Goal: Information Seeking & Learning: Find specific fact

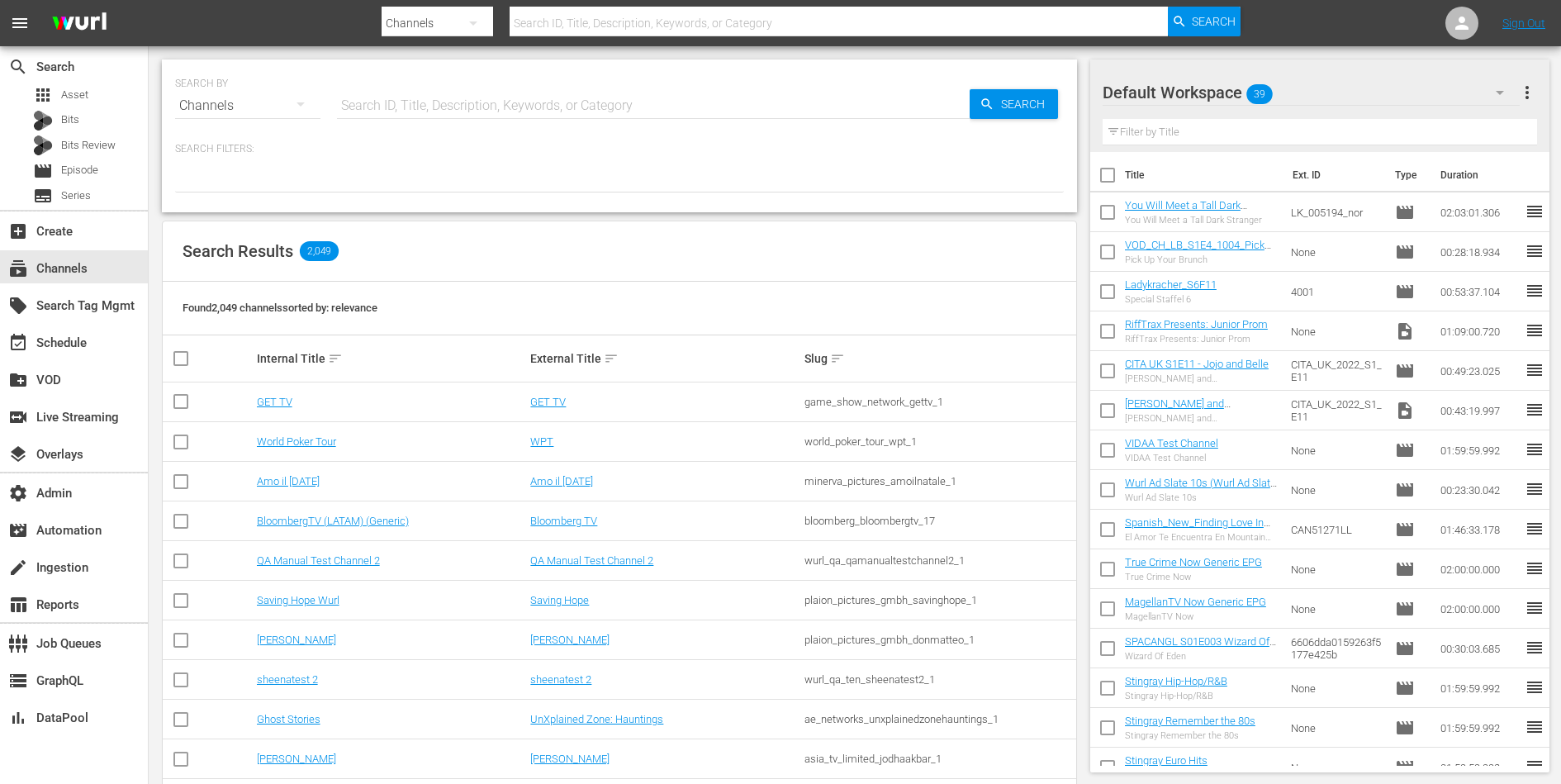
click at [402, 96] on input "text" at bounding box center [653, 106] width 632 height 40
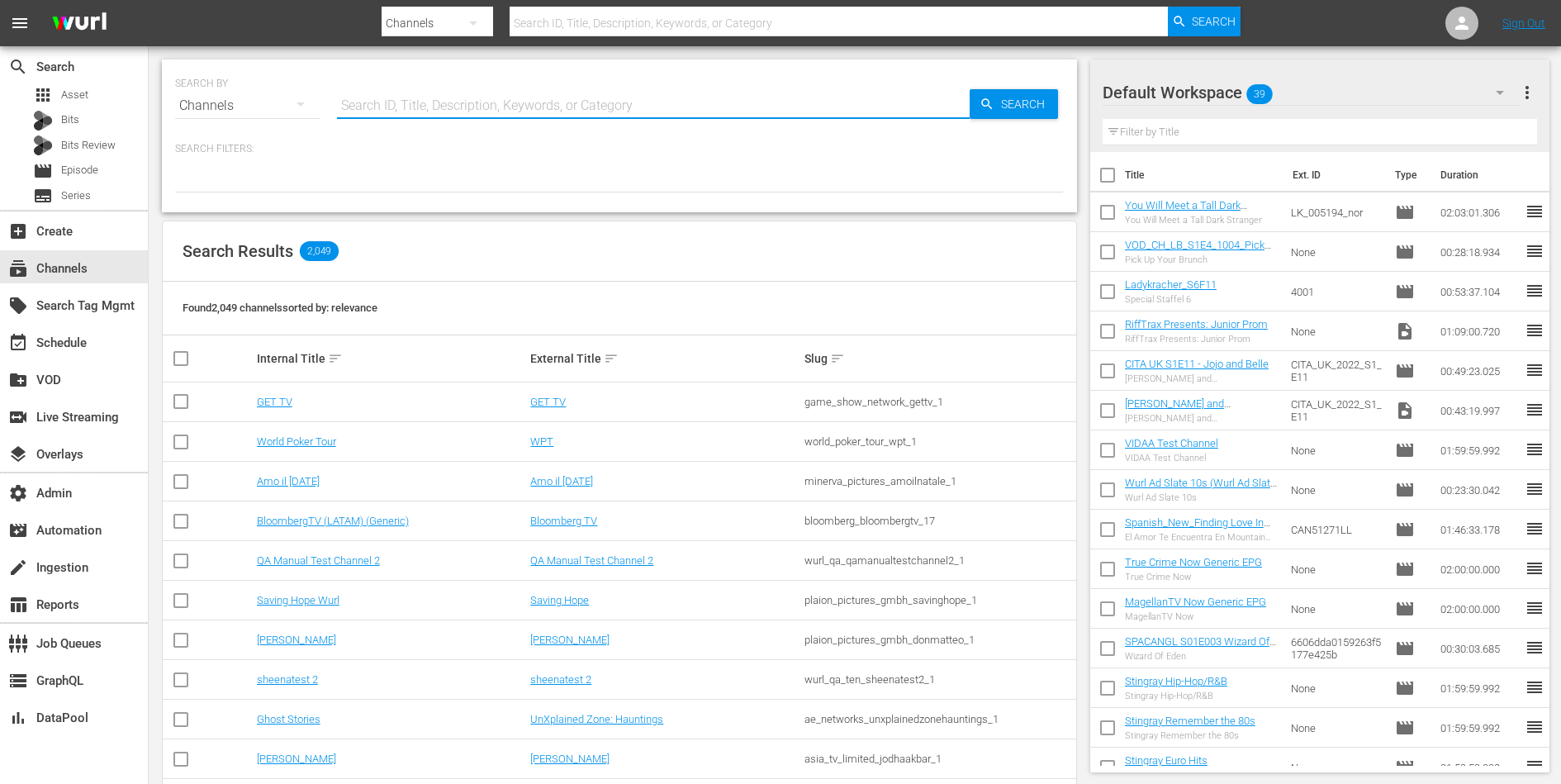
paste input "Todo Novelas"
type input "Todo Novelas"
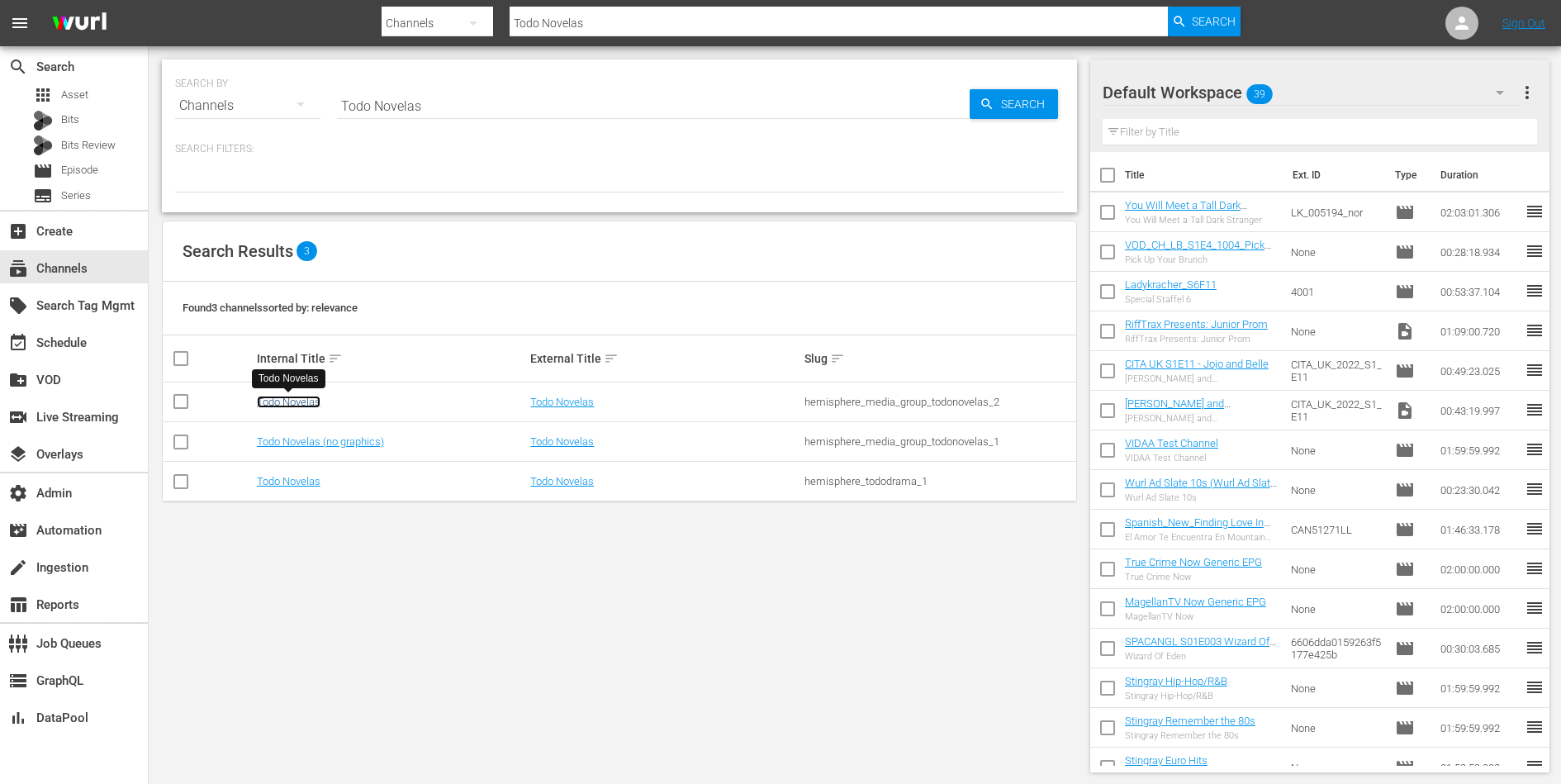
click at [320, 396] on link "Todo Novelas" at bounding box center [288, 401] width 64 height 13
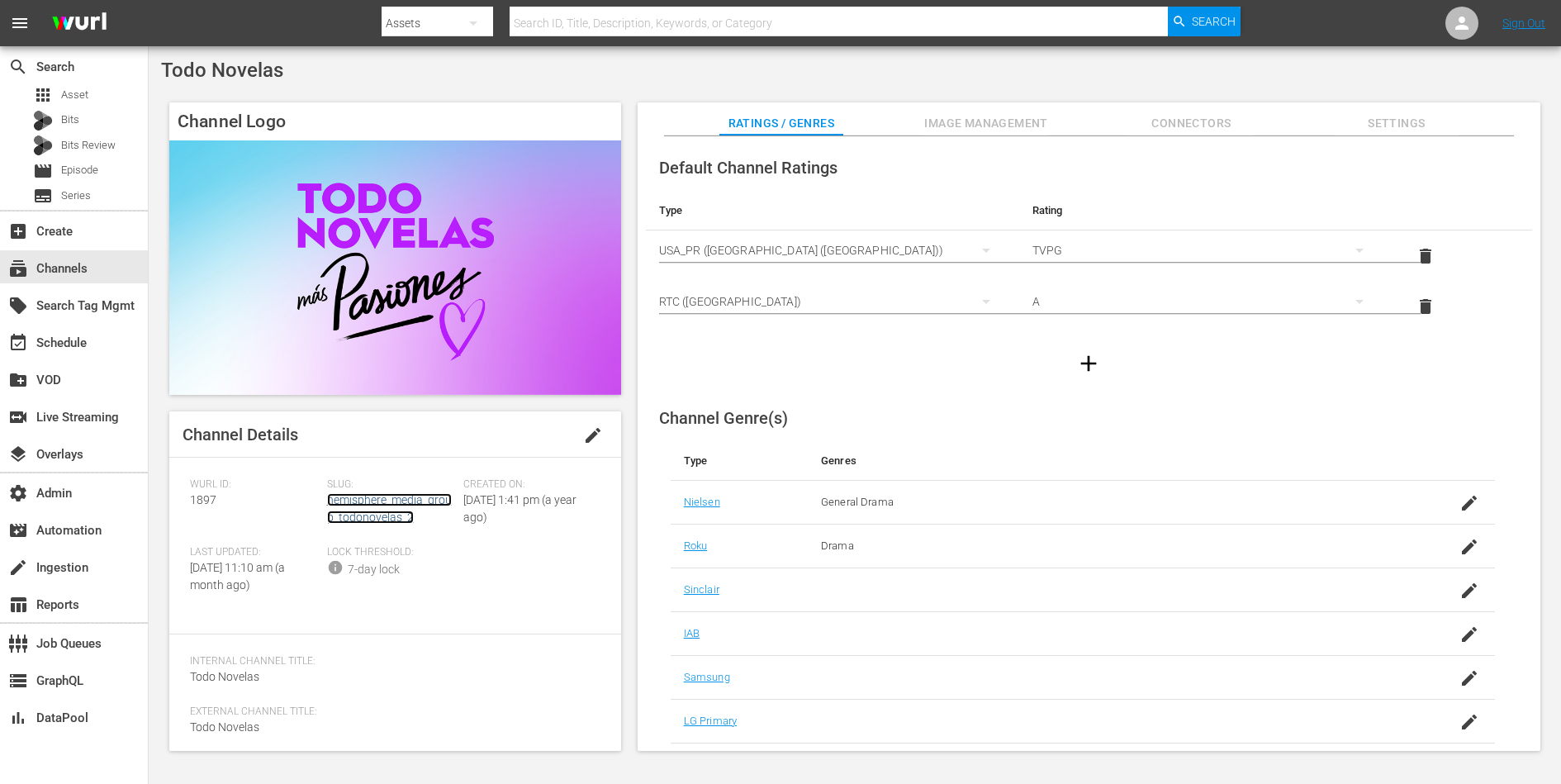
click at [392, 515] on link "hemisphere_media_group_todonovelas_2" at bounding box center [389, 508] width 125 height 31
click at [375, 511] on link "hemisphere_media_group_todonovelas_2" at bounding box center [389, 508] width 125 height 31
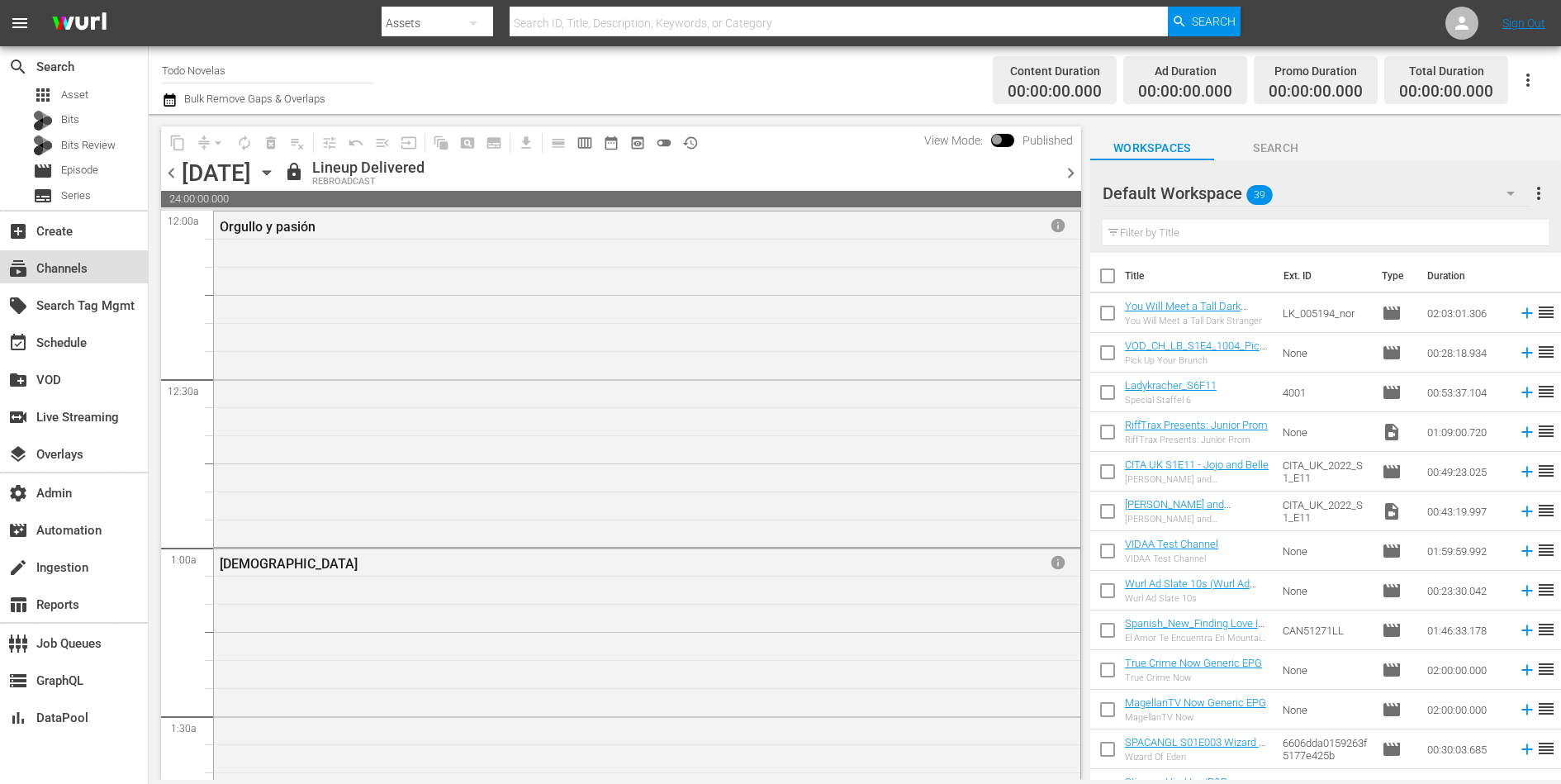
click at [72, 261] on div "subscriptions Channels" at bounding box center [46, 266] width 93 height 15
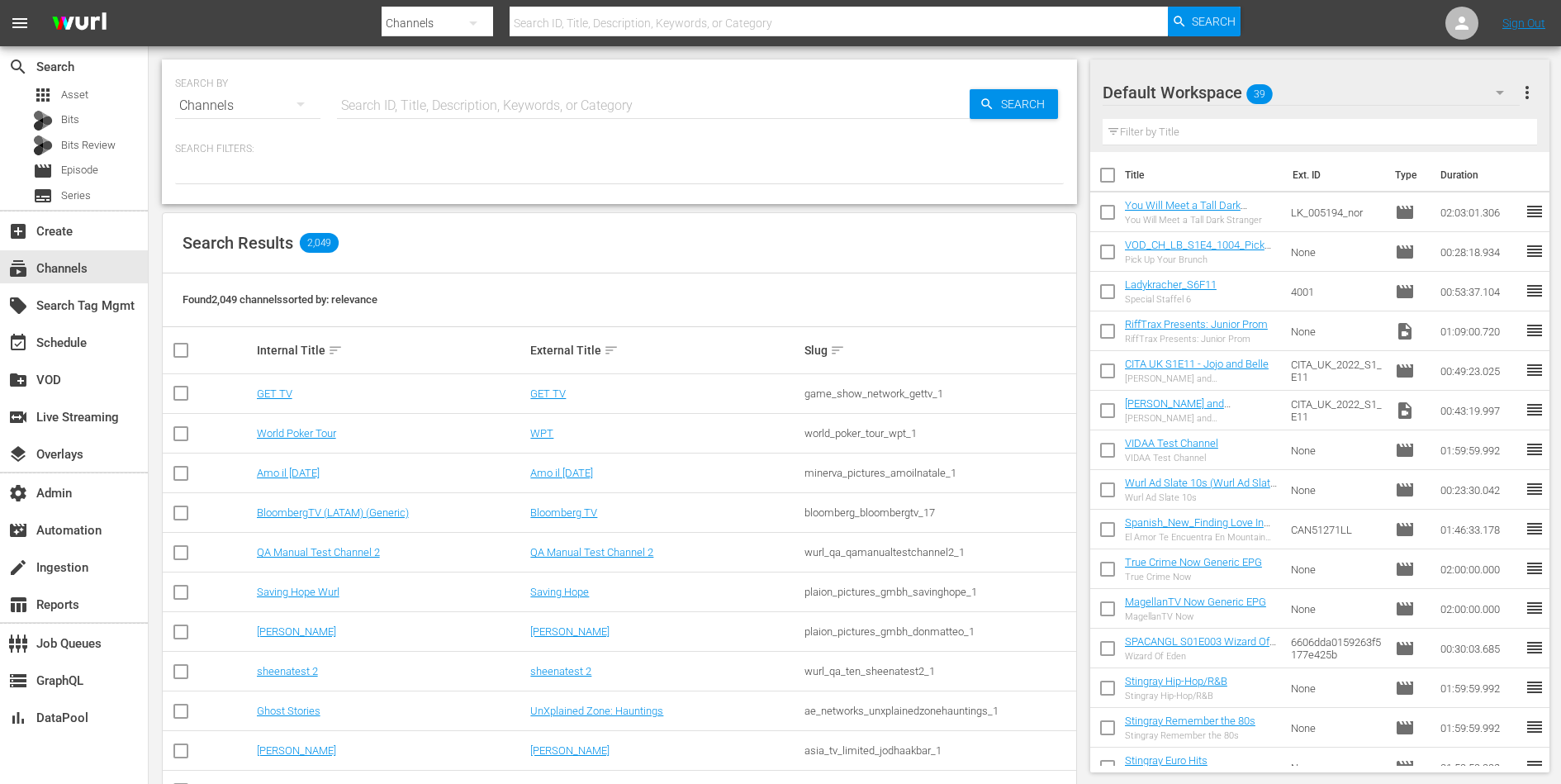
click at [398, 96] on input "text" at bounding box center [653, 106] width 632 height 40
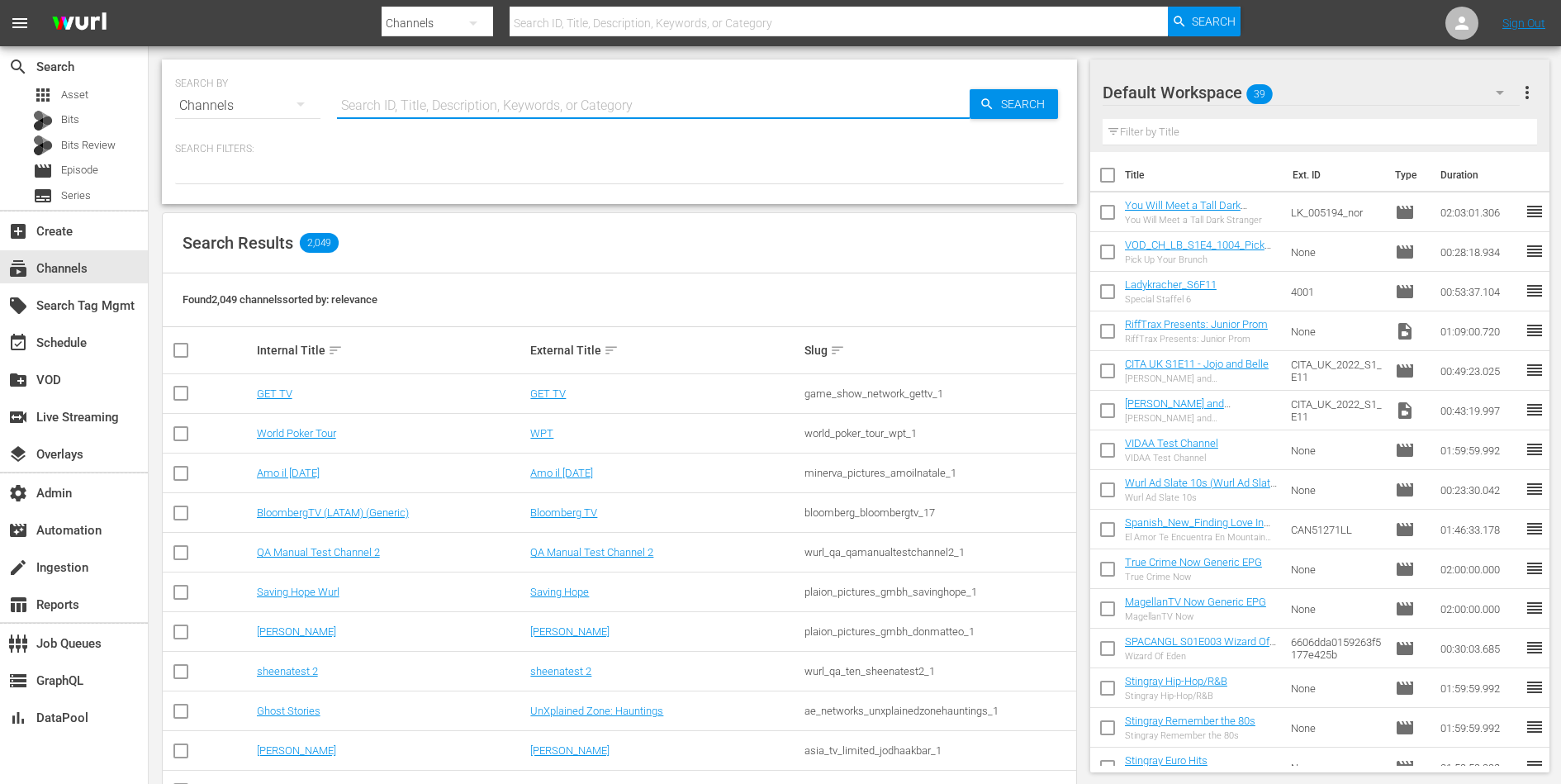
paste input "Todo Novelas"
type input "Todo Novelas"
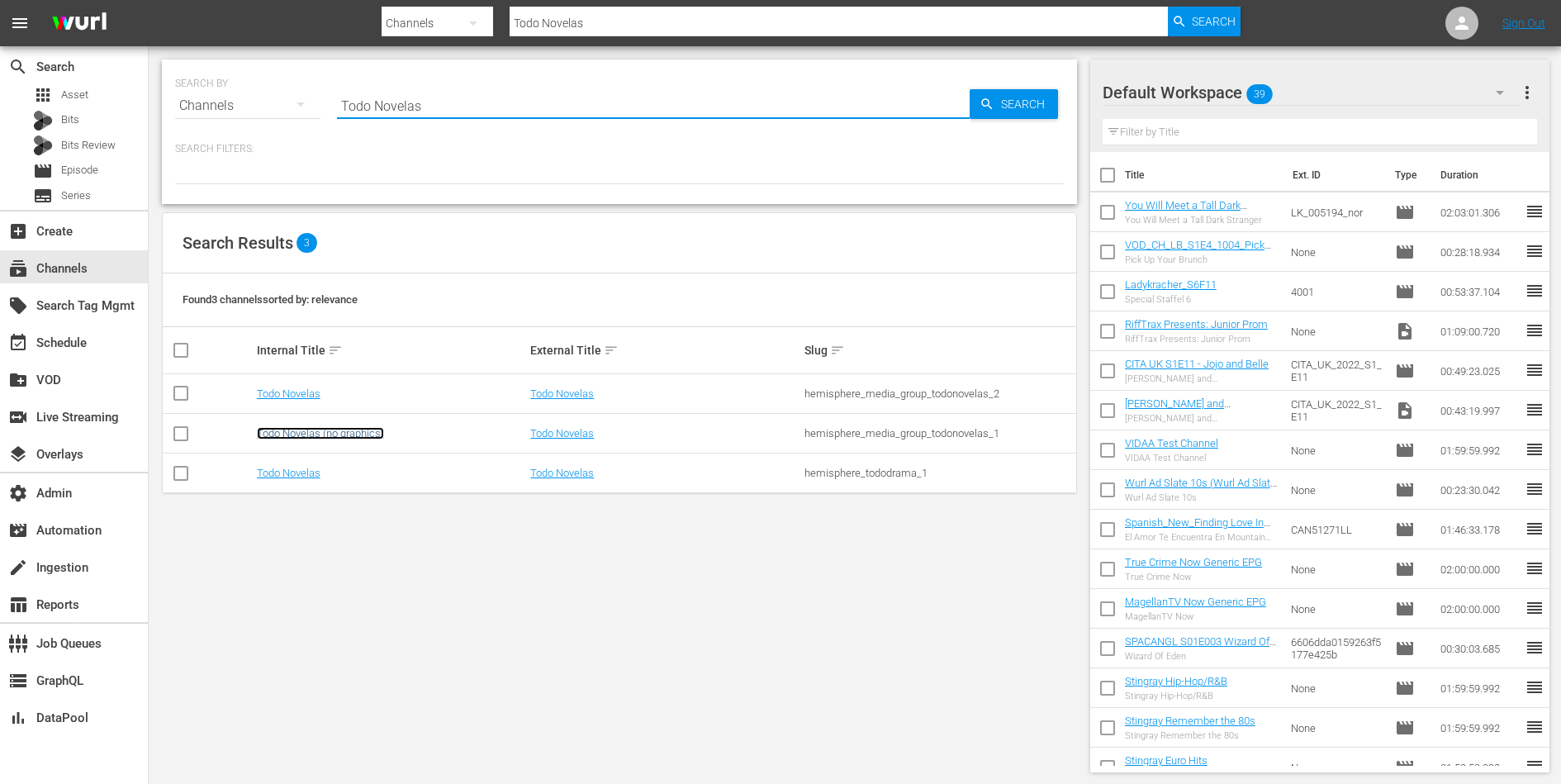
click at [300, 431] on link "Todo Novelas (no graphics)" at bounding box center [321, 433] width 128 height 13
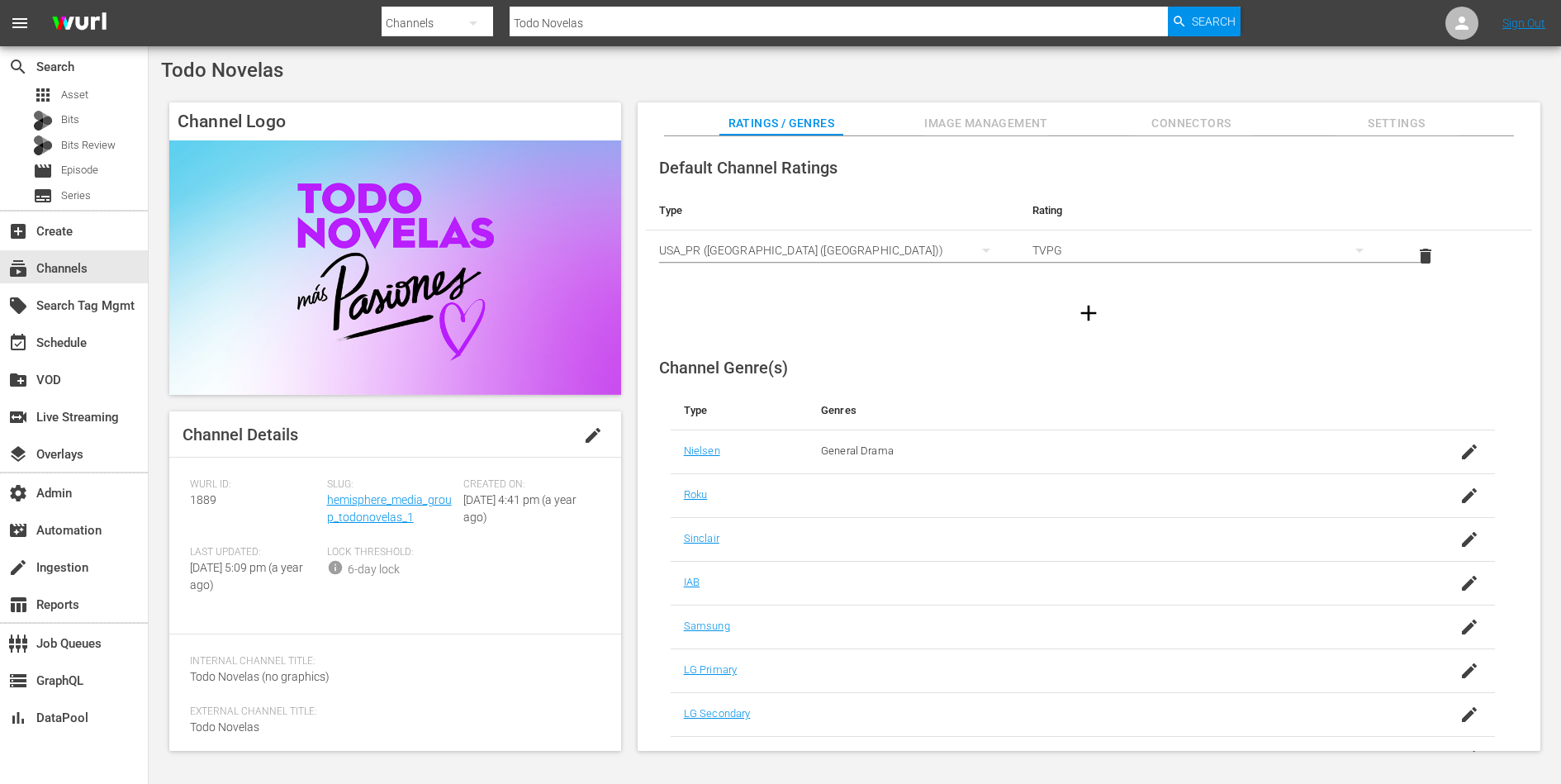
click at [372, 507] on div "Slug: hemisphere_media_group_todonovelas_1" at bounding box center [395, 511] width 137 height 67
click at [373, 498] on link "hemisphere_media_group_todonovelas_1" at bounding box center [389, 508] width 125 height 31
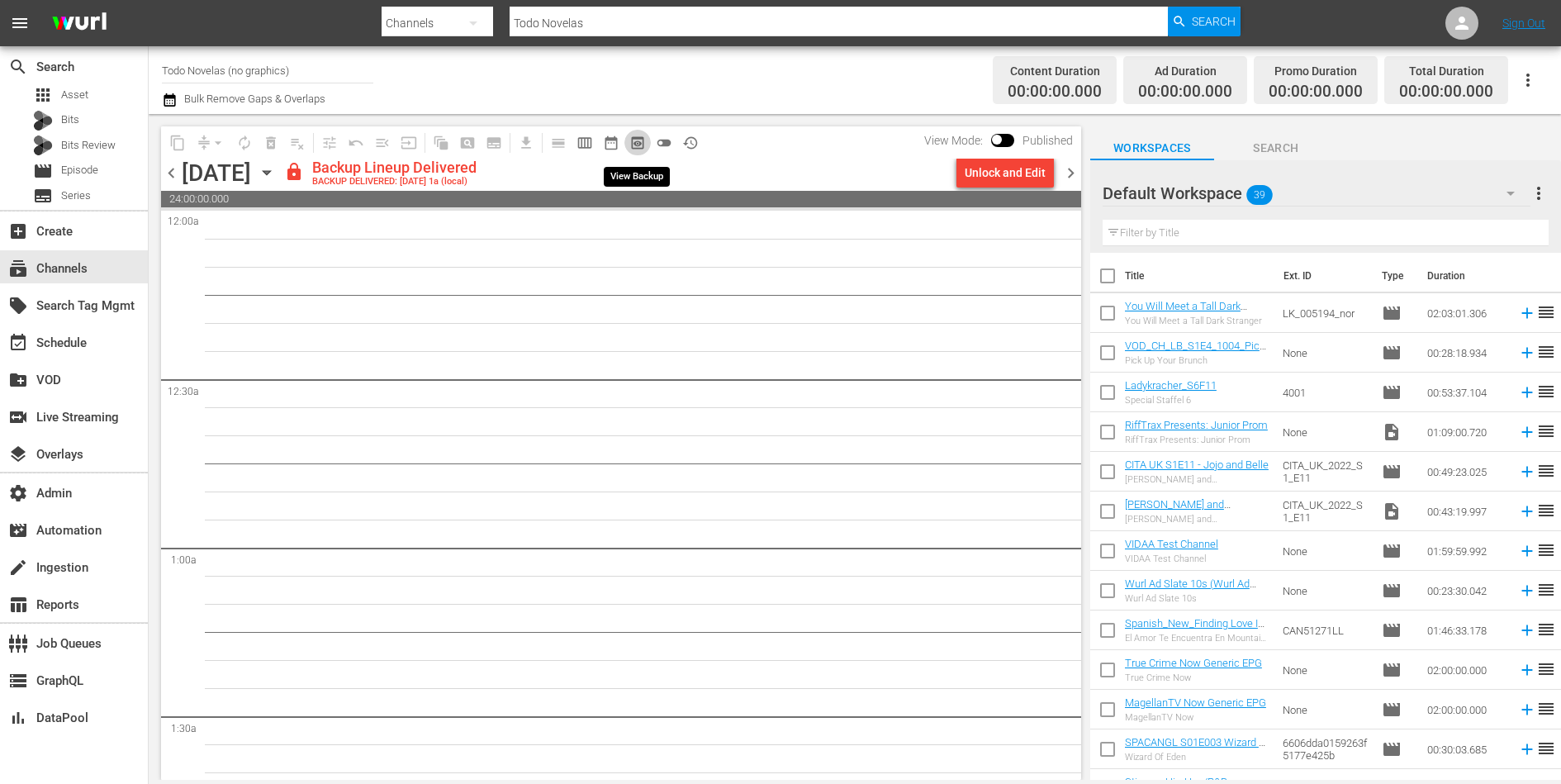
click at [639, 137] on span "preview_outlined" at bounding box center [638, 143] width 16 height 16
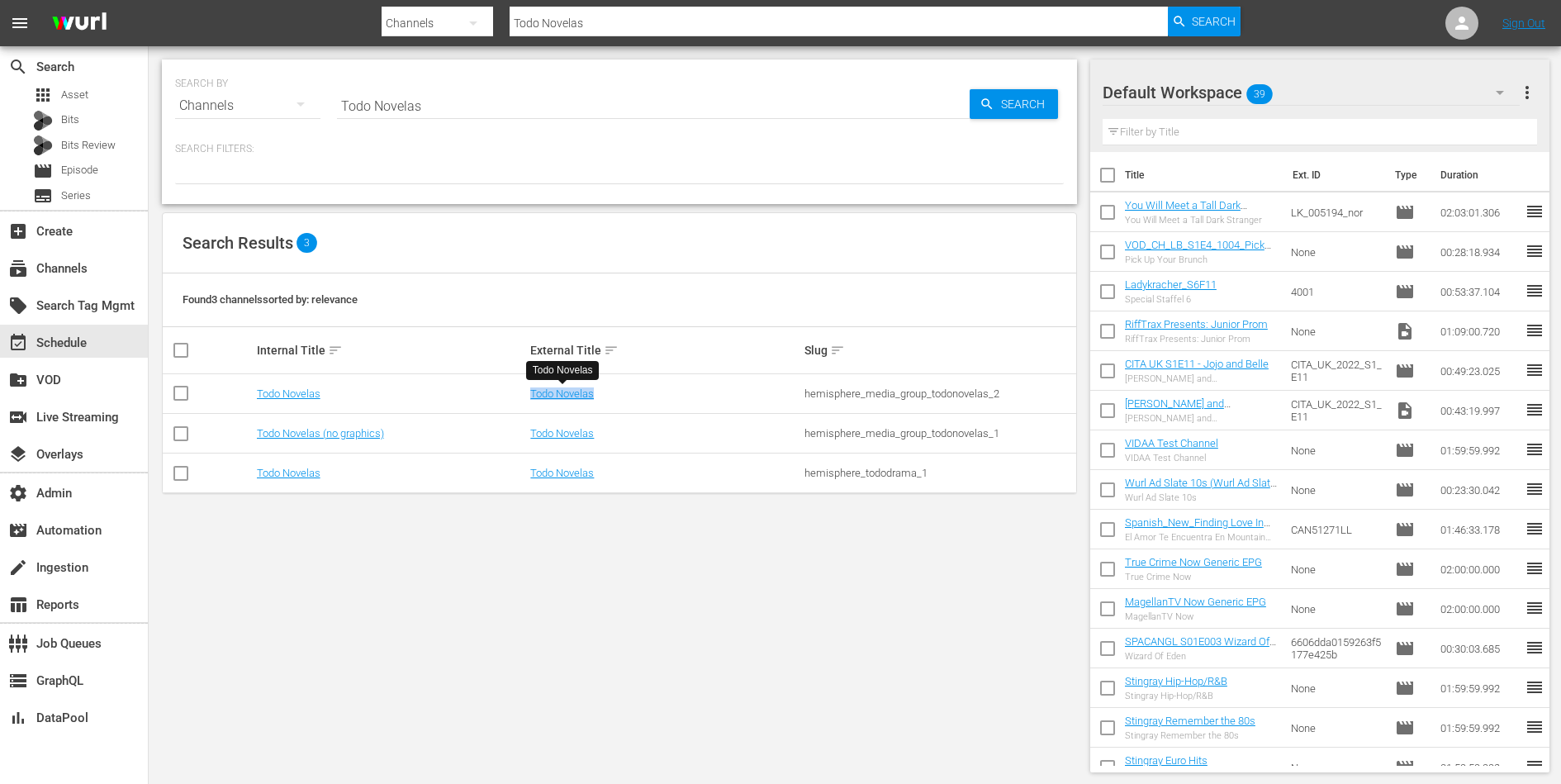
drag, startPoint x: 604, startPoint y: 394, endPoint x: 529, endPoint y: 392, distance: 75.0
click at [529, 392] on td "Todo Novelas" at bounding box center [665, 394] width 274 height 40
copy link "Todo Novelas"
click at [918, 392] on div "hemisphere_media_group_todonovelas_2" at bounding box center [939, 393] width 269 height 13
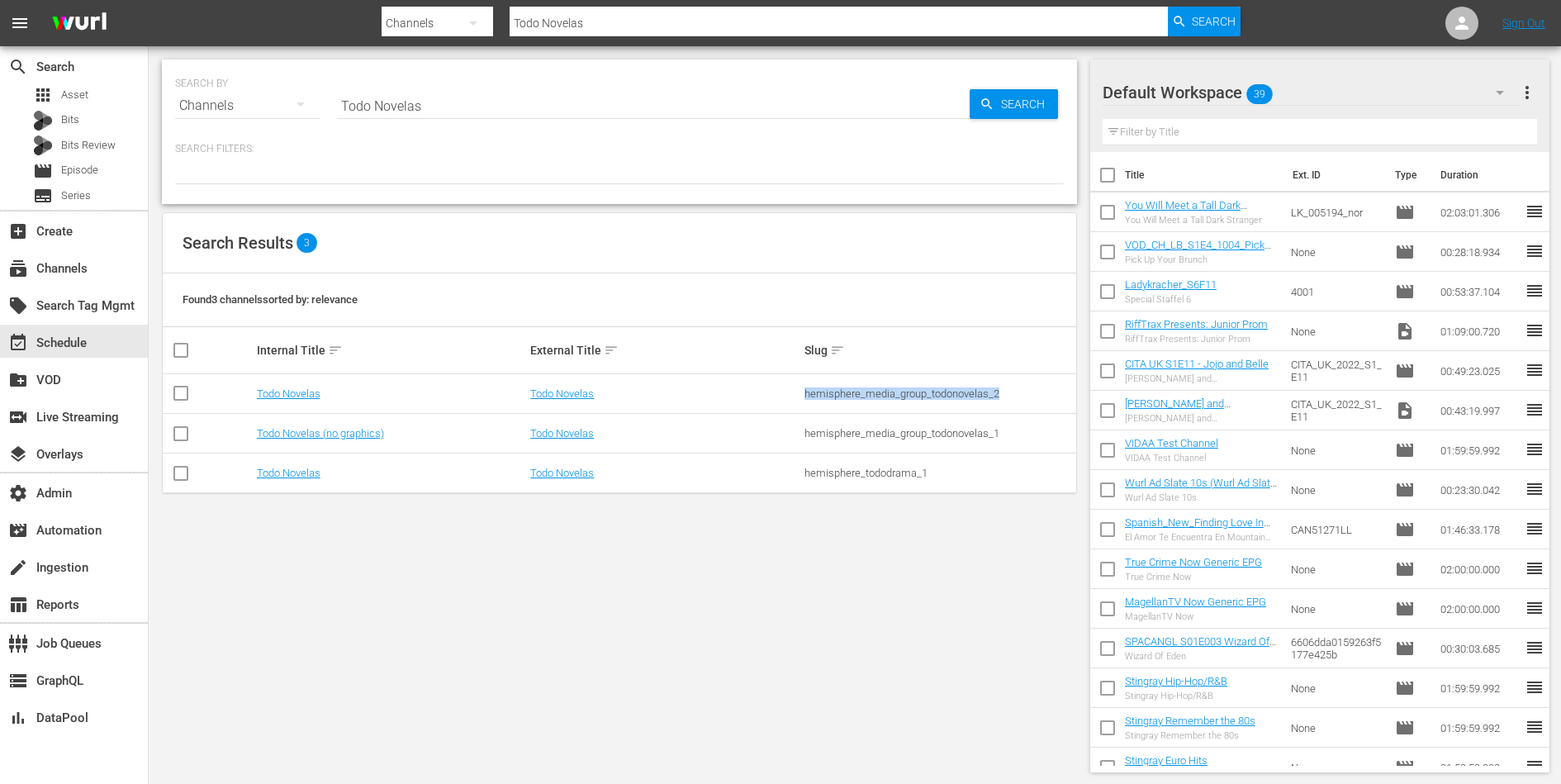
click at [918, 392] on div "hemisphere_media_group_todonovelas_2" at bounding box center [939, 393] width 269 height 13
drag, startPoint x: 612, startPoint y: 386, endPoint x: 596, endPoint y: 387, distance: 16.0
click at [596, 387] on div "Todo Novelas" at bounding box center [665, 393] width 269 height 13
copy link "Todo Novelas"
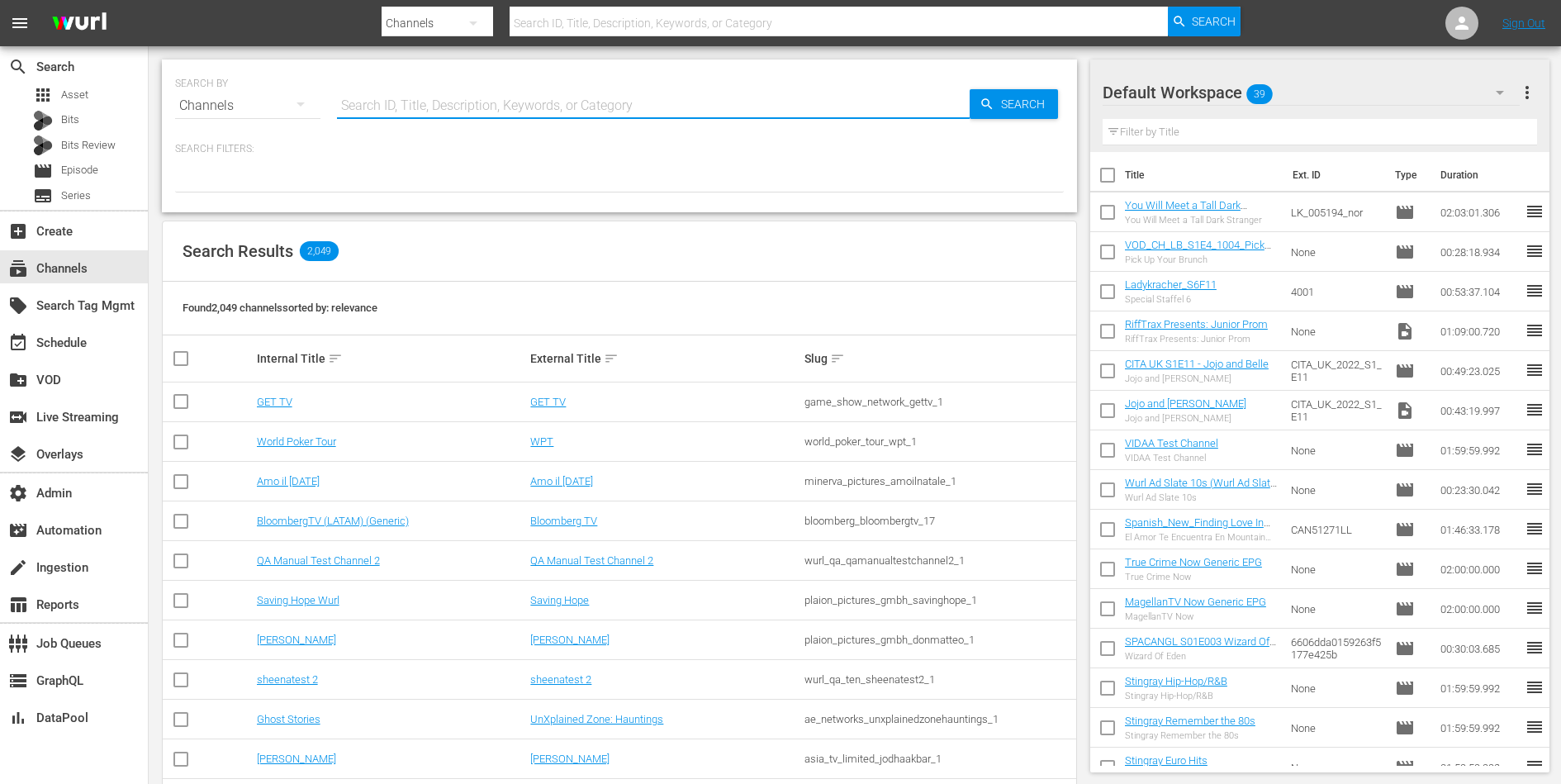
click at [436, 110] on input "text" at bounding box center [653, 106] width 632 height 40
type input "bob"
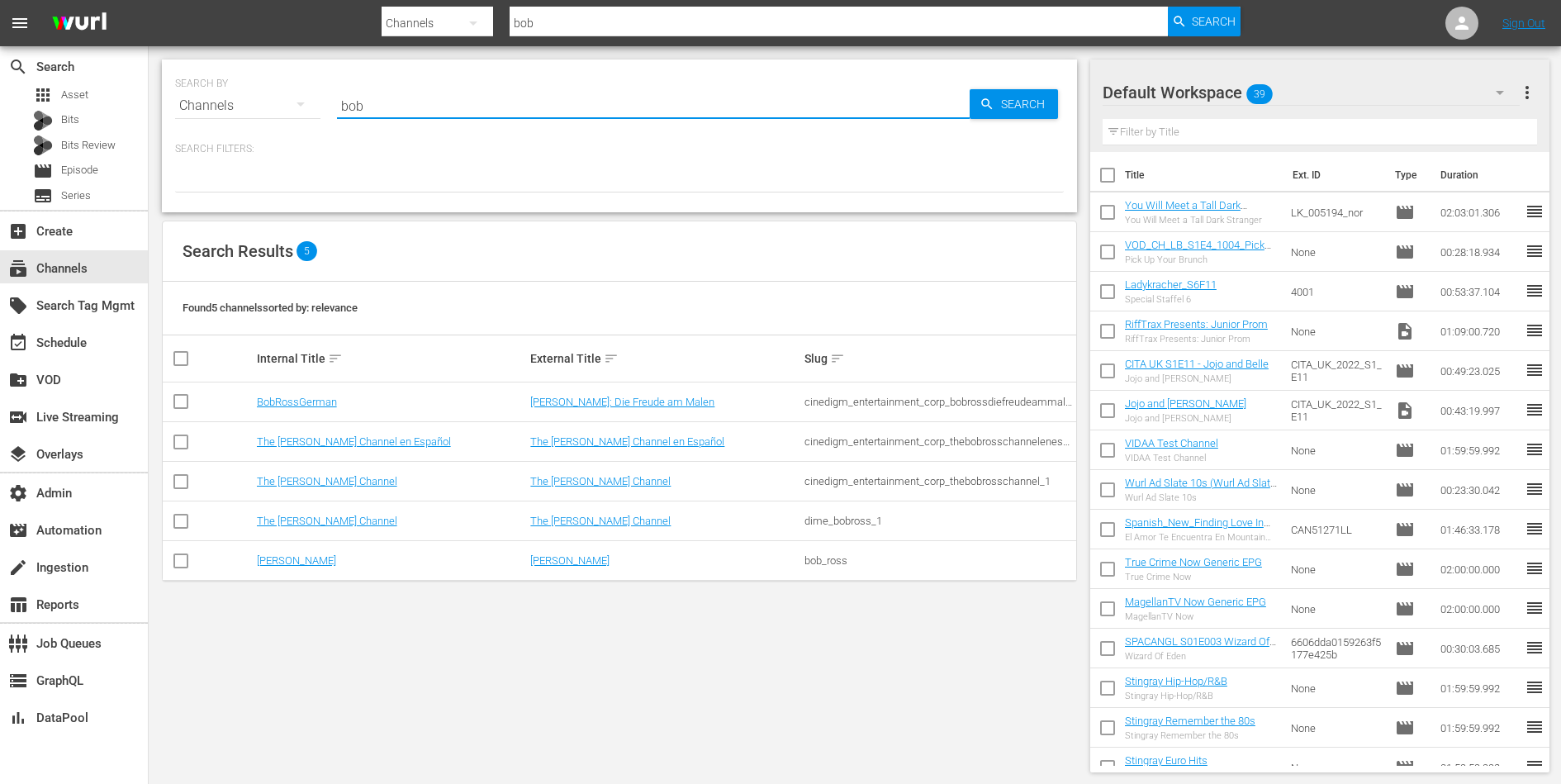
type input "bob ross"
click at [292, 390] on td "BobRossGerman" at bounding box center [391, 402] width 274 height 40
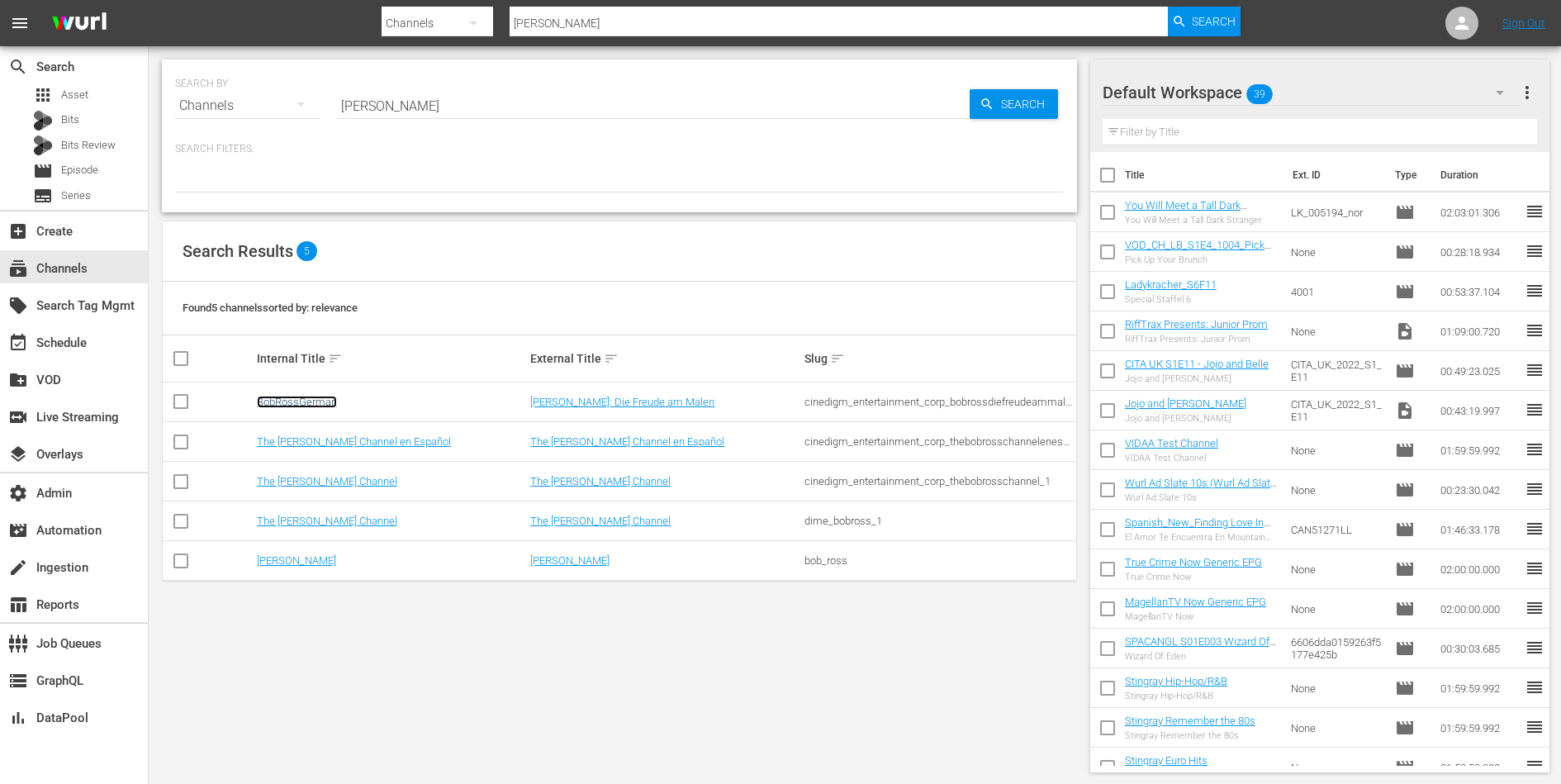
click at [292, 401] on link "BobRossGerman" at bounding box center [296, 401] width 80 height 13
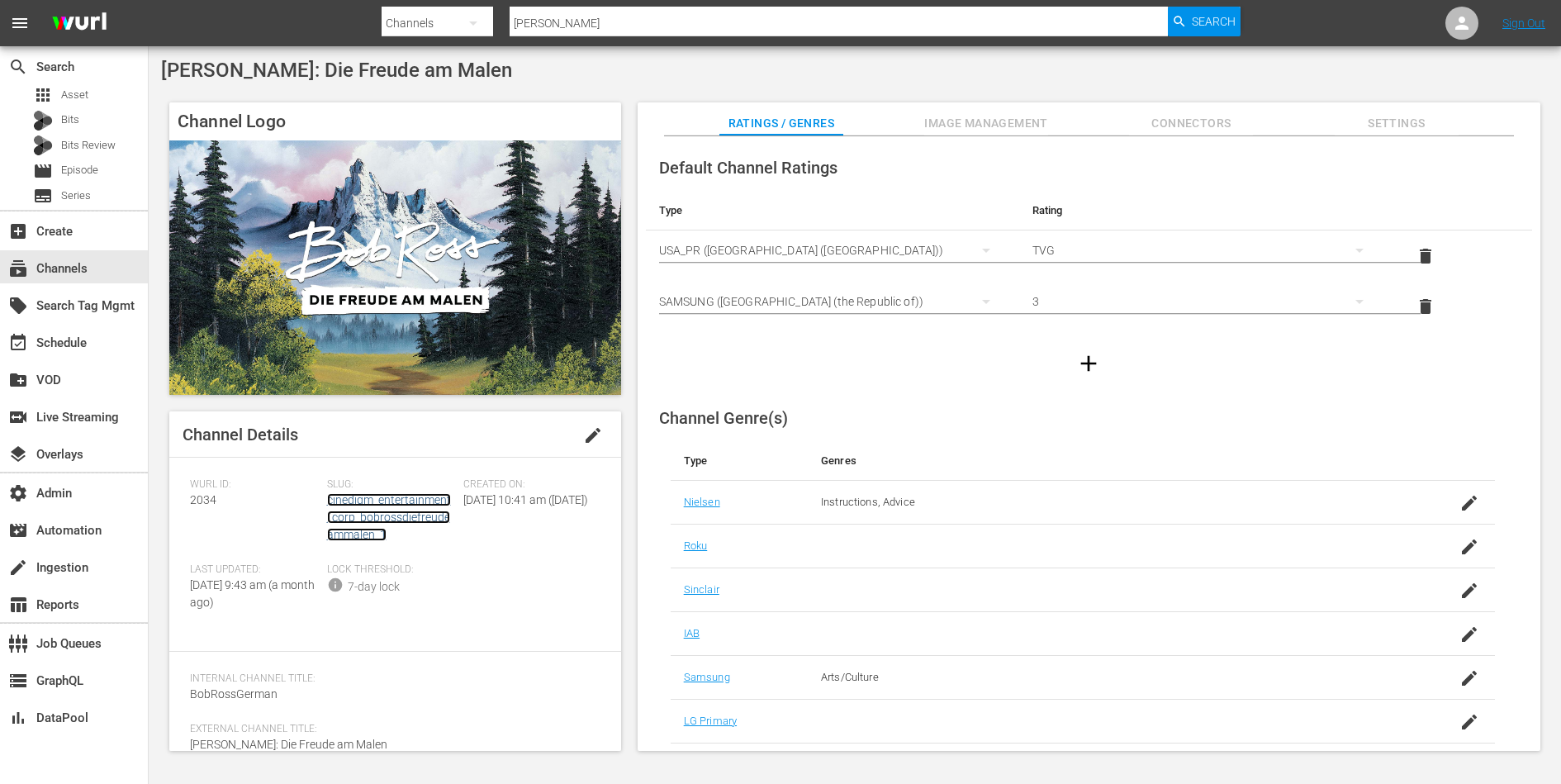
click at [375, 517] on link "cinedigm_entertainment_corp_bobrossdiefreudeammalen_1" at bounding box center [389, 516] width 124 height 48
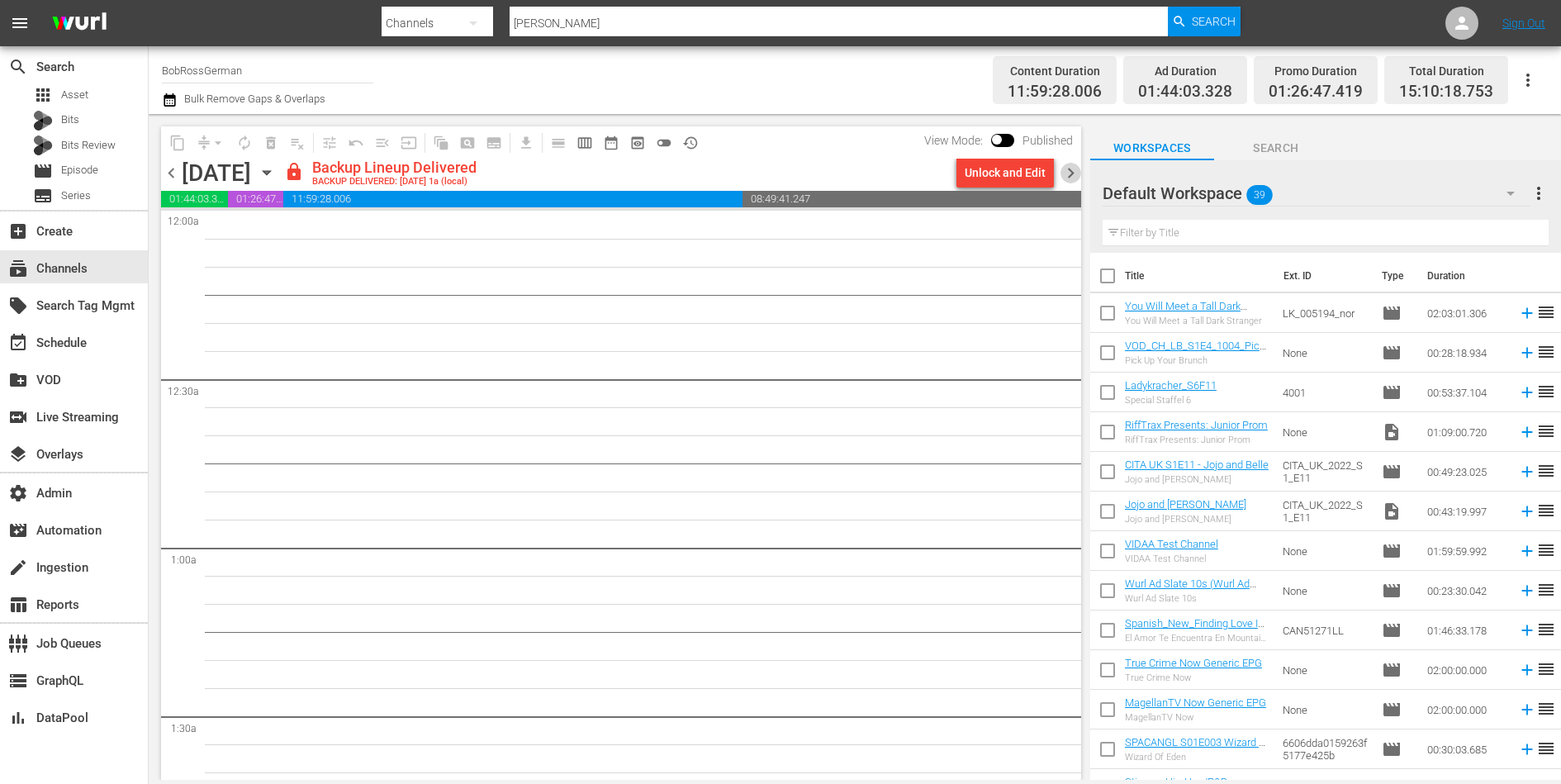
click at [1069, 165] on span "chevron_right" at bounding box center [1071, 172] width 21 height 21
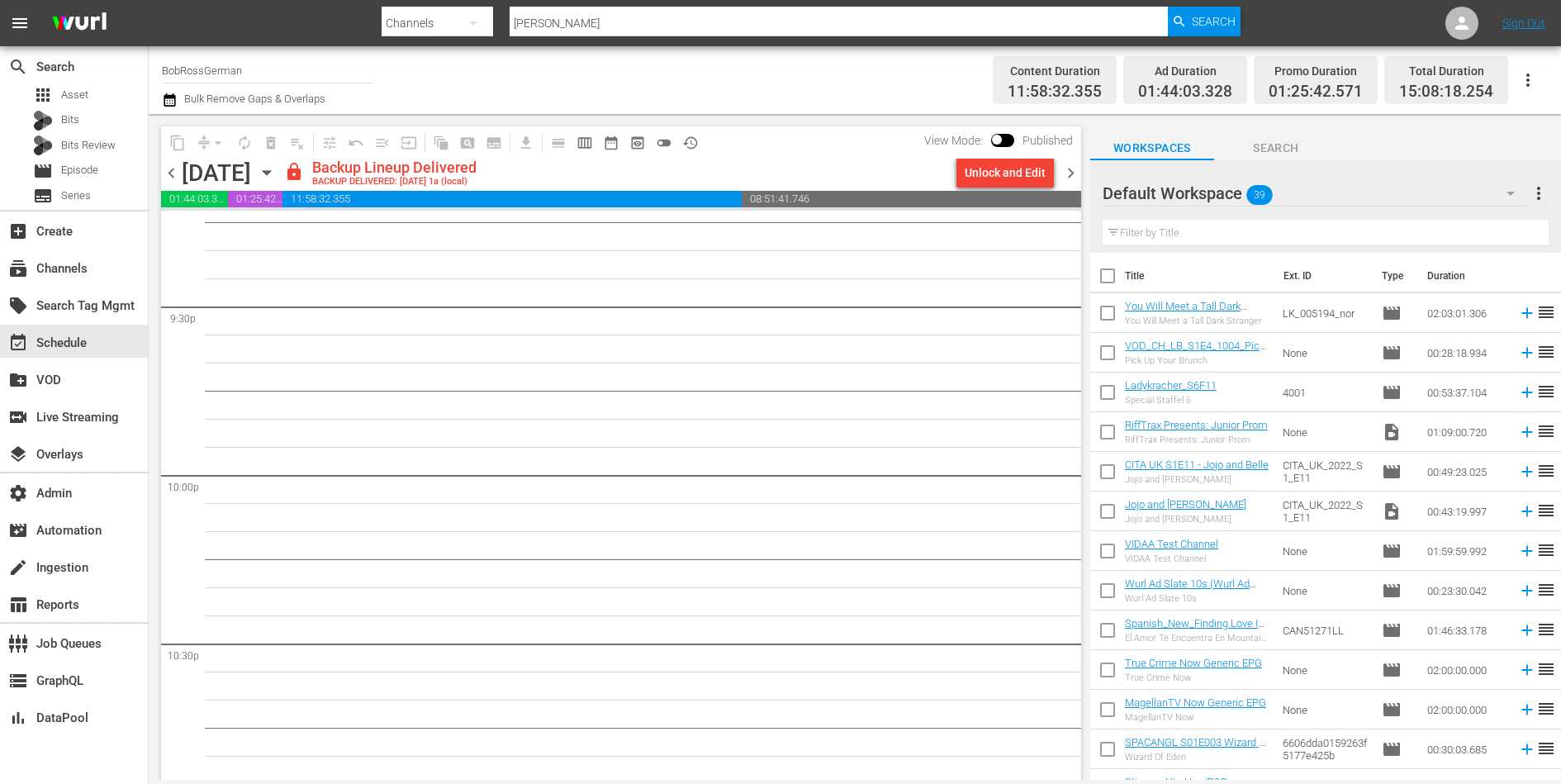
scroll to position [7516, 0]
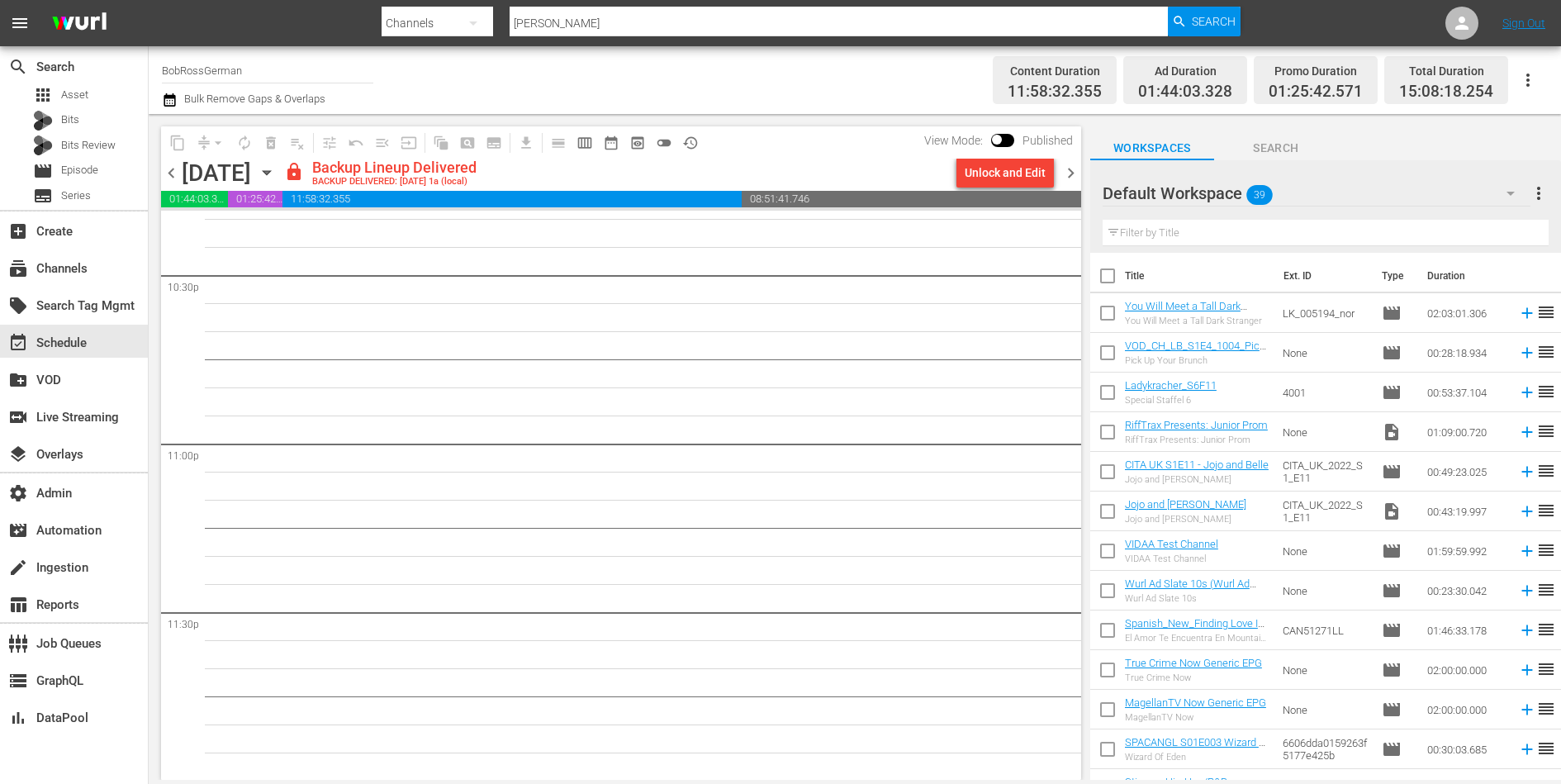
click at [1075, 168] on span "chevron_right" at bounding box center [1071, 172] width 21 height 21
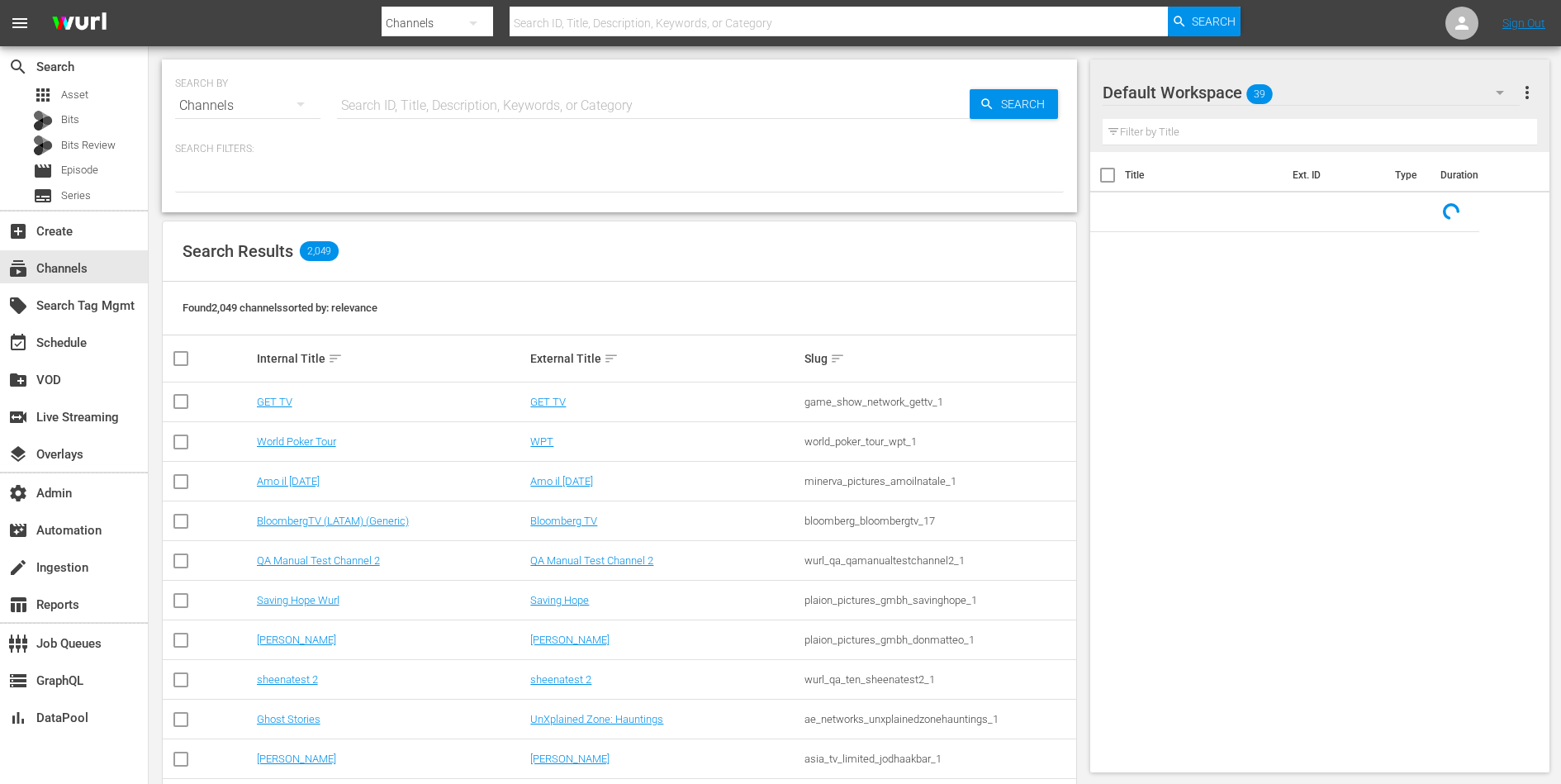
click at [394, 118] on hr at bounding box center [653, 118] width 632 height 1
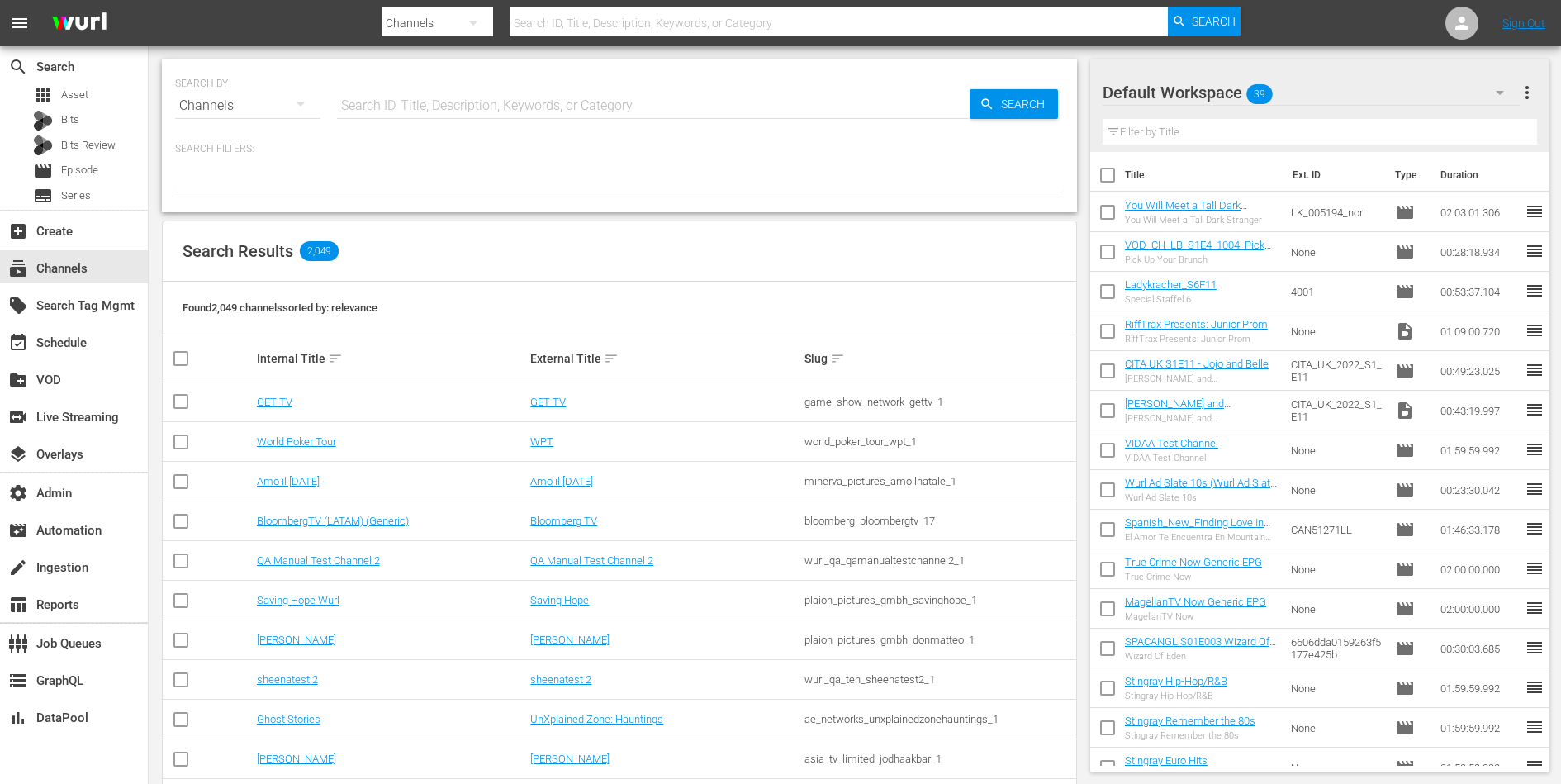
click at [399, 104] on input "text" at bounding box center [653, 106] width 632 height 40
type input "saving hopre"
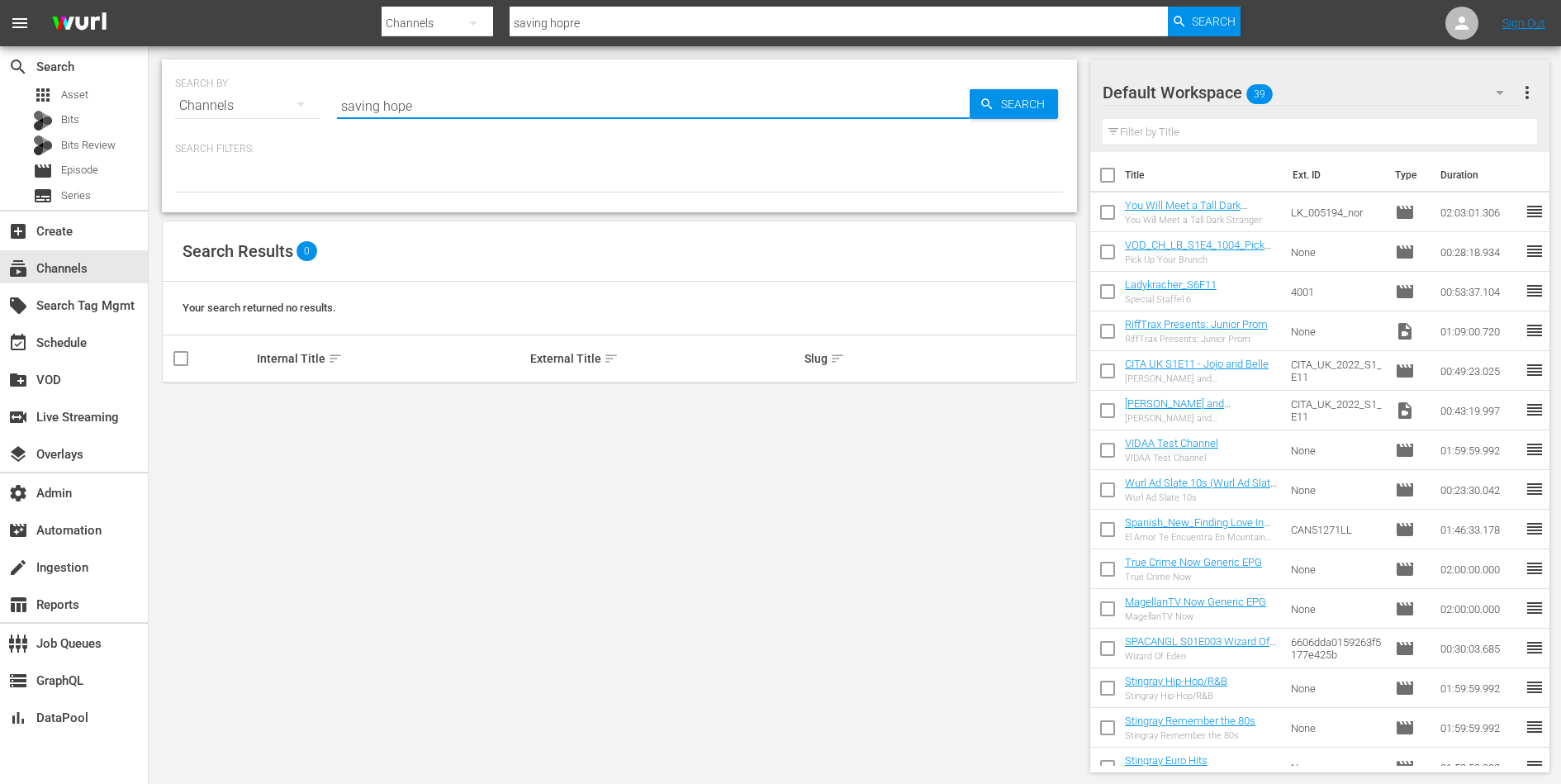
type input "saving hope"
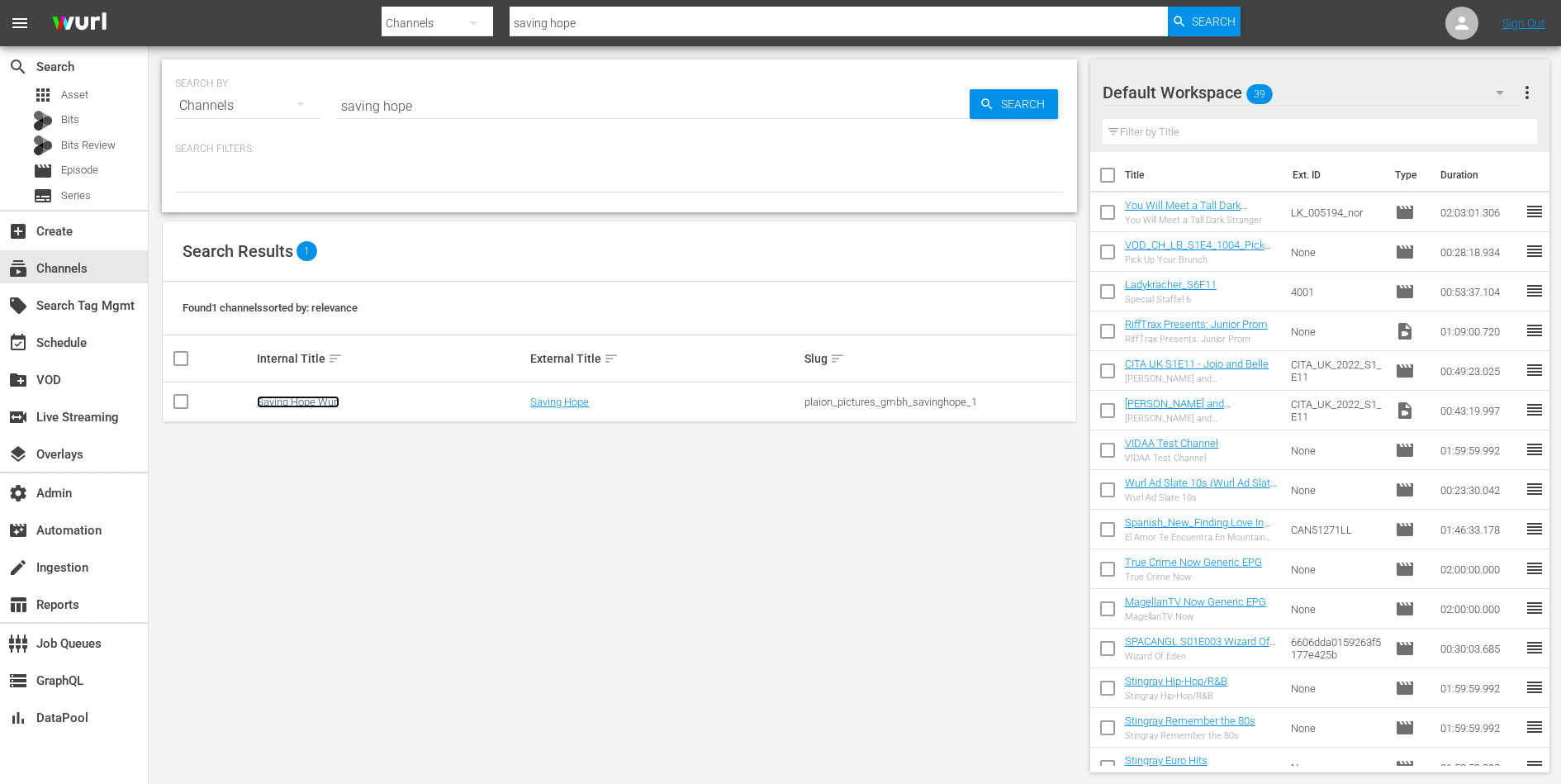
click at [303, 399] on link "Saving Hope Wurl" at bounding box center [298, 401] width 83 height 13
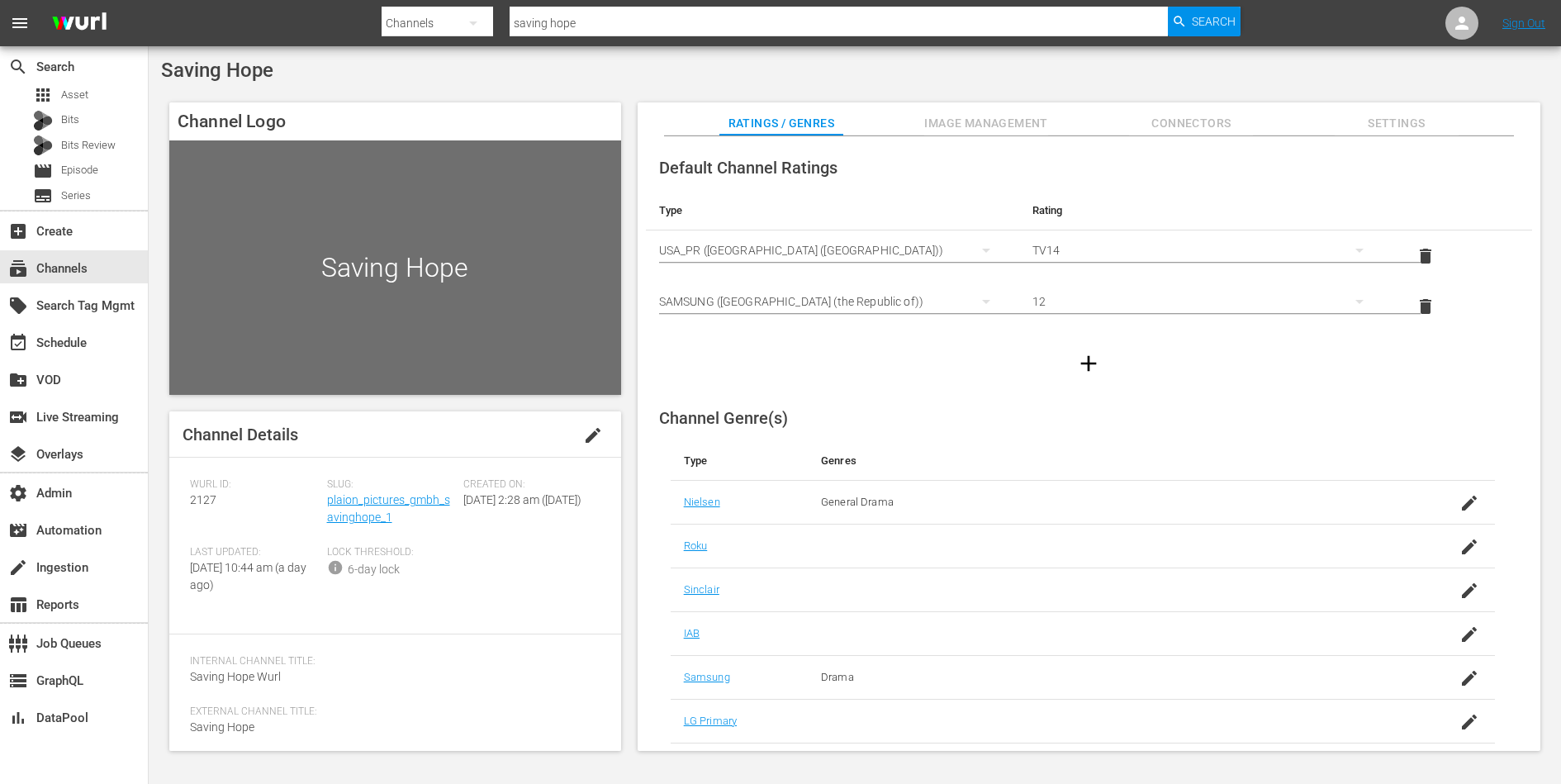
scroll to position [128, 0]
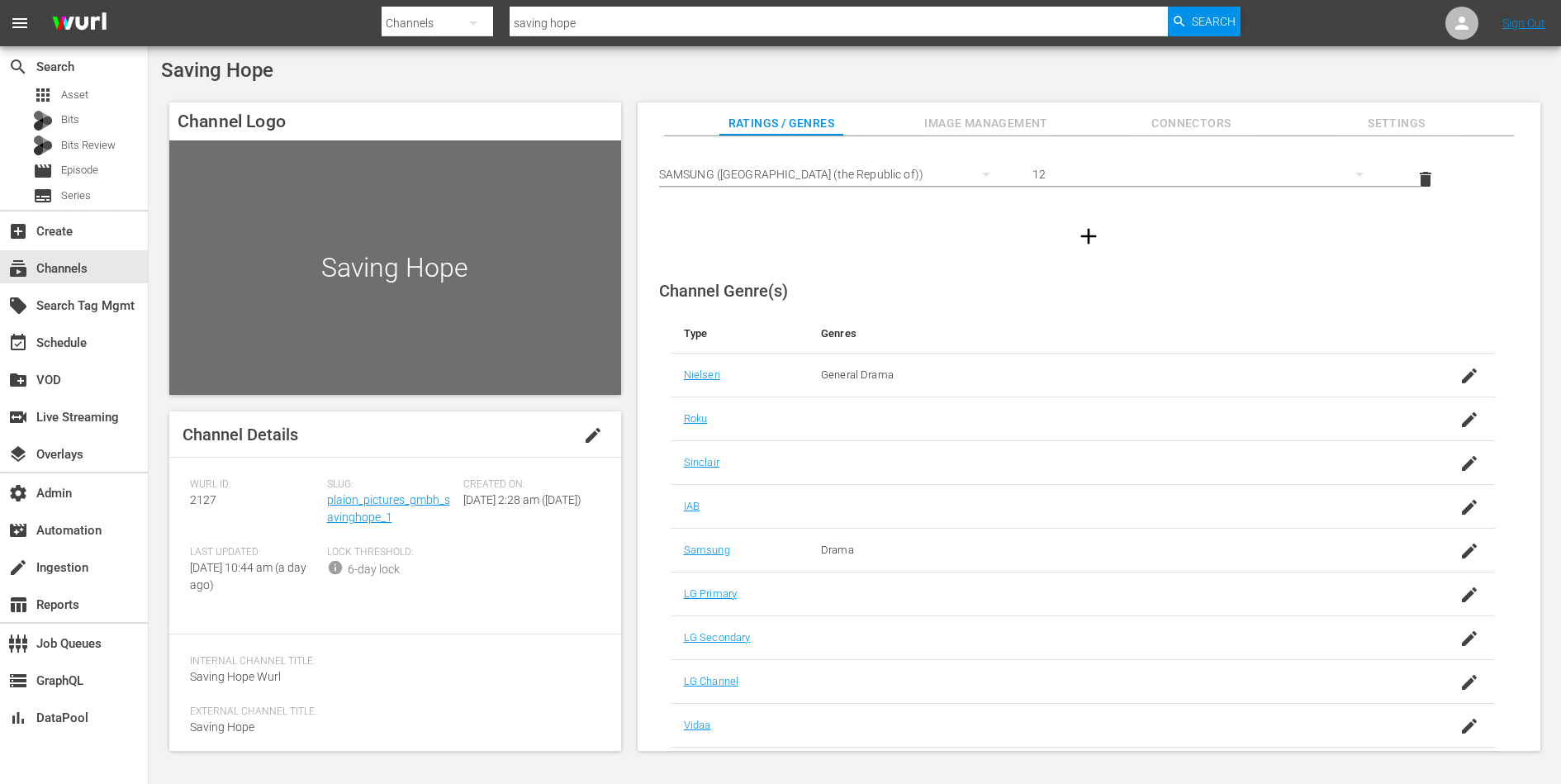
click at [1210, 110] on button "Connectors" at bounding box center [1191, 119] width 124 height 33
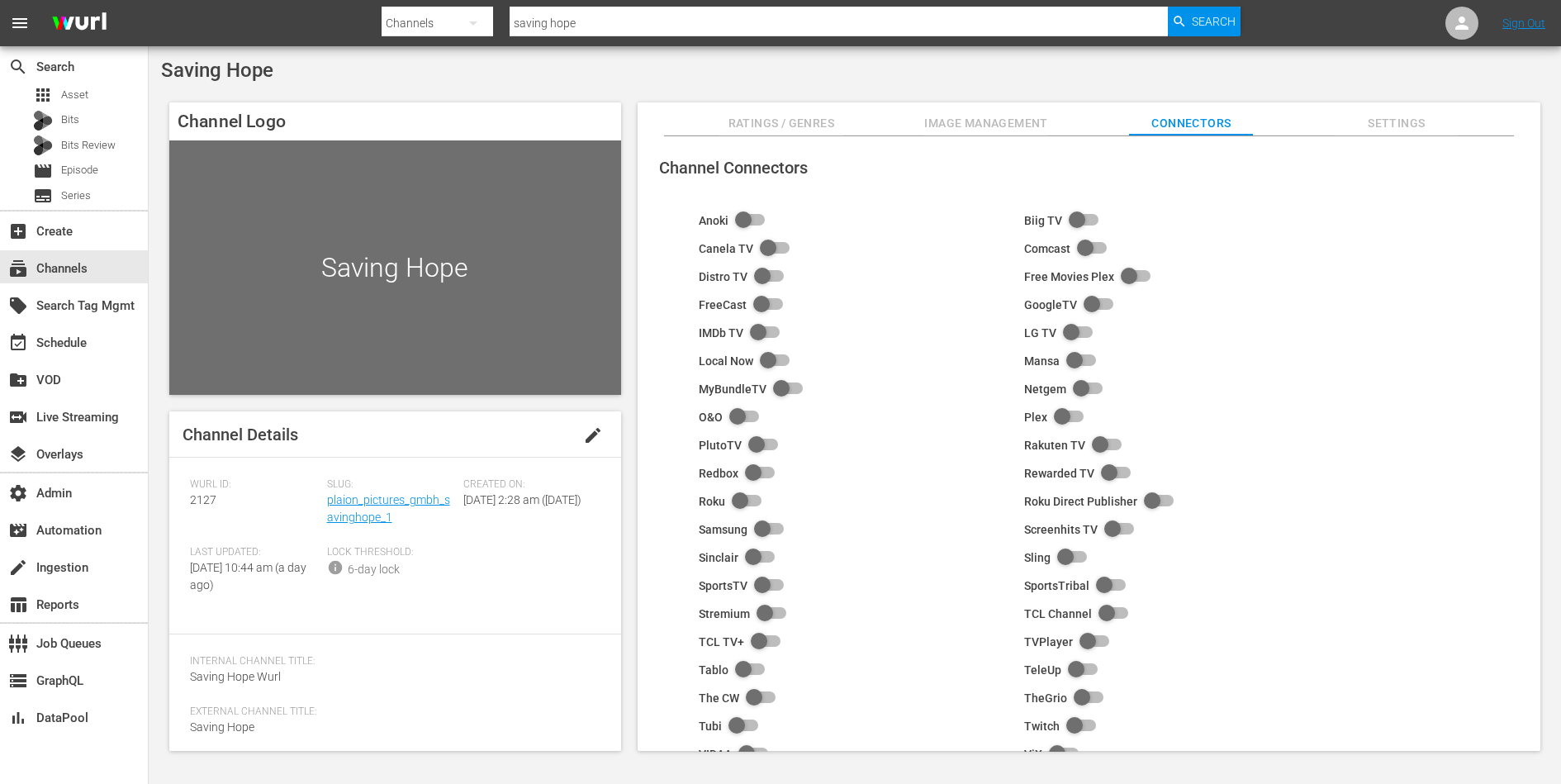
click at [966, 129] on span "Image Management" at bounding box center [986, 123] width 124 height 21
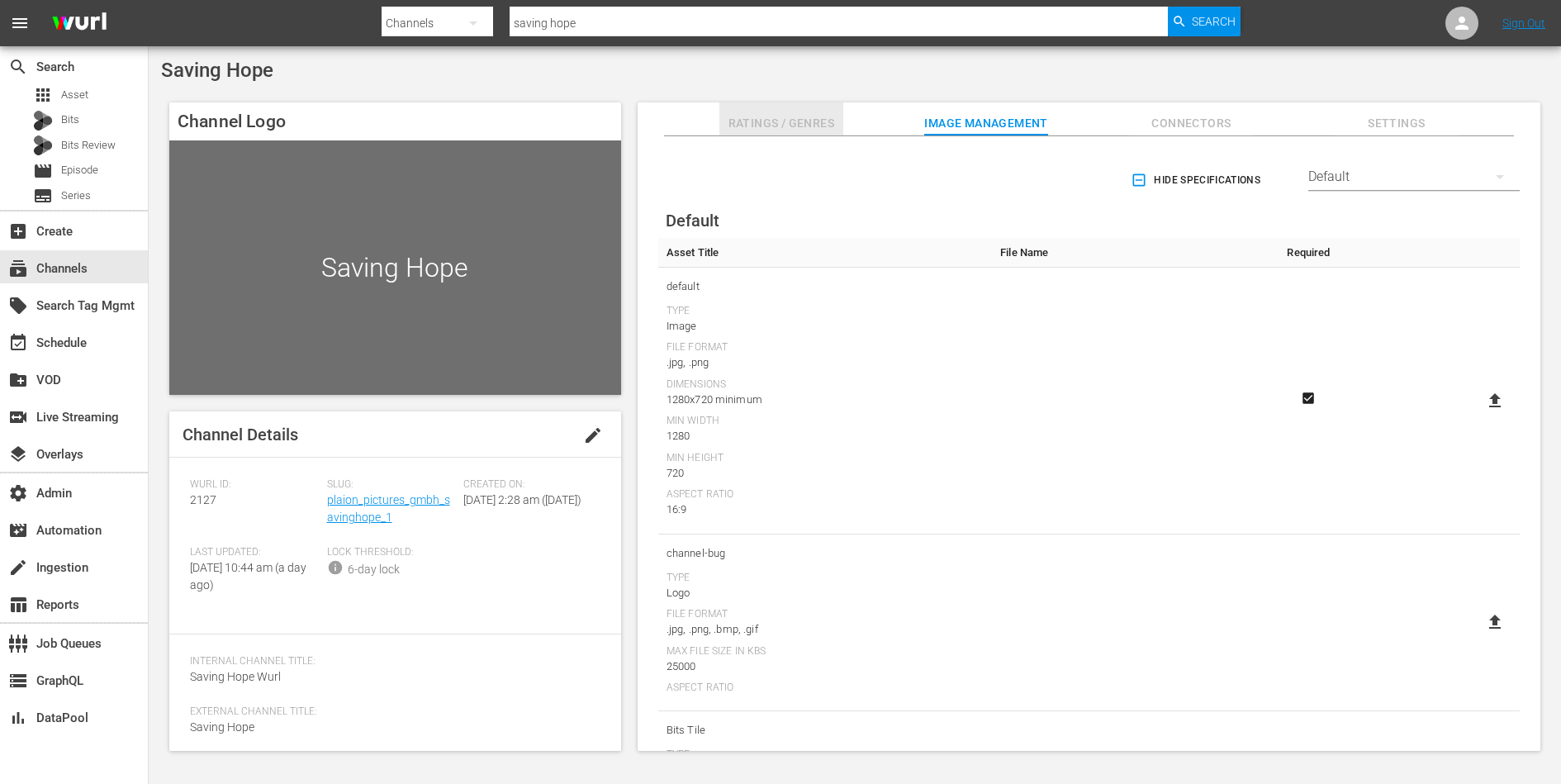
click at [800, 118] on span "Ratings / Genres" at bounding box center [781, 123] width 124 height 21
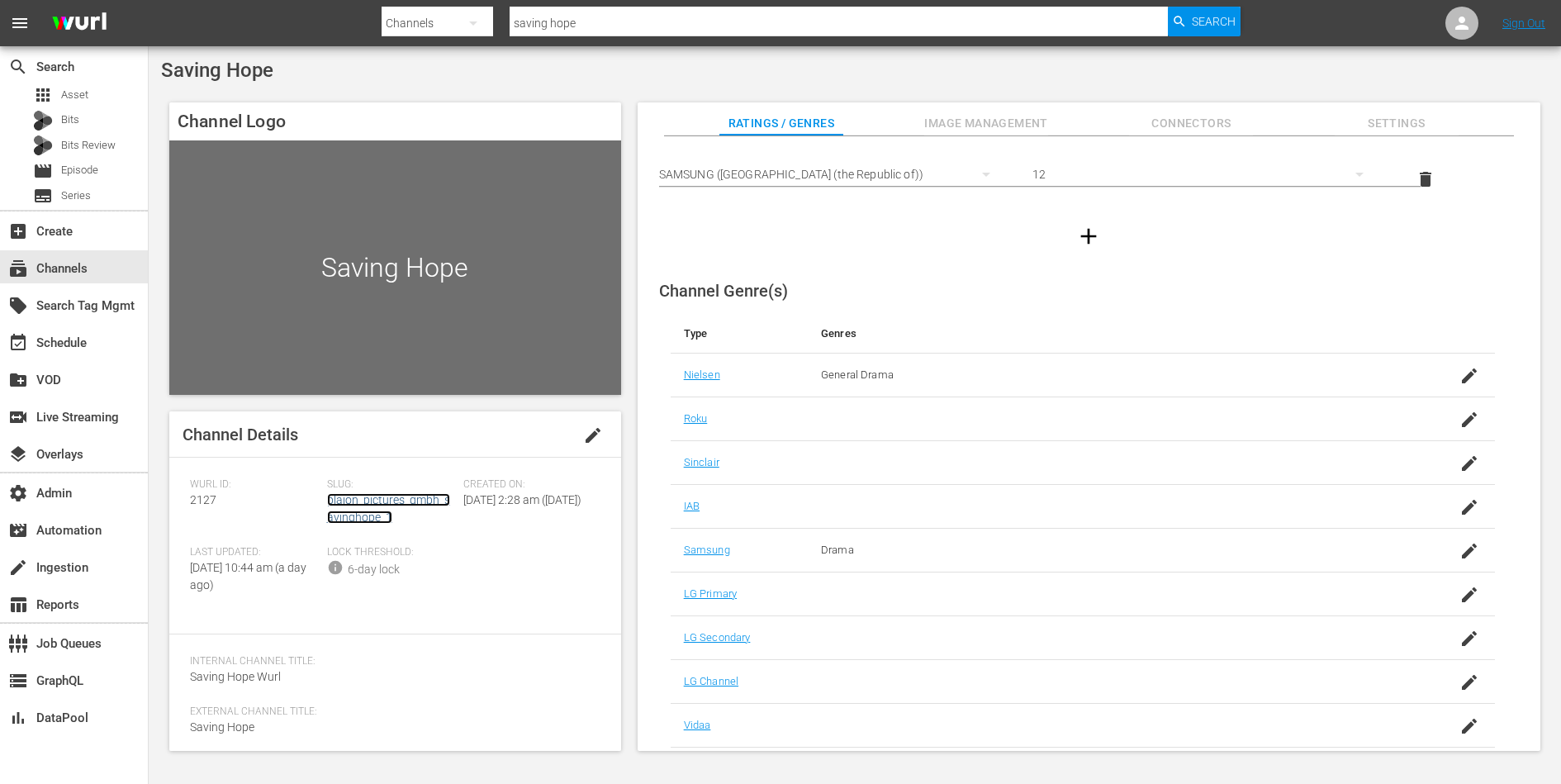
click at [368, 501] on link "plaion_pictures_gmbh_savinghope_1" at bounding box center [388, 508] width 123 height 31
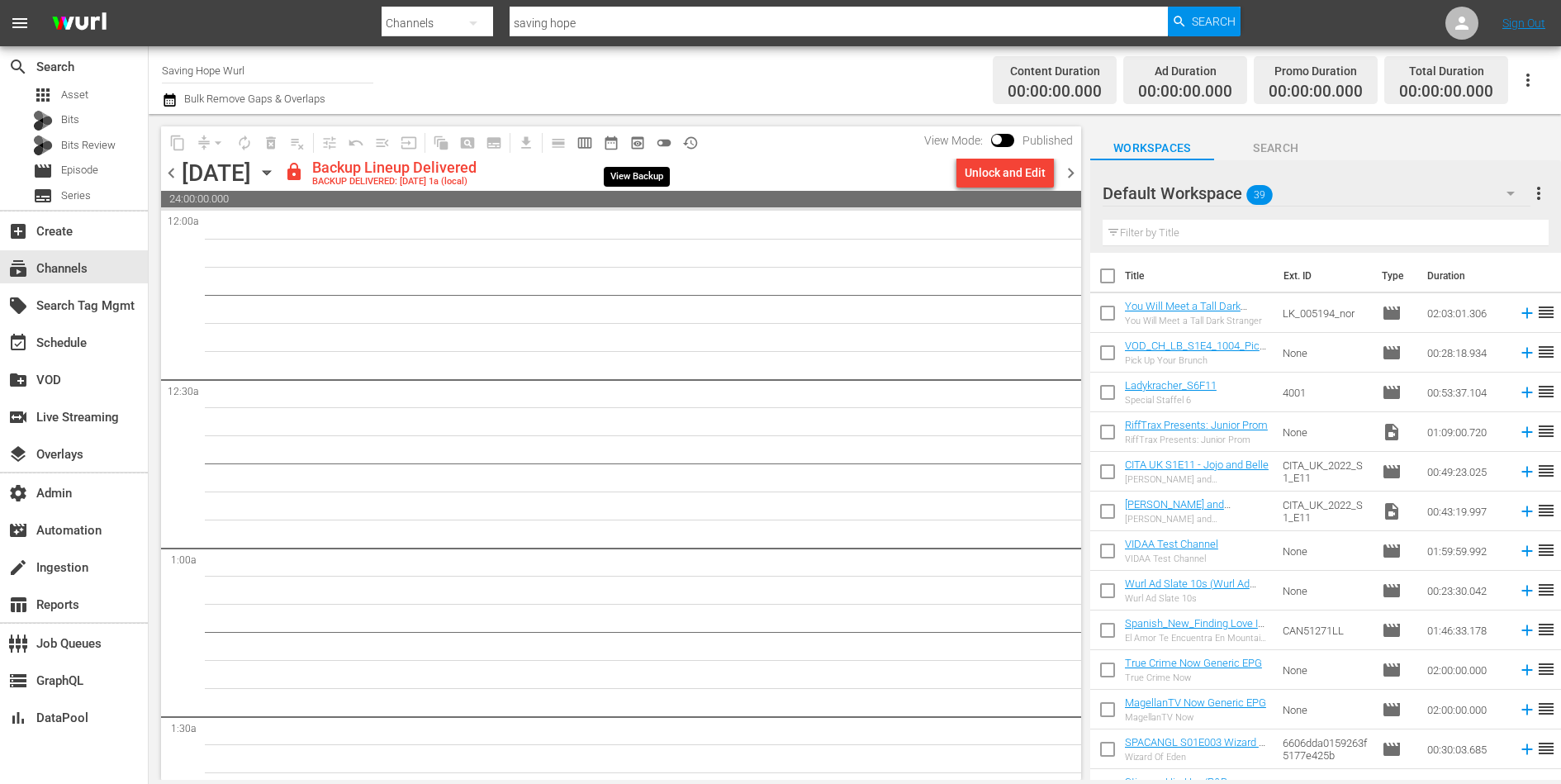
click at [634, 145] on span "preview_outlined" at bounding box center [638, 143] width 16 height 16
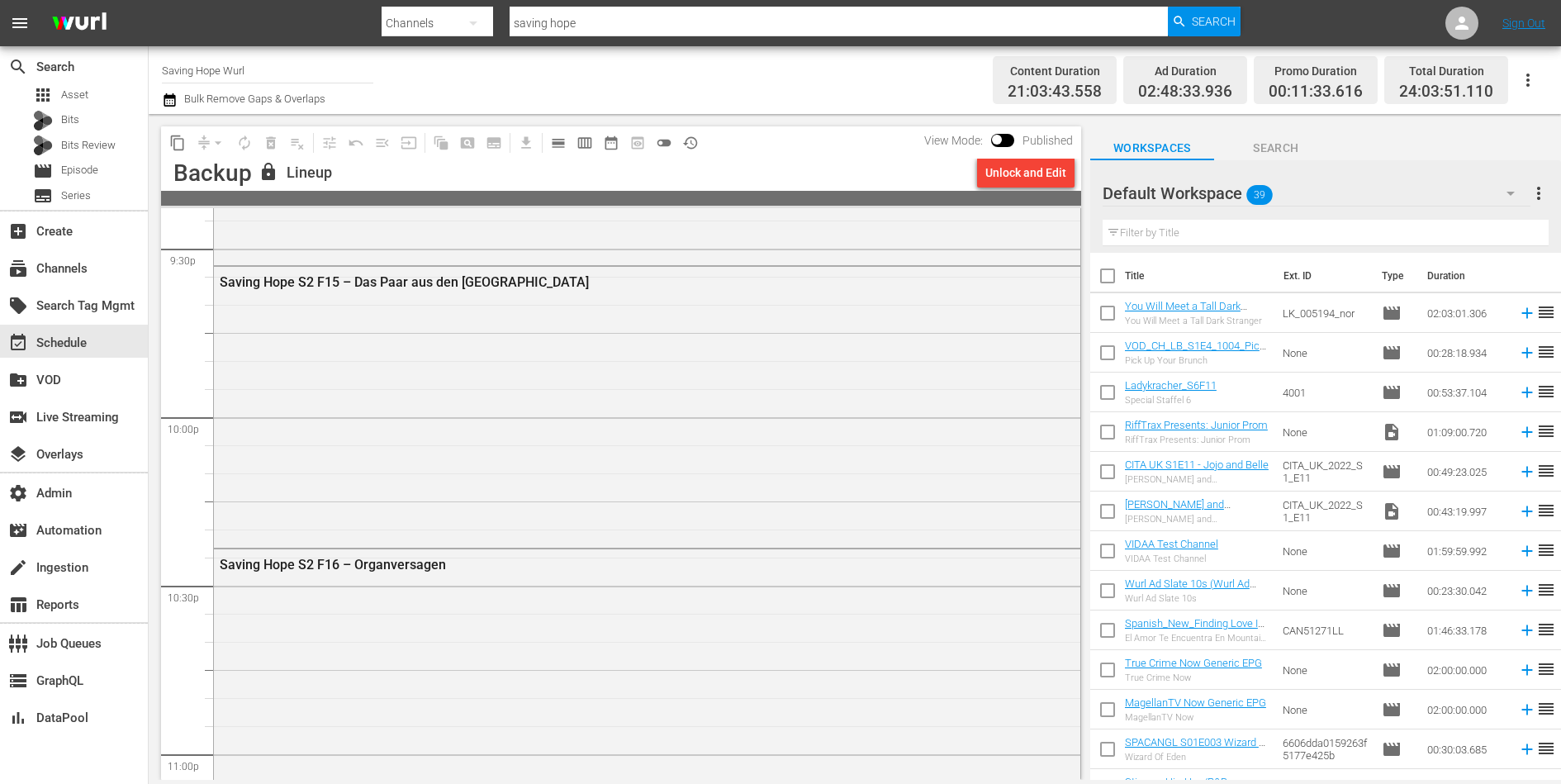
scroll to position [7536, 0]
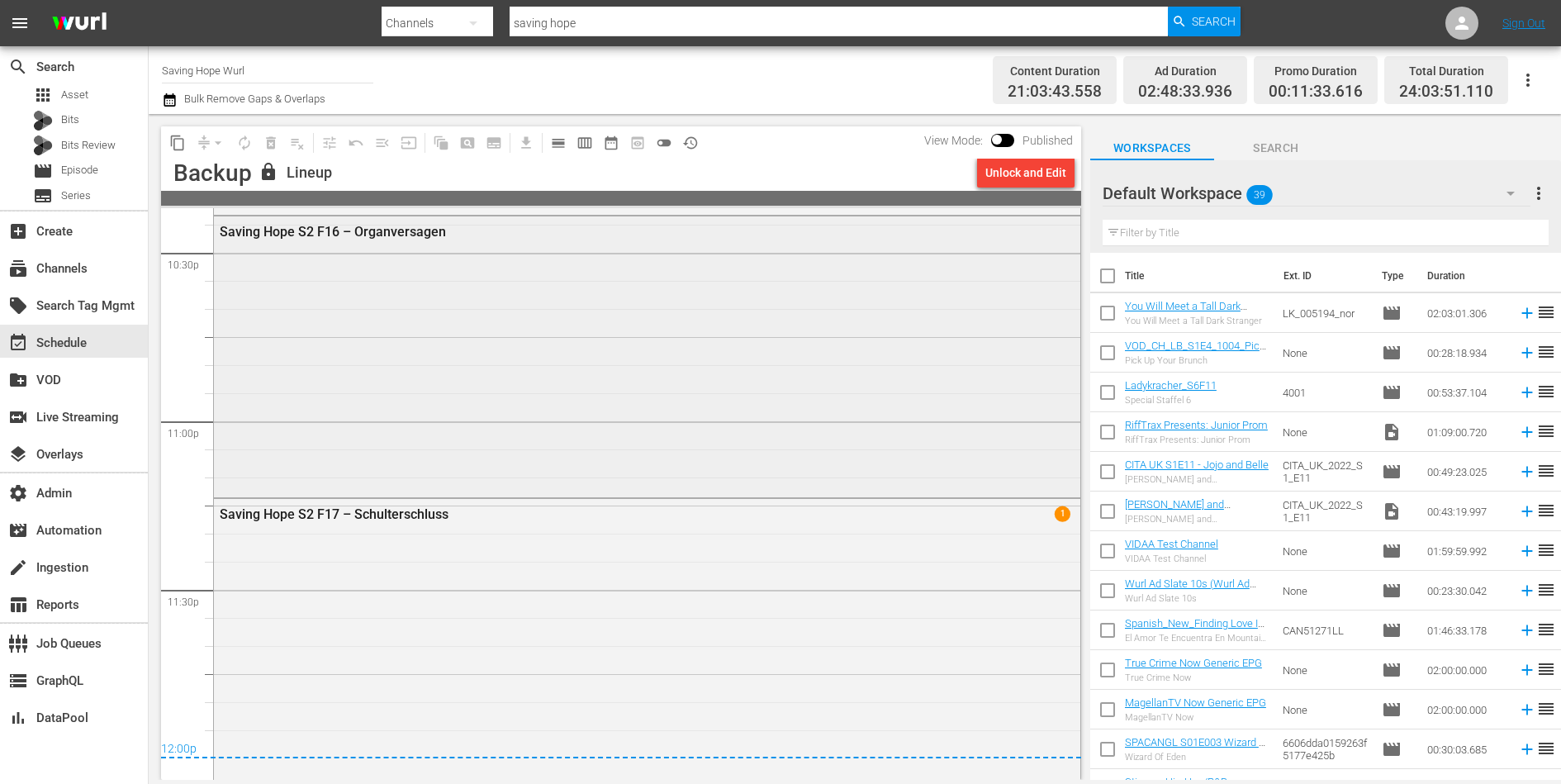
click at [508, 436] on div "Saving Hope S2 F16 – Organversagen" at bounding box center [647, 355] width 867 height 277
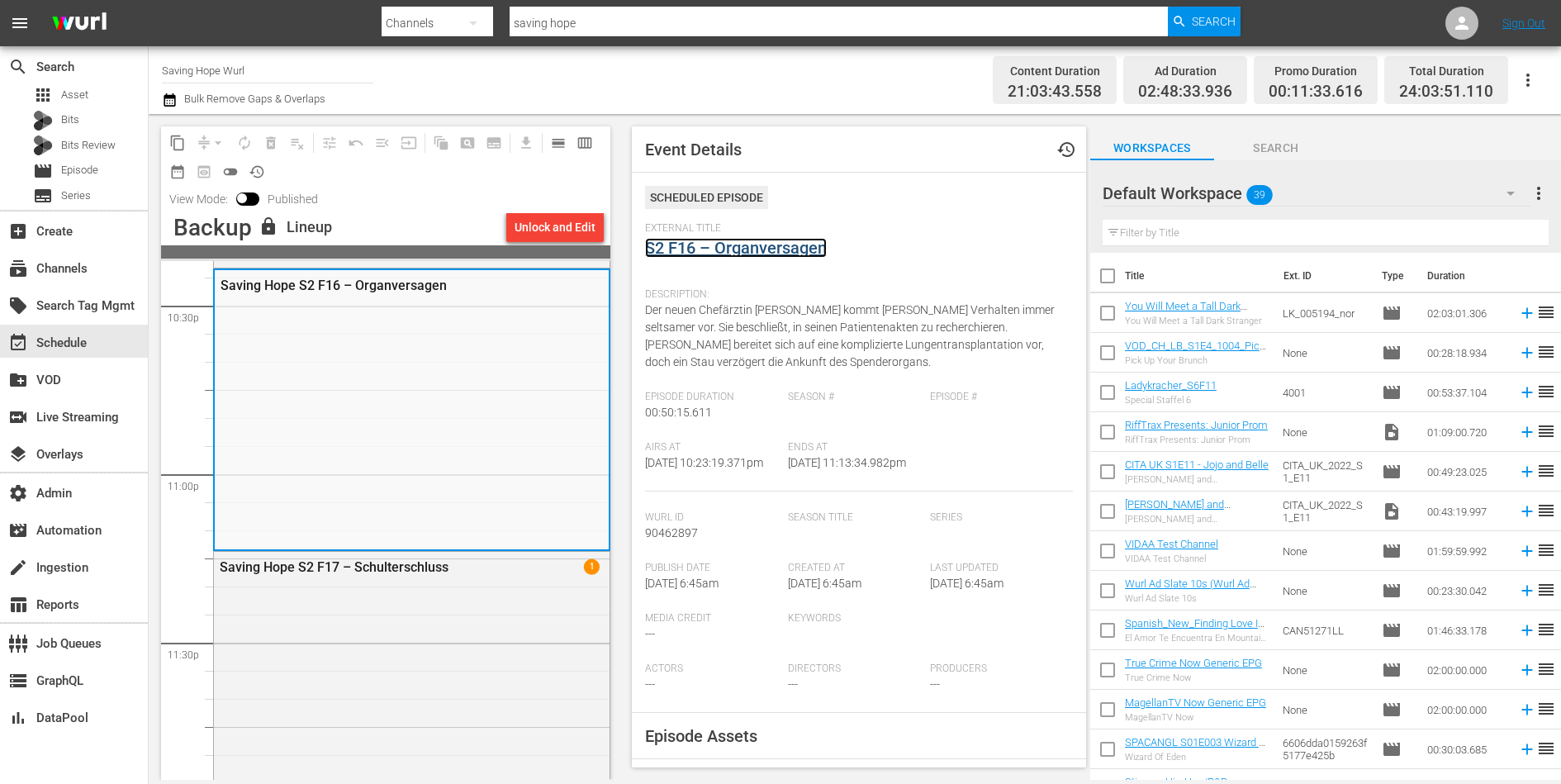
click at [728, 248] on link "S2 F16 – Organversagen" at bounding box center [736, 248] width 181 height 20
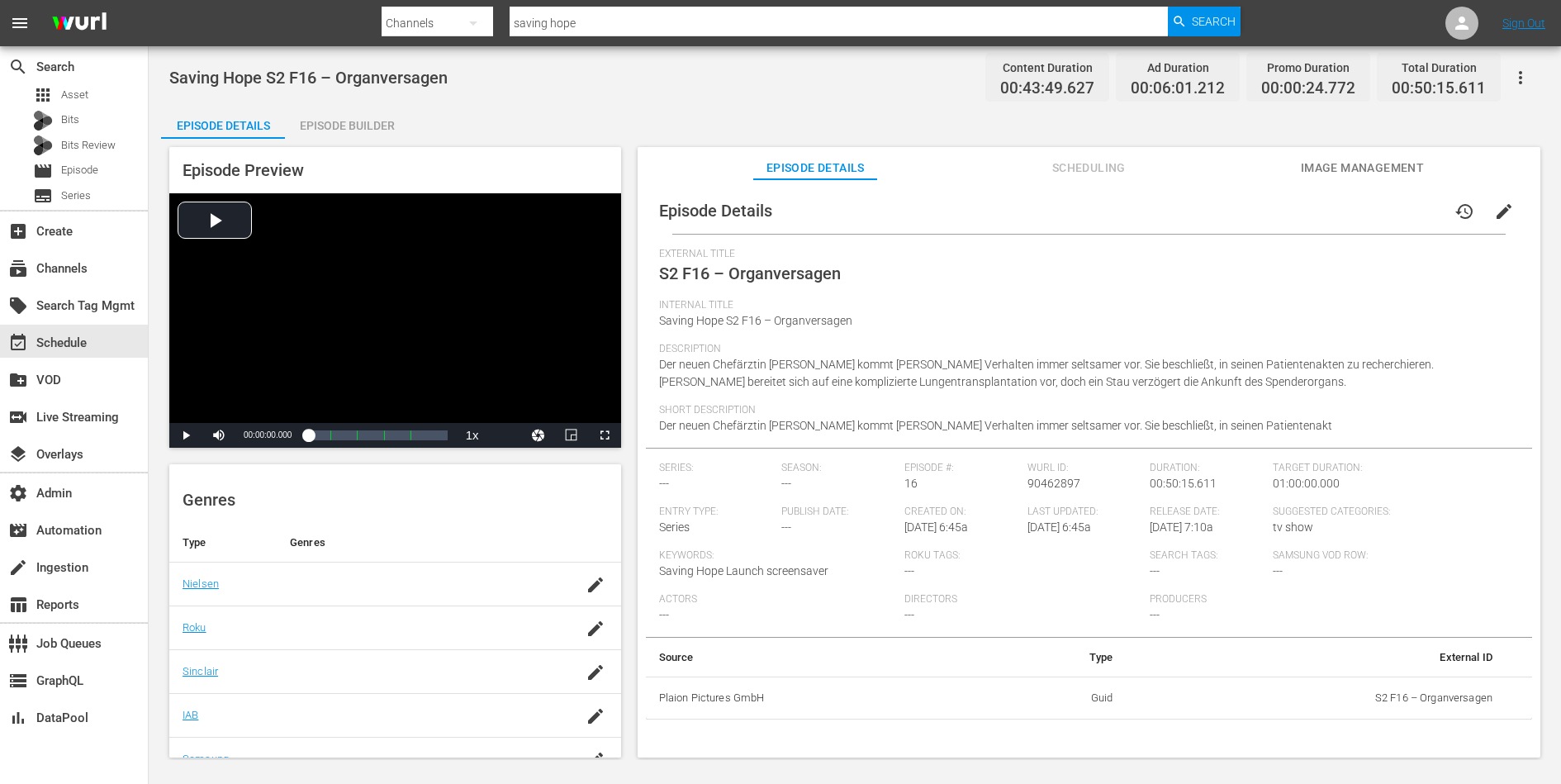
scroll to position [295, 0]
click at [1336, 175] on span "Image Management" at bounding box center [1362, 168] width 124 height 21
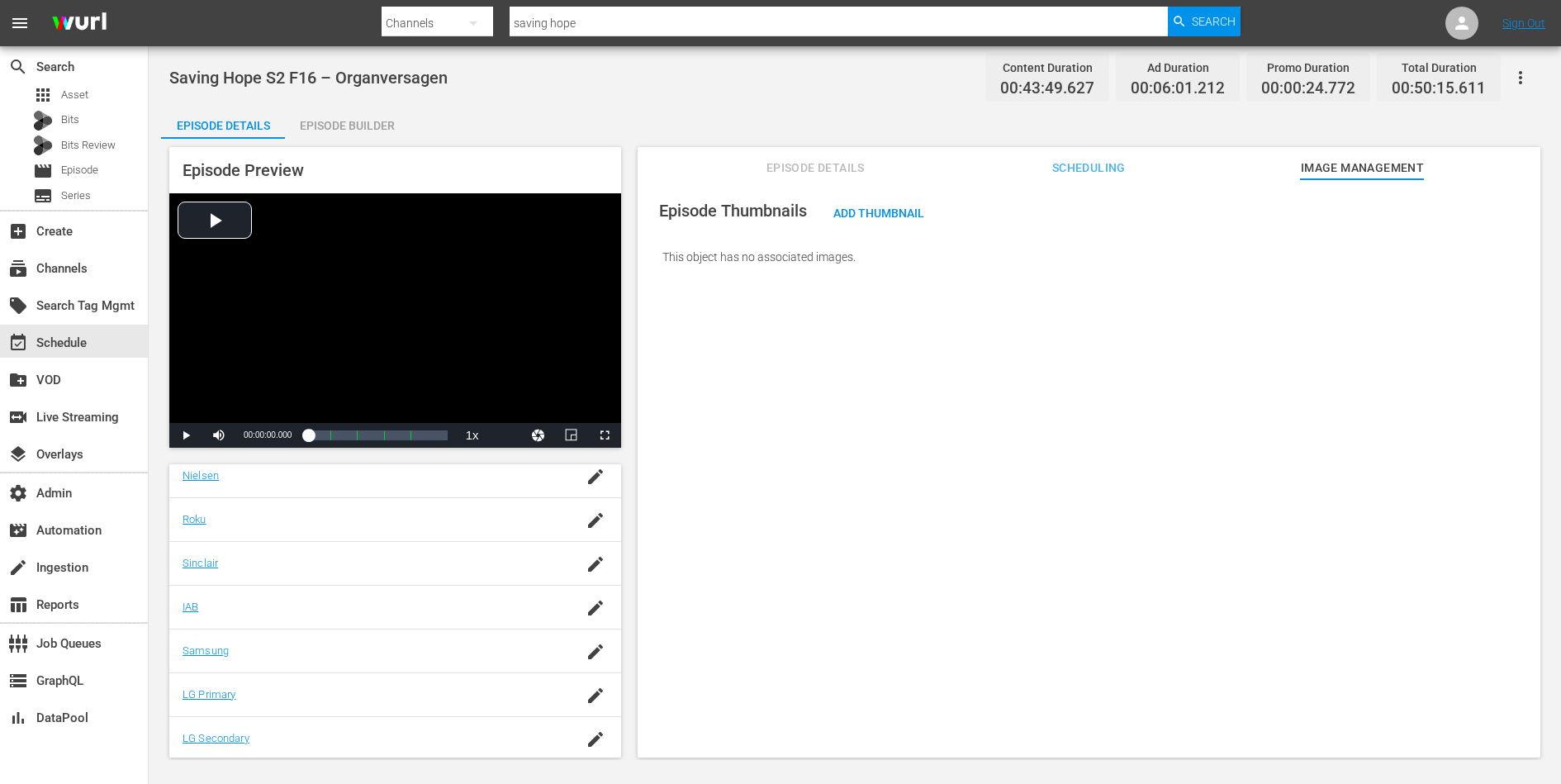
scroll to position [0, 0]
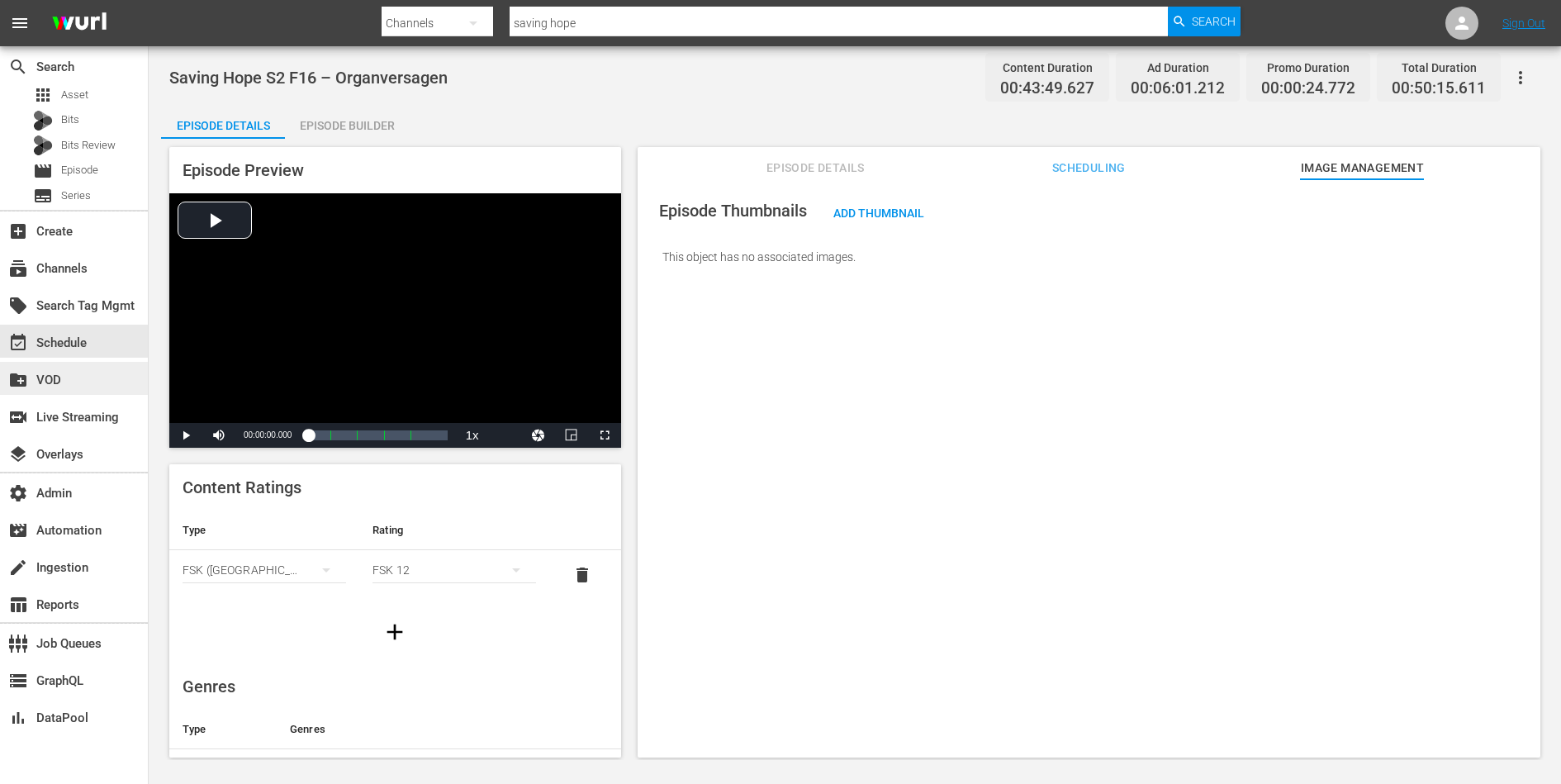
click at [71, 376] on div "create_new_folder VOD" at bounding box center [46, 377] width 93 height 15
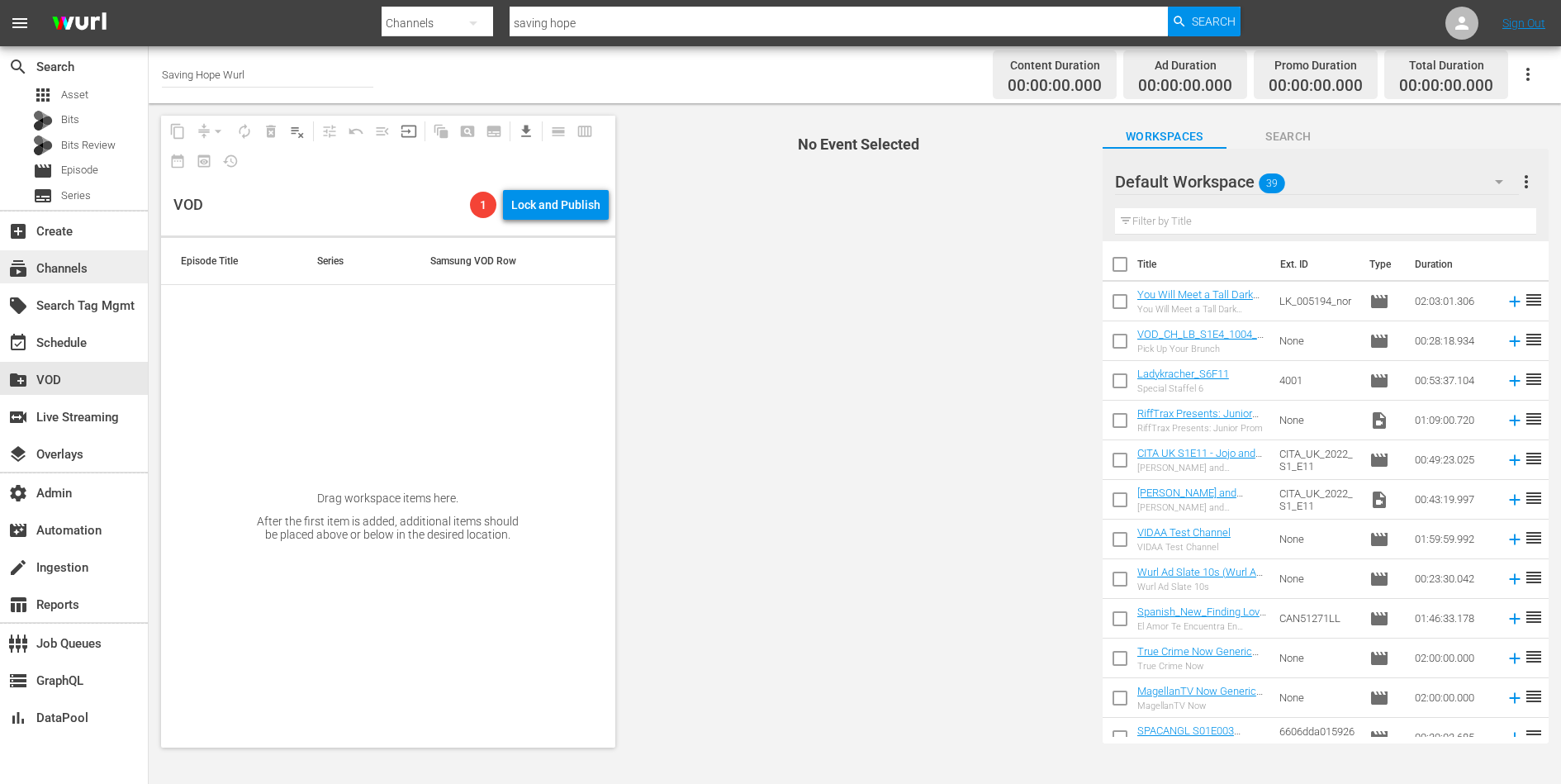
click at [65, 266] on div "subscriptions Channels" at bounding box center [46, 266] width 93 height 15
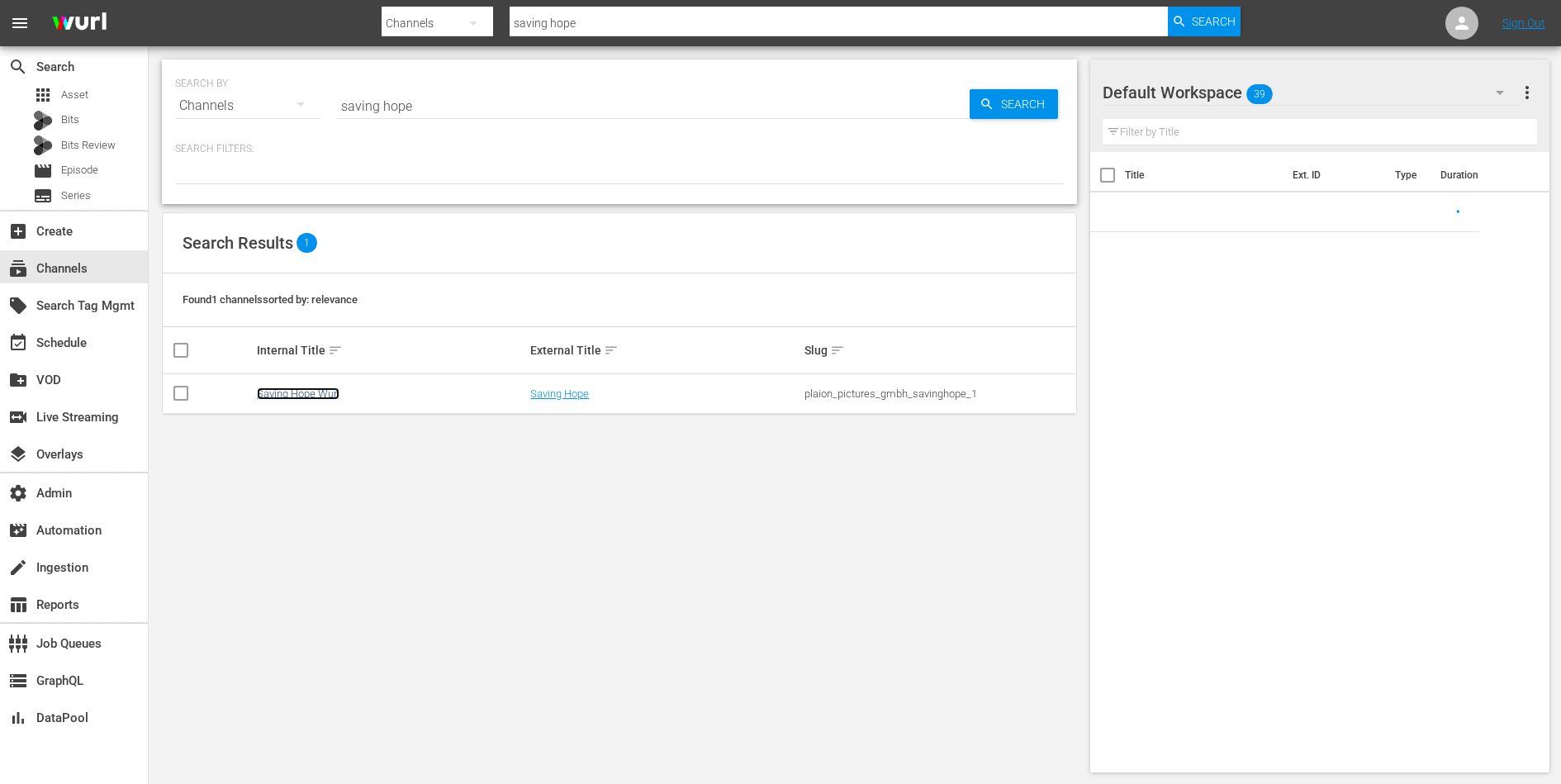
click at [301, 387] on link "Saving Hope Wurl" at bounding box center [298, 393] width 83 height 13
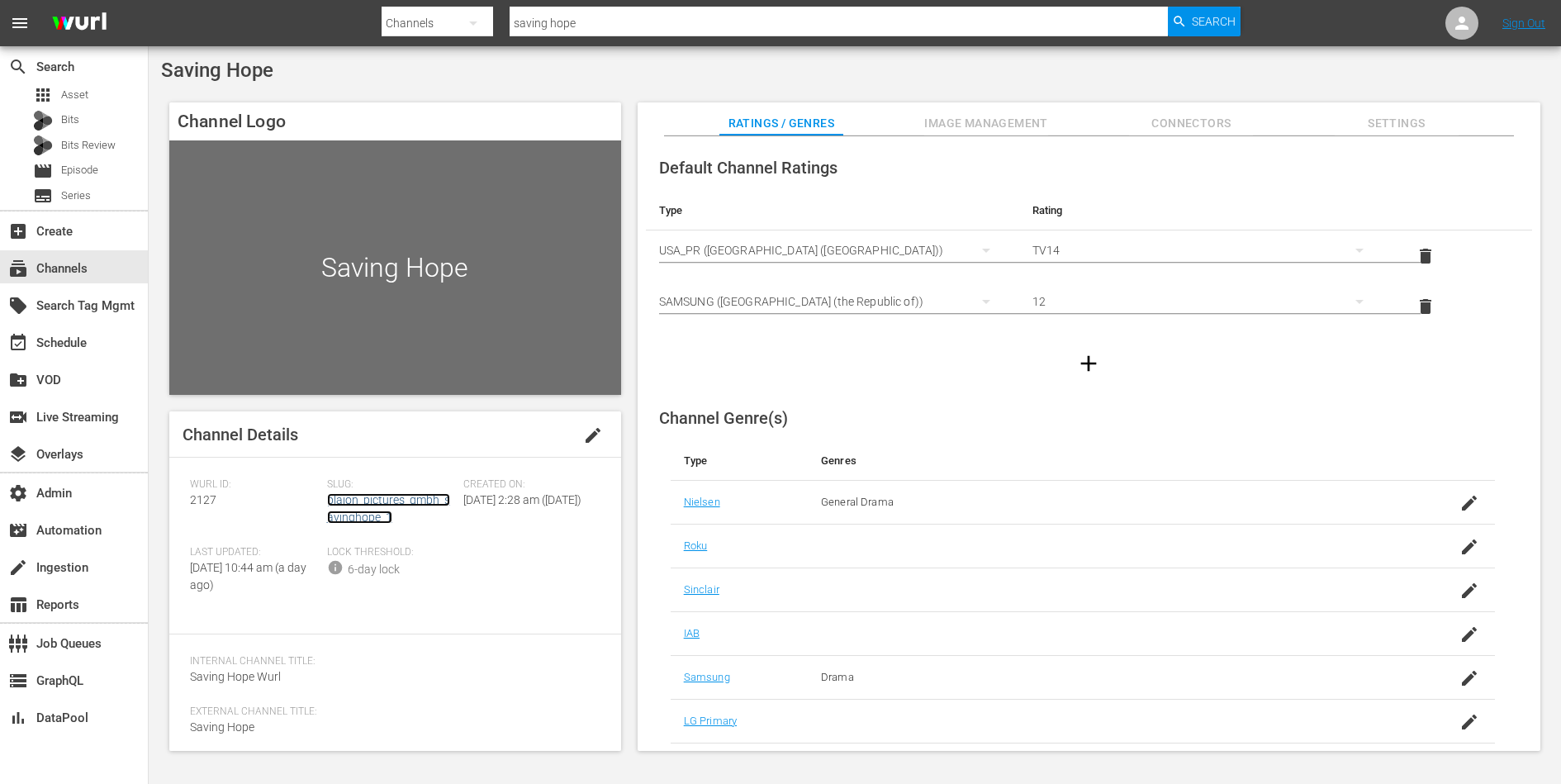
click at [367, 515] on link "plaion_pictures_gmbh_savinghope_1" at bounding box center [388, 508] width 123 height 31
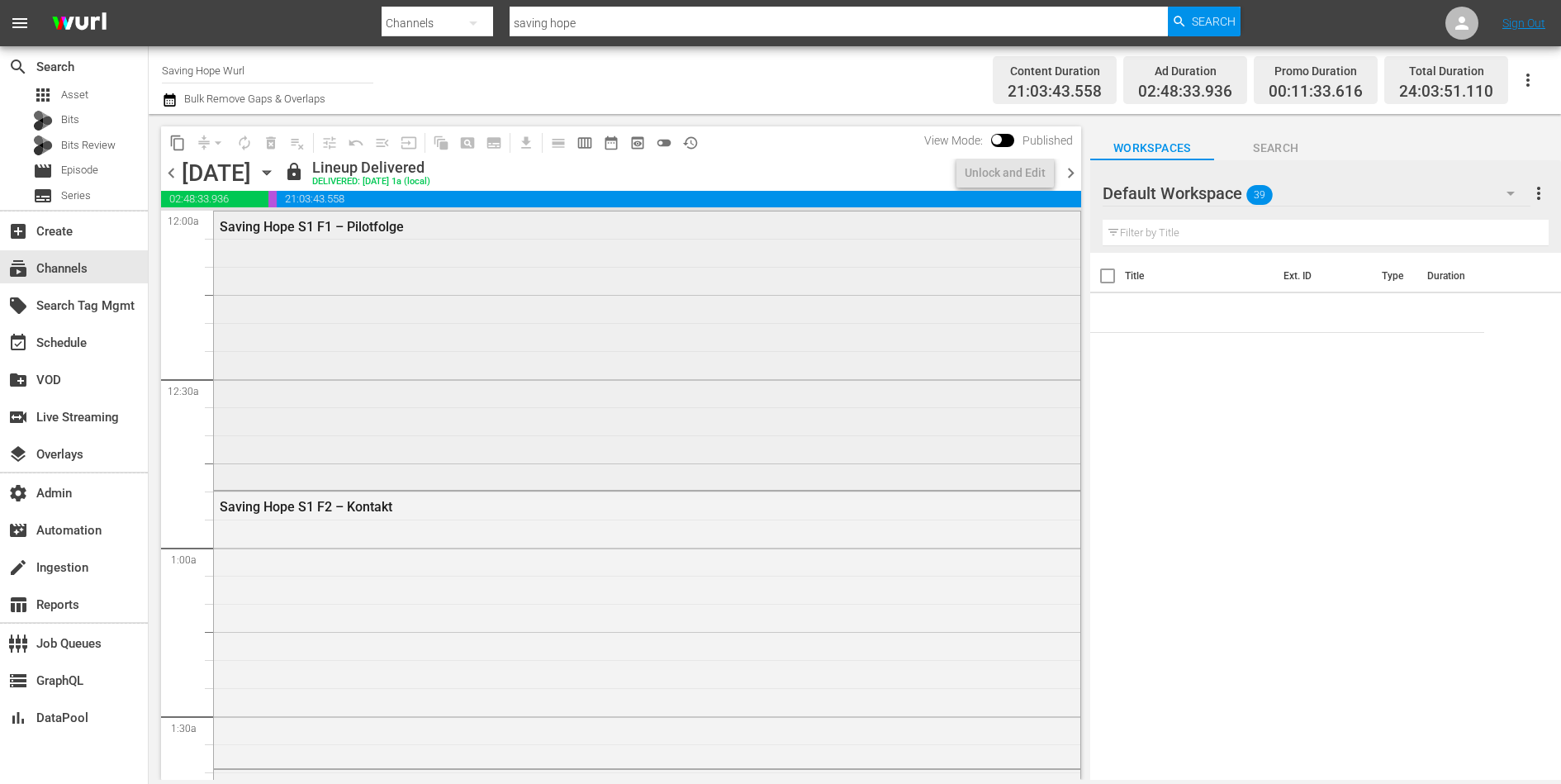
click at [368, 343] on div "Saving Hope S1 F1 – Pilotfolge" at bounding box center [647, 348] width 867 height 276
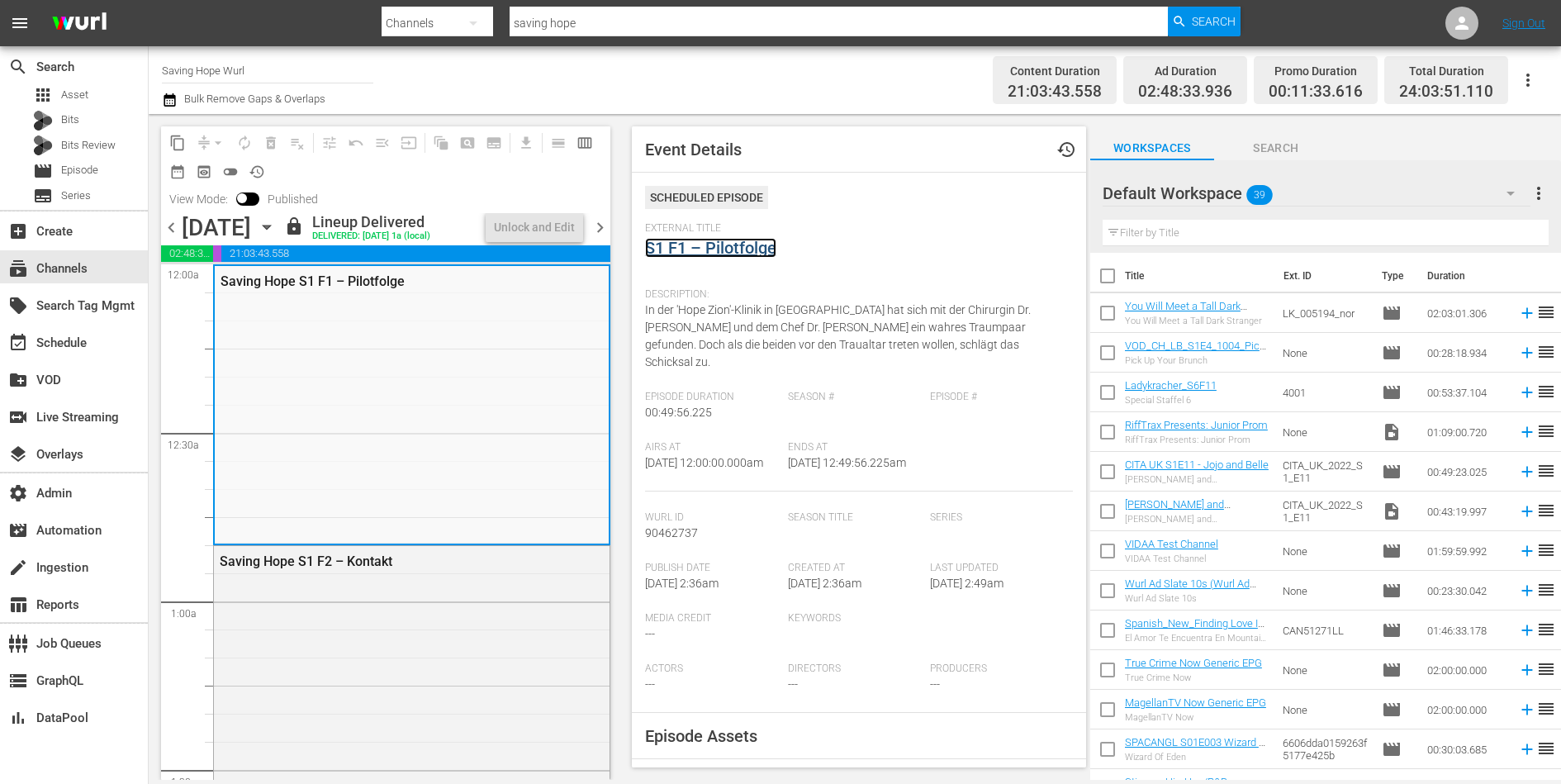
click at [705, 255] on link "S1 F1 – Pilotfolge" at bounding box center [710, 248] width 131 height 20
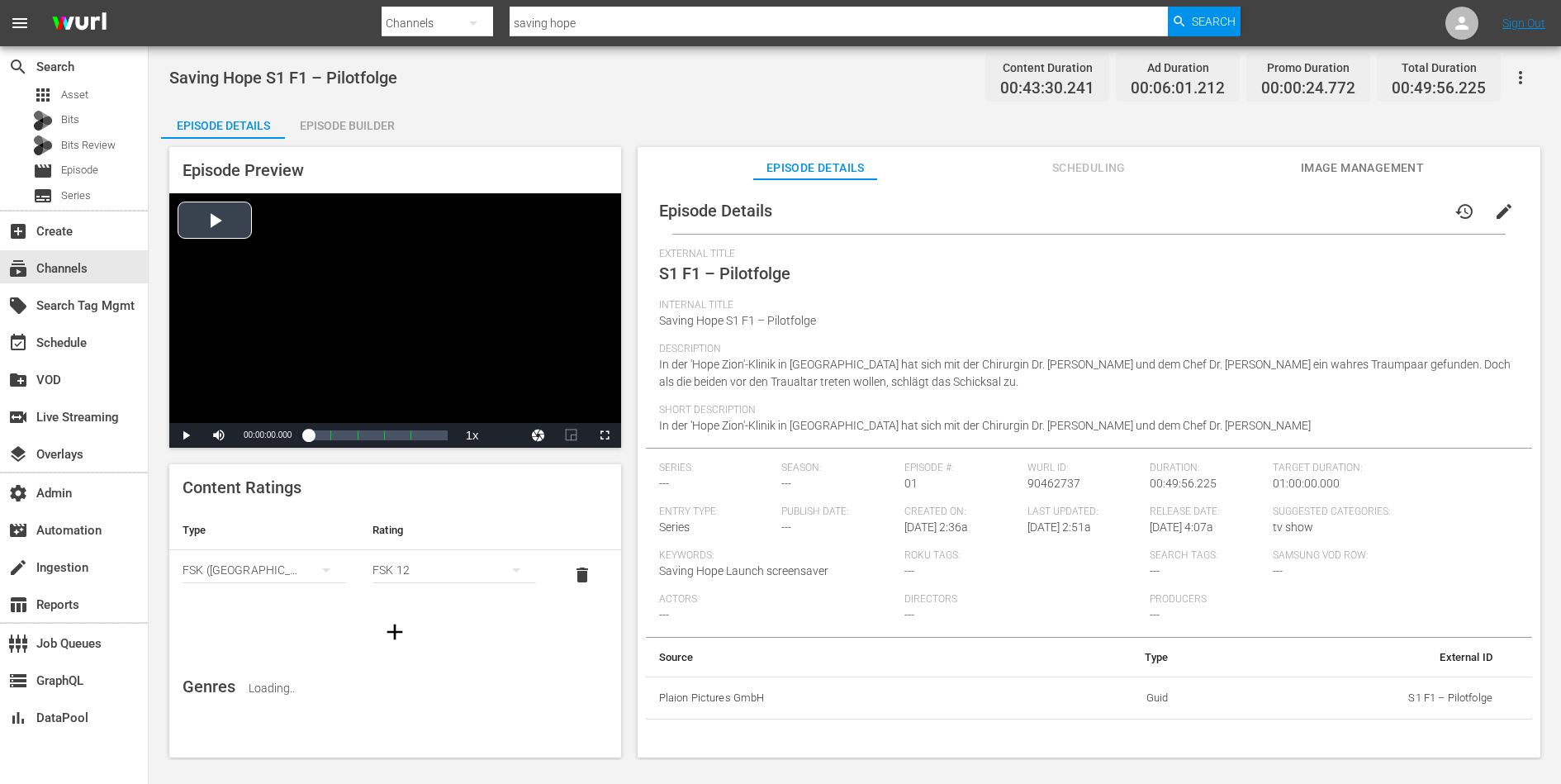
click at [357, 294] on div "Video Player" at bounding box center [394, 308] width 452 height 230
click at [219, 436] on span "Video Player" at bounding box center [219, 436] width 0 height 0
click at [367, 436] on div "00:21:24.096 S1 F1 – Pilotfolge (3/5)" at bounding box center [367, 435] width 1 height 16
click at [394, 433] on div "Loaded : 40.72% 00:30:54.805 S1 F1 – Pilotfolge (4/5) 00:16:45.406 Cue Point 4:…" at bounding box center [377, 435] width 138 height 16
click at [430, 437] on div "Loaded : 60.51% 00:43:59.531 S1 F1 – Pilotfolge (5/5) 00:26:06.237 Cue Point 4:…" at bounding box center [377, 435] width 138 height 16
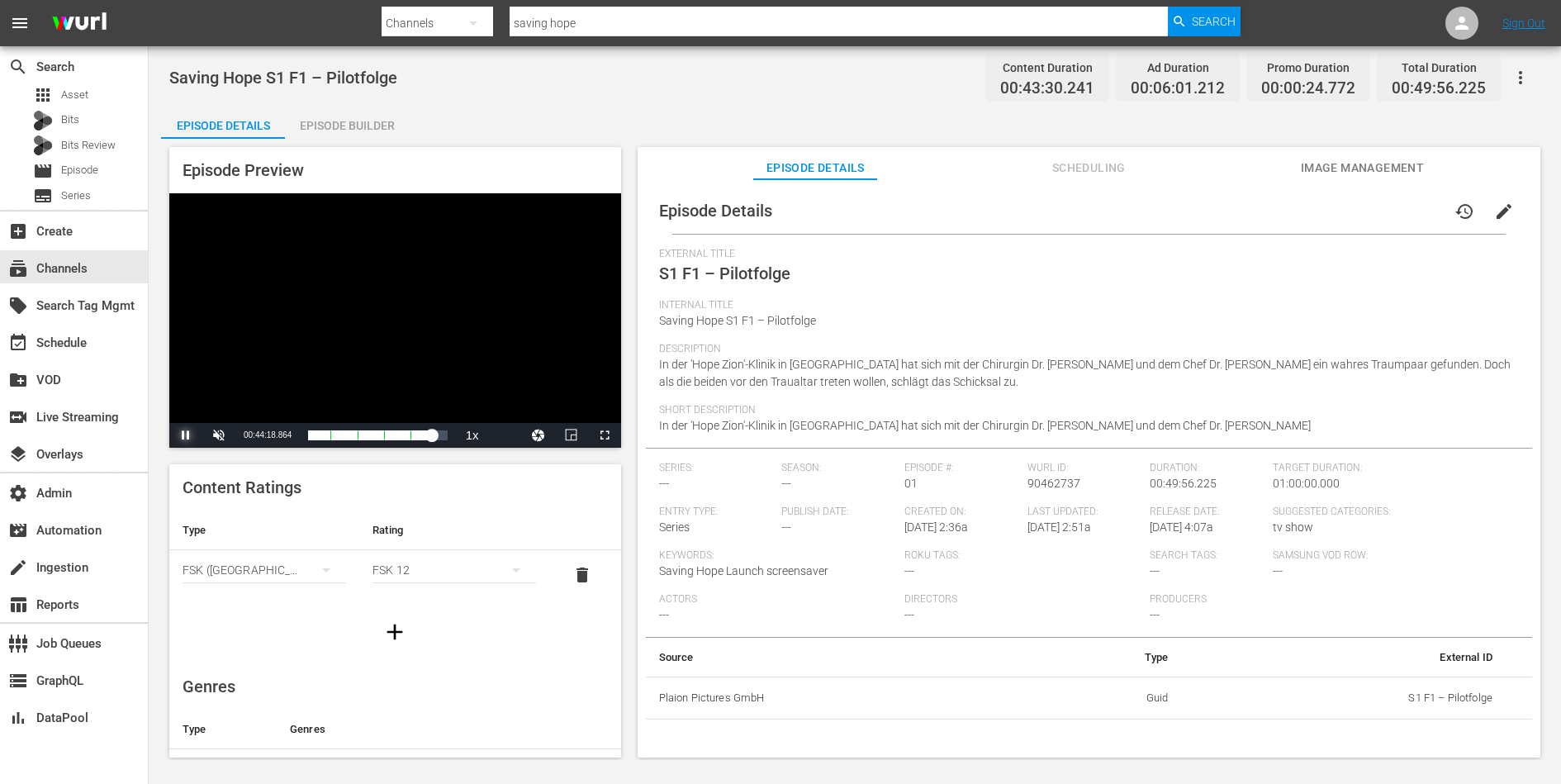
click at [186, 436] on span "Video Player" at bounding box center [186, 436] width 0 height 0
click at [1336, 154] on button "Image Management" at bounding box center [1362, 163] width 124 height 33
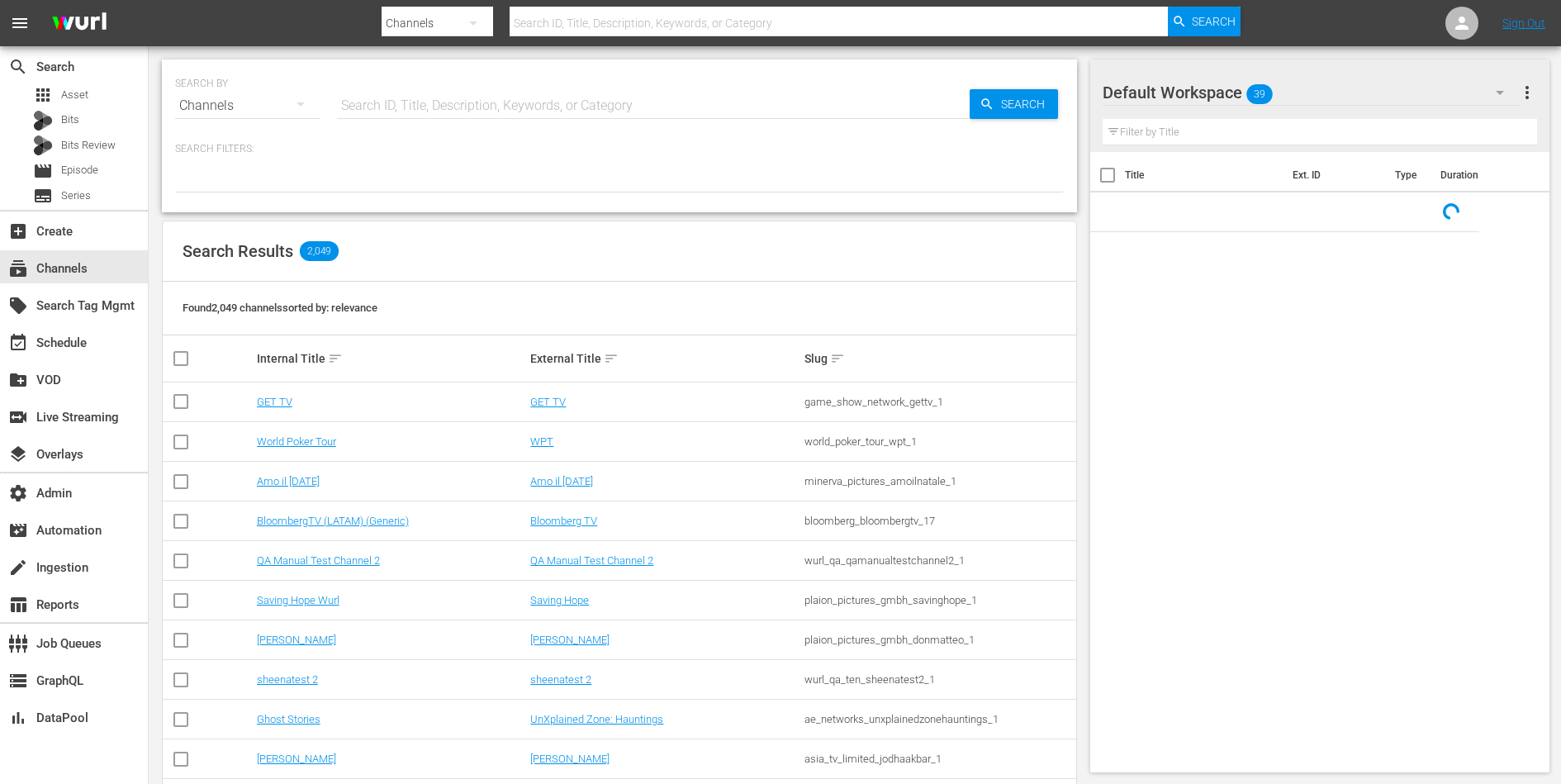
click at [509, 108] on input "text" at bounding box center [653, 106] width 632 height 40
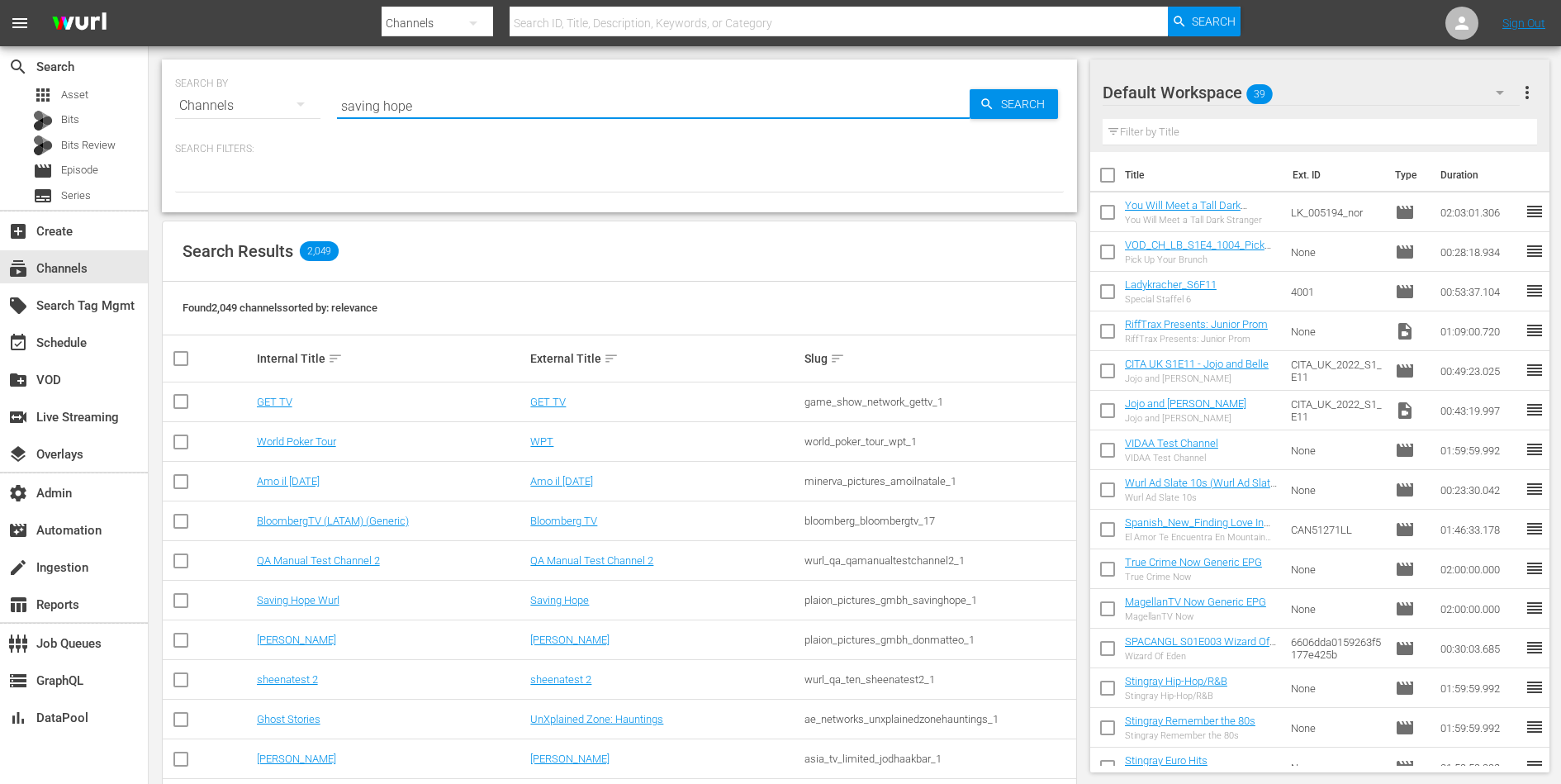
type input "saving hope"
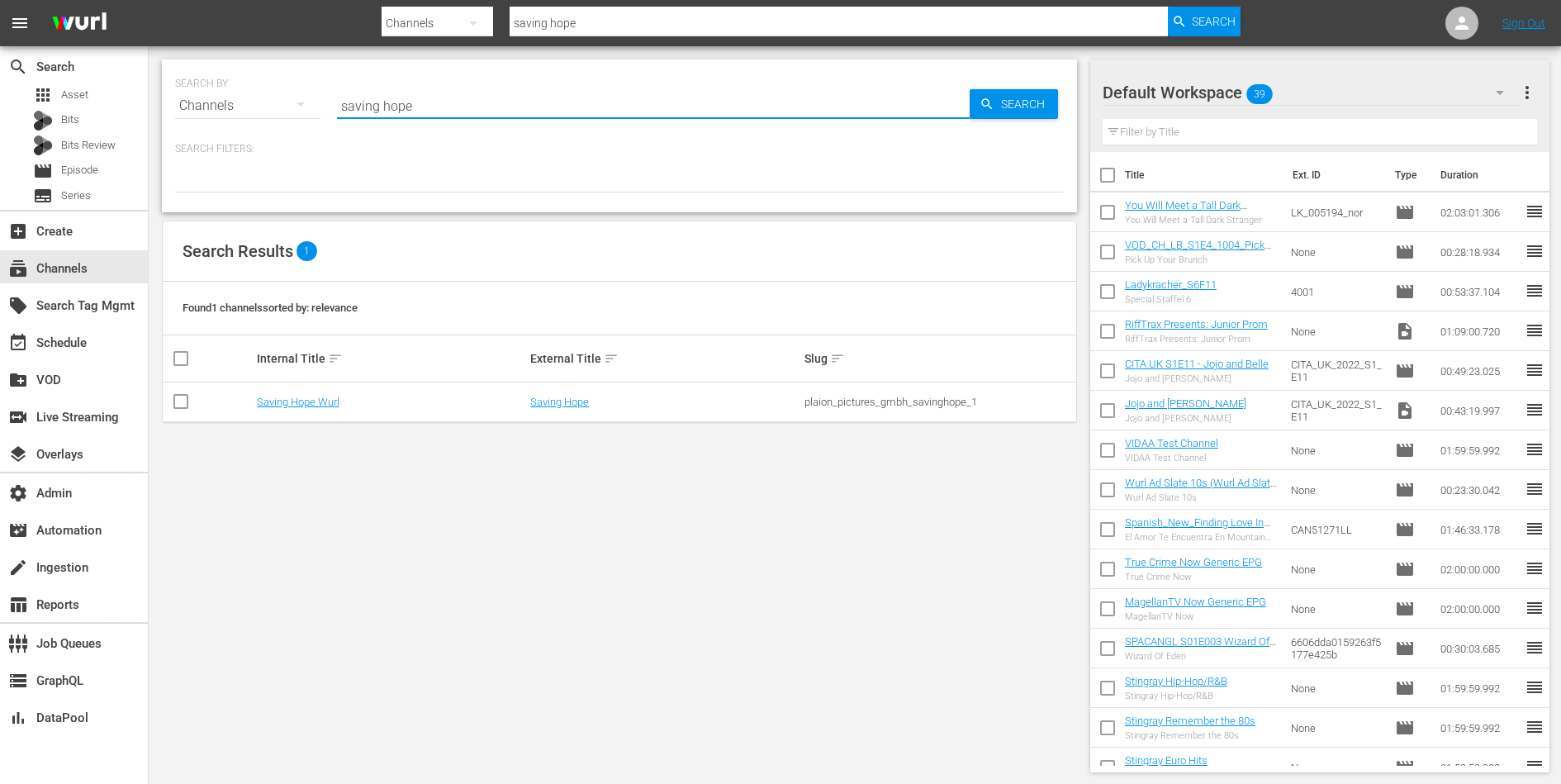
click at [314, 392] on td "Saving Hope Wurl" at bounding box center [391, 402] width 274 height 40
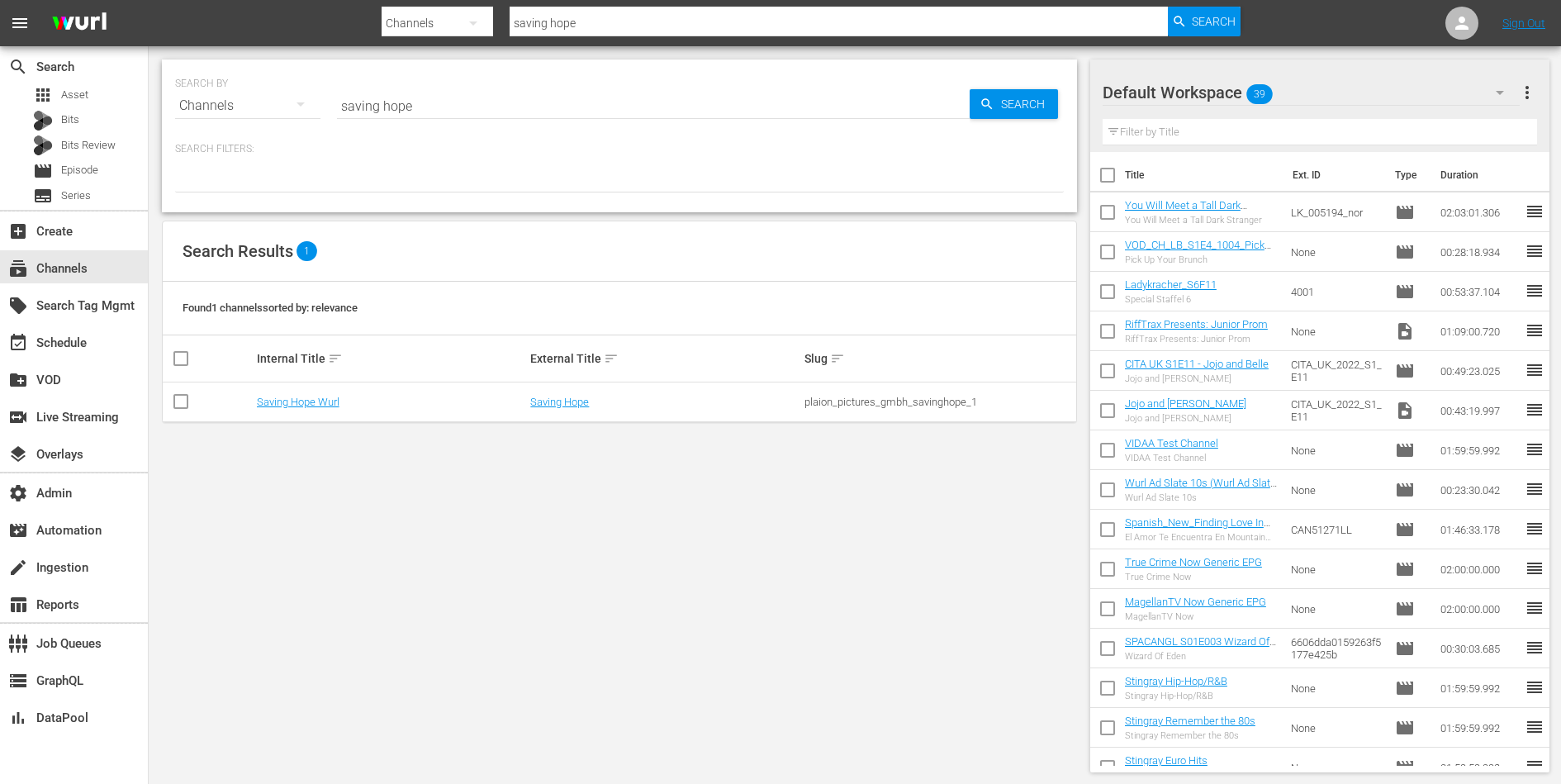
click at [314, 392] on td "Saving Hope Wurl" at bounding box center [391, 402] width 274 height 40
click at [314, 413] on td "Saving Hope Wurl" at bounding box center [391, 402] width 274 height 40
click at [320, 397] on link "Saving Hope Wurl" at bounding box center [298, 401] width 83 height 13
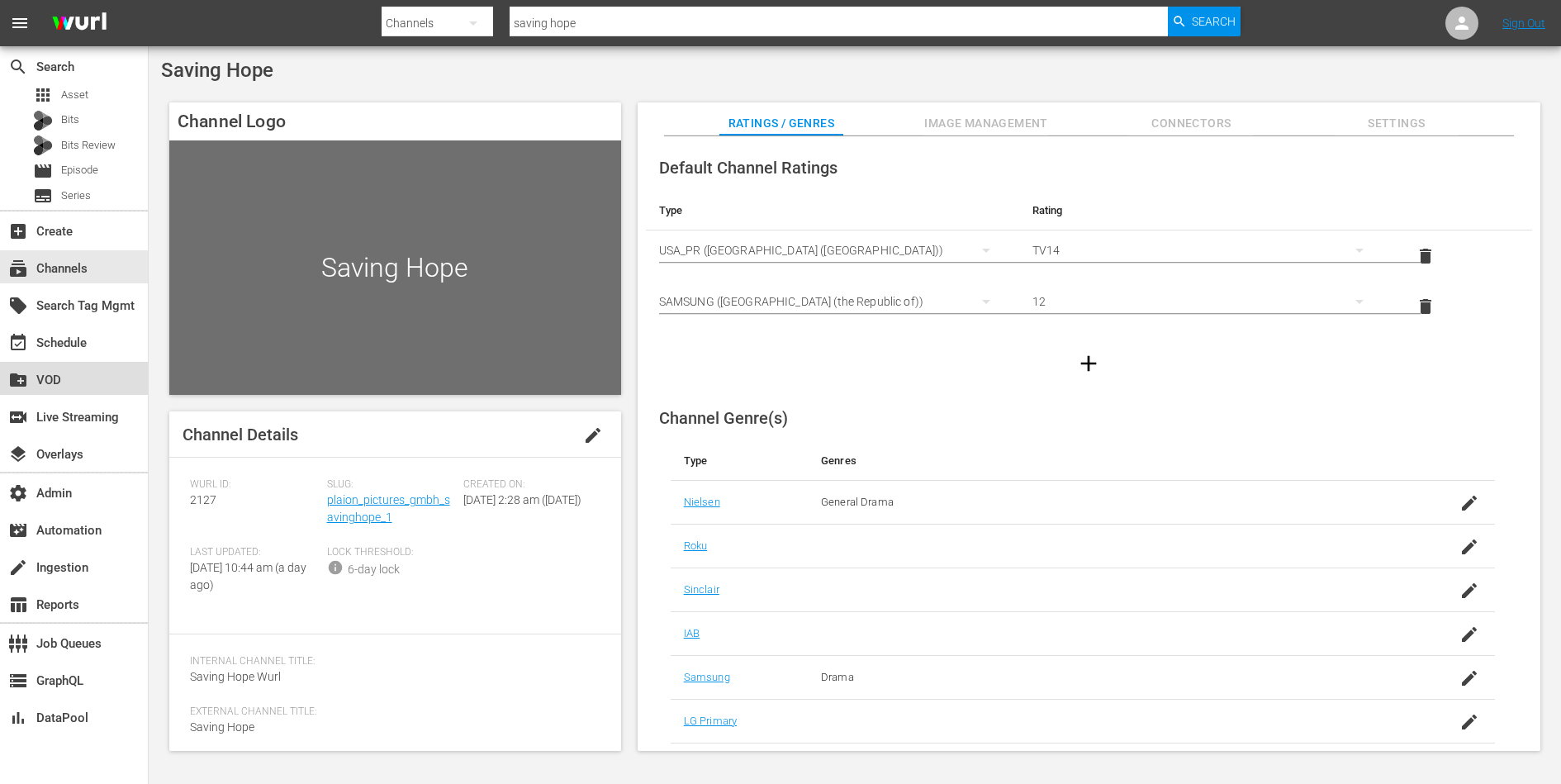
click at [69, 374] on div "create_new_folder VOD" at bounding box center [46, 377] width 93 height 15
click at [81, 343] on div "event_available Schedule" at bounding box center [46, 340] width 93 height 15
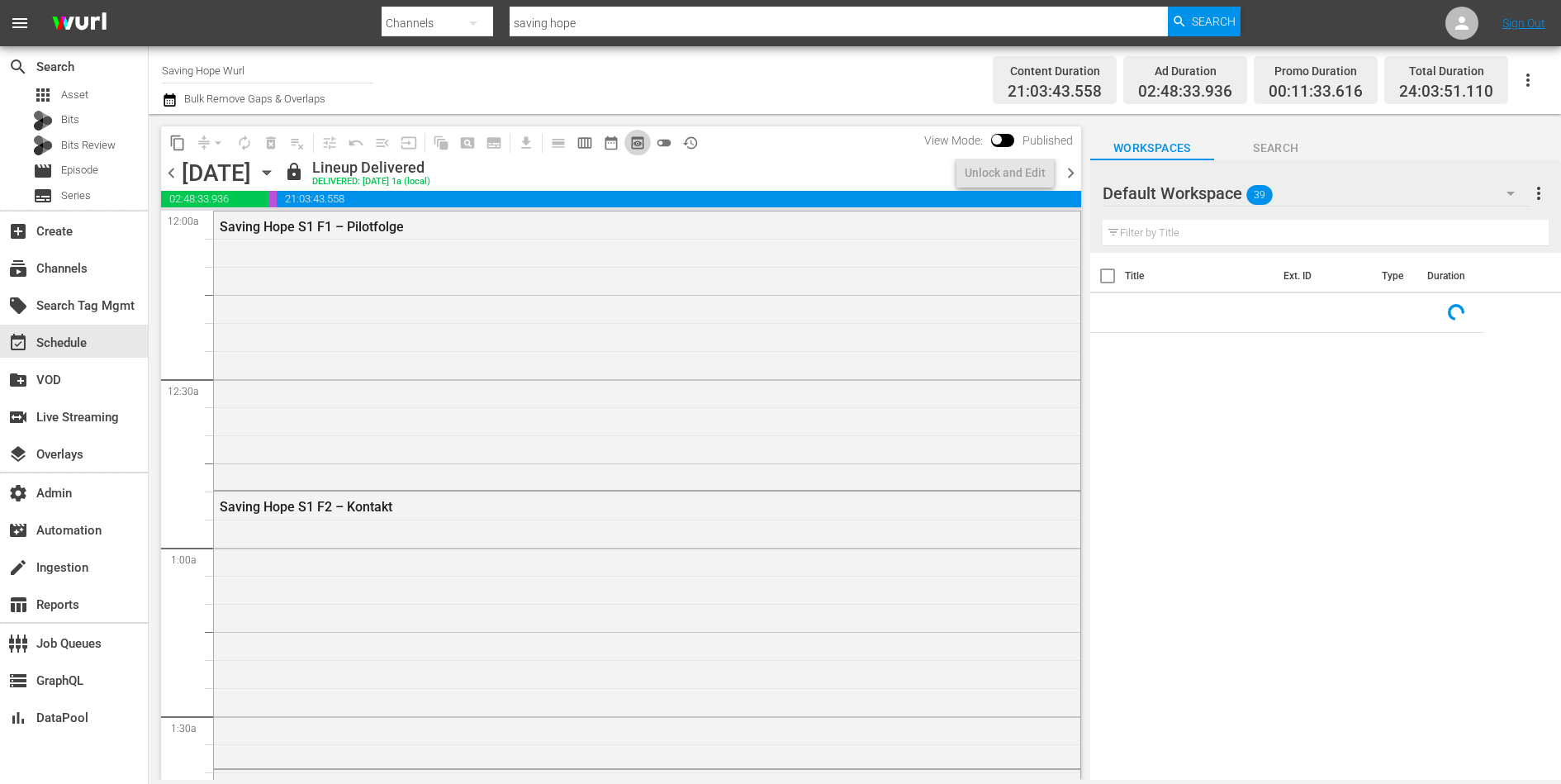
click at [645, 138] on span "preview_outlined" at bounding box center [638, 143] width 16 height 16
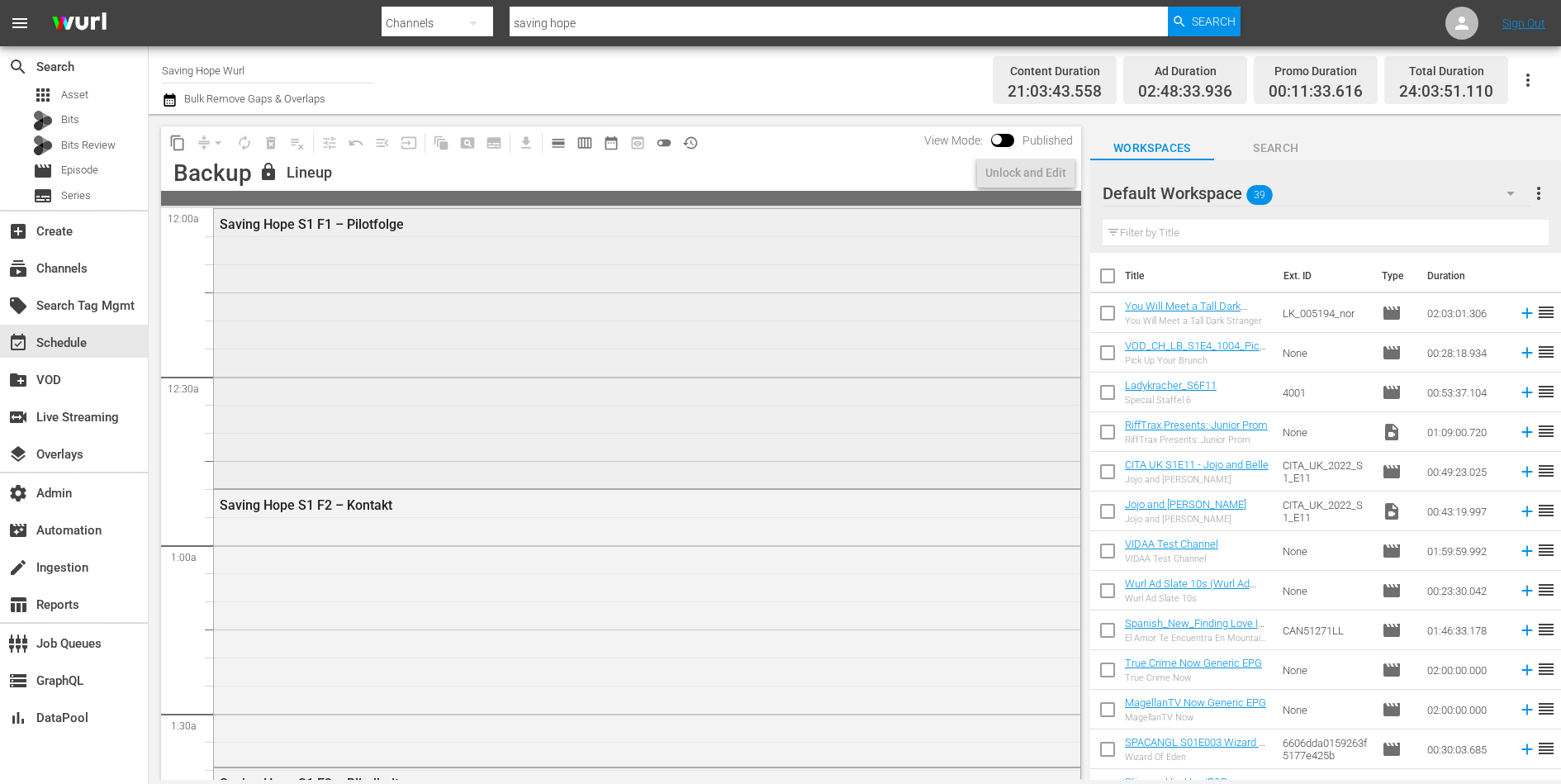
click at [594, 348] on div "Saving Hope S1 F1 – Pilotfolge" at bounding box center [647, 347] width 867 height 276
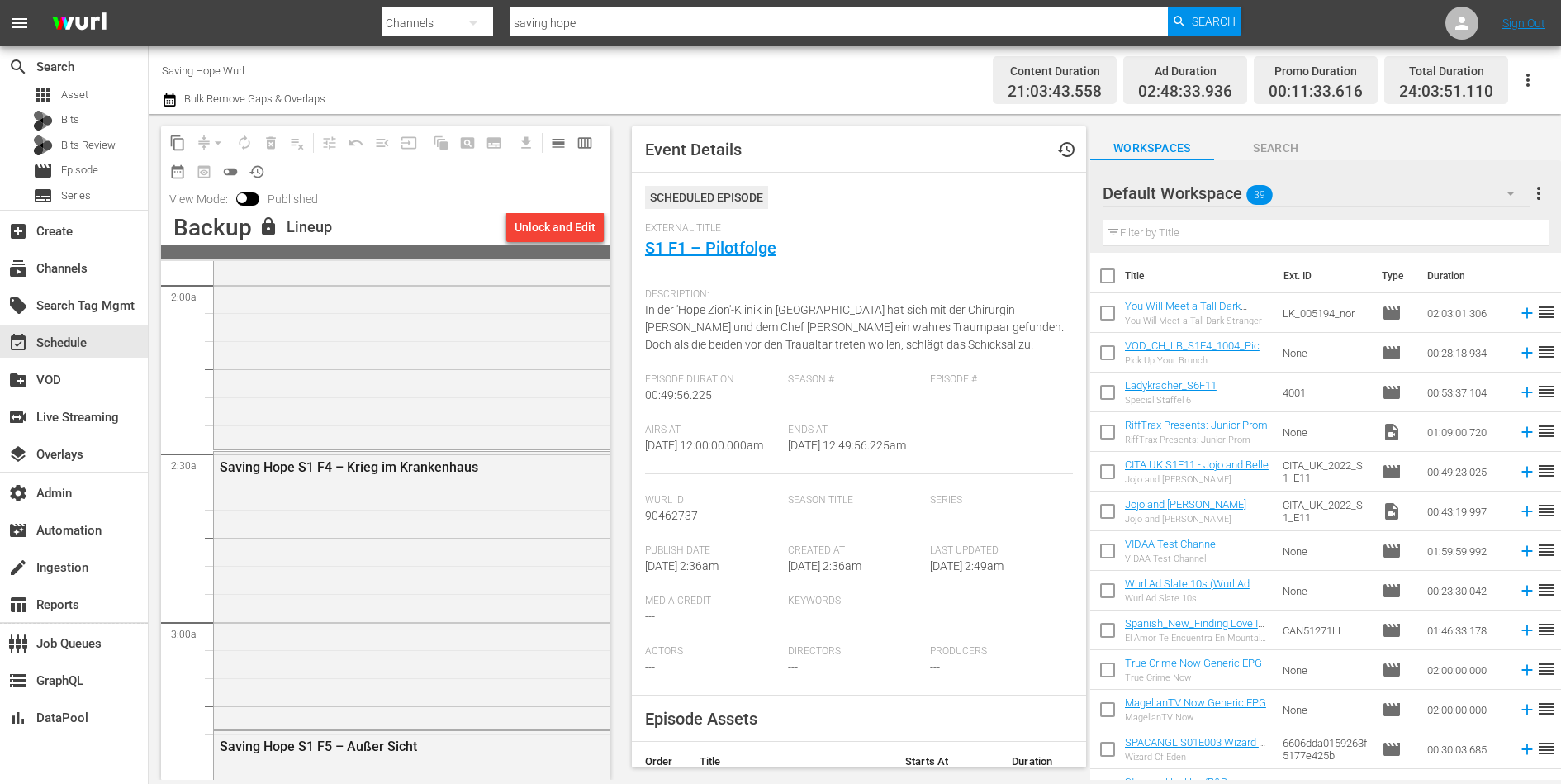
scroll to position [760, 0]
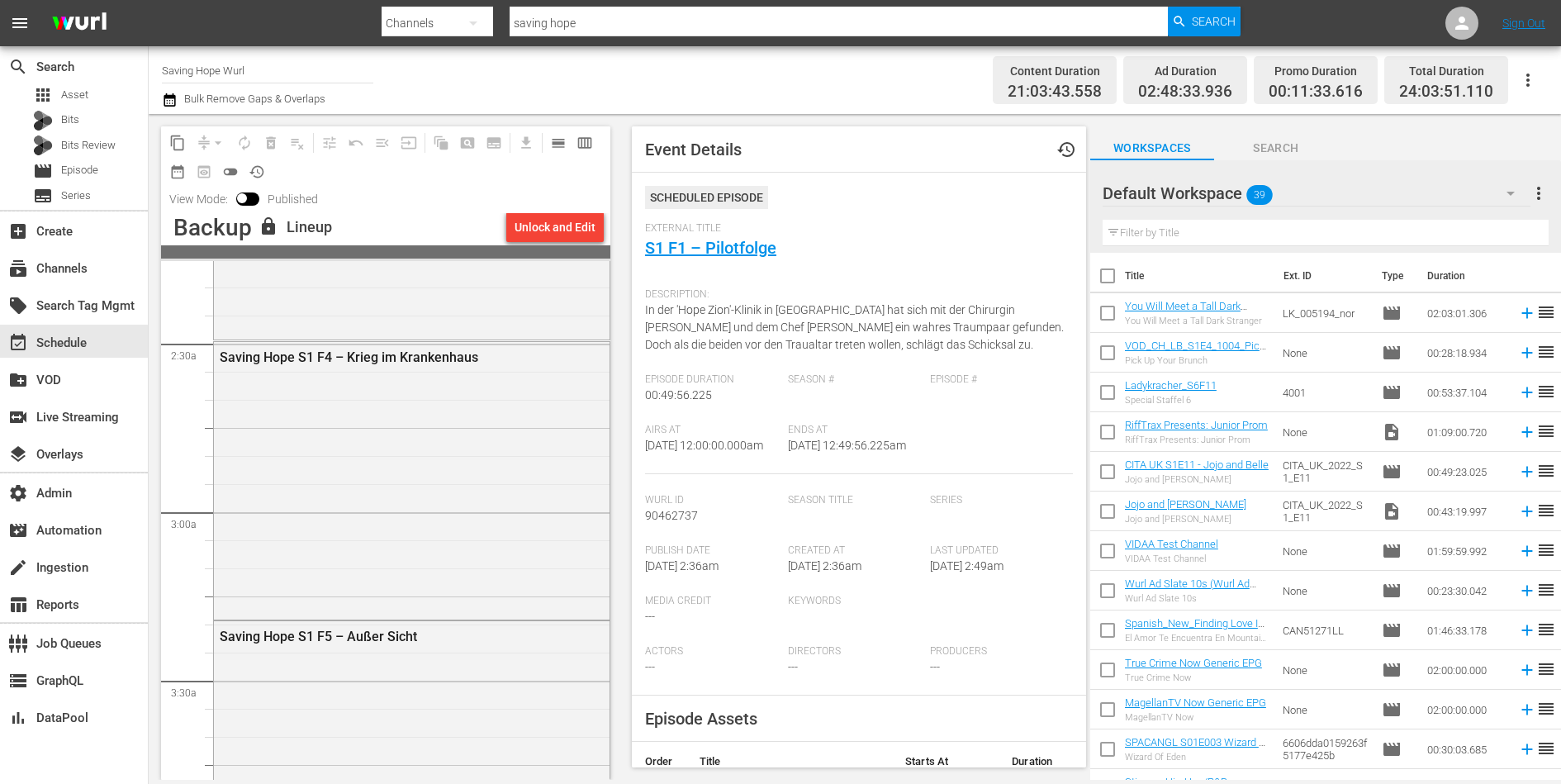
click at [390, 509] on div "Saving Hope S1 F4 – Krieg im Krankenhaus" at bounding box center [411, 480] width 395 height 275
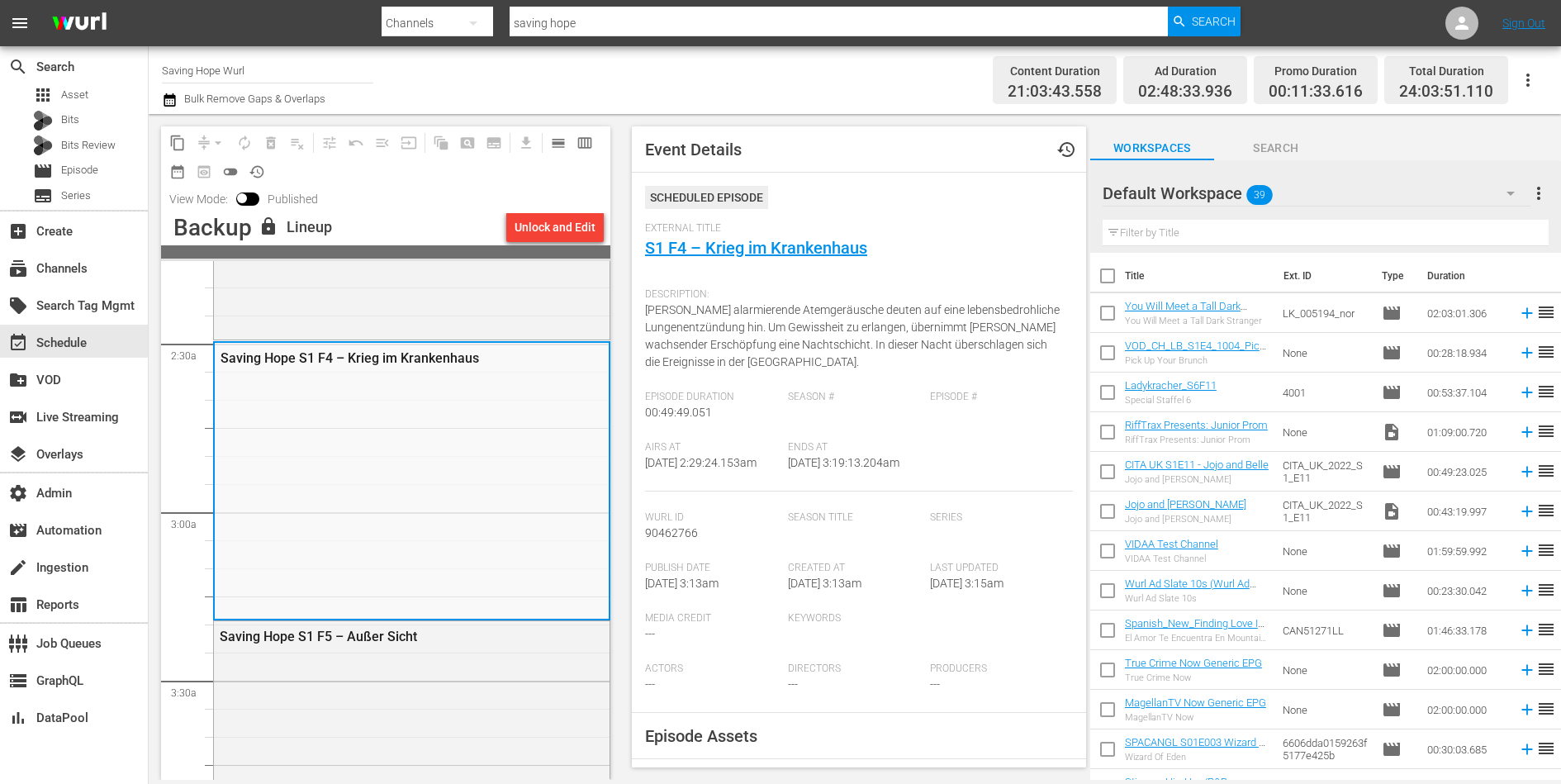
click at [763, 237] on div "External Title S1 F4 – Krieg im Krankenhaus" at bounding box center [859, 251] width 428 height 57
click at [764, 249] on link "S1 F4 – Krieg im Krankenhaus" at bounding box center [755, 248] width 222 height 20
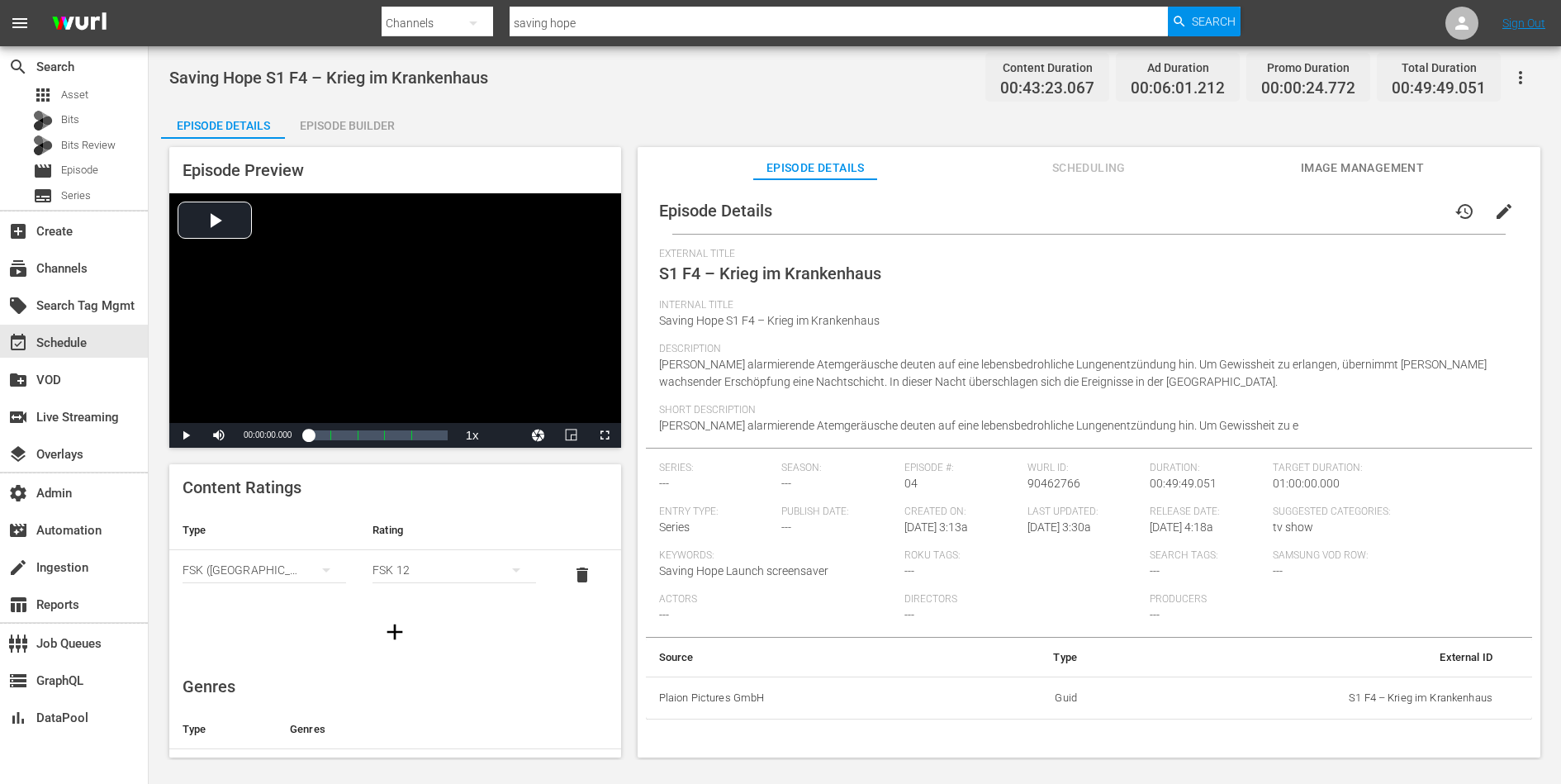
click at [1369, 161] on span "Image Management" at bounding box center [1362, 168] width 124 height 21
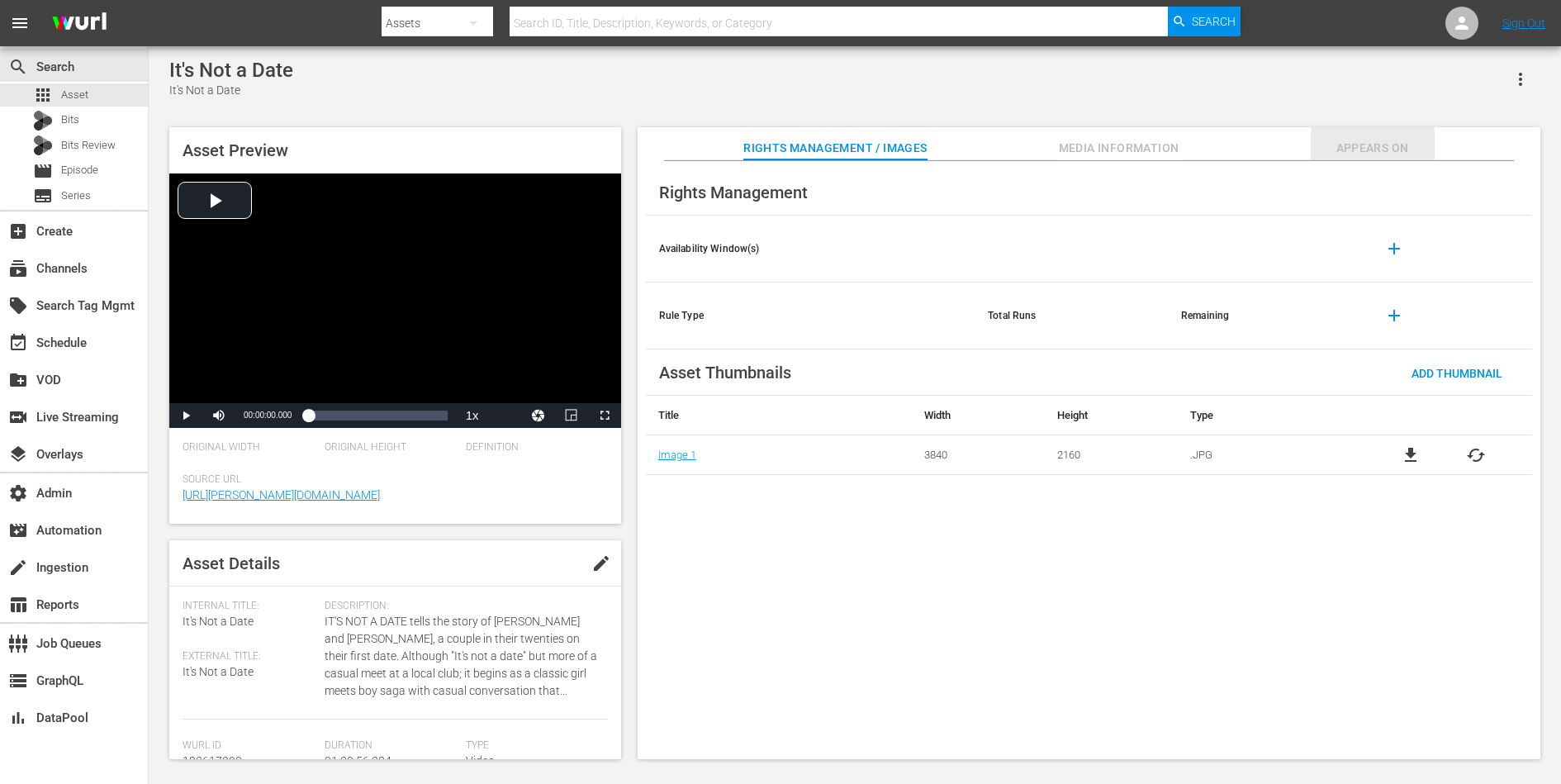
click at [1369, 142] on span "Appears On" at bounding box center [1372, 148] width 124 height 21
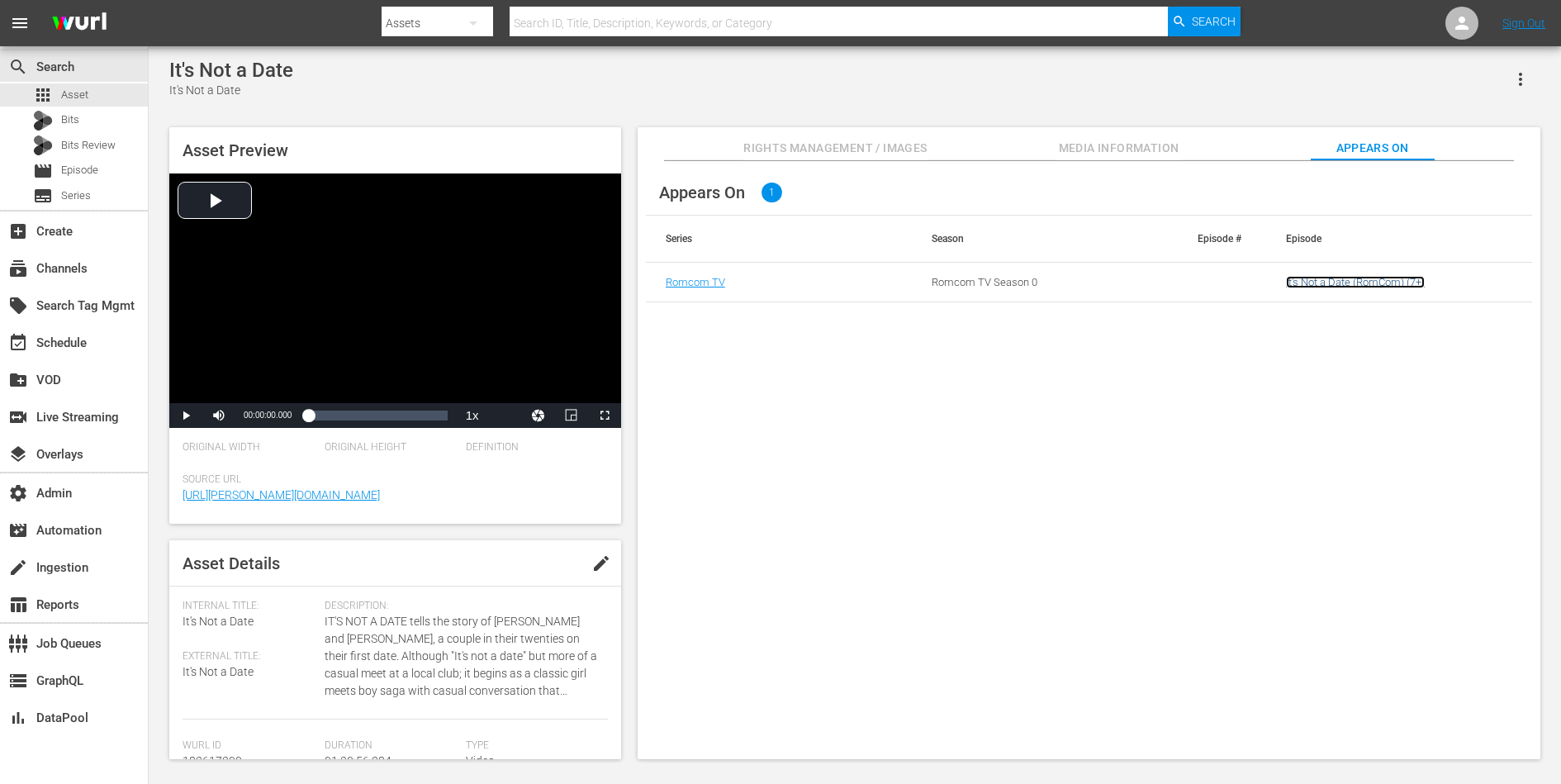
click at [1319, 276] on link "It's Not a Date (RomCom) (7+)" at bounding box center [1355, 282] width 138 height 13
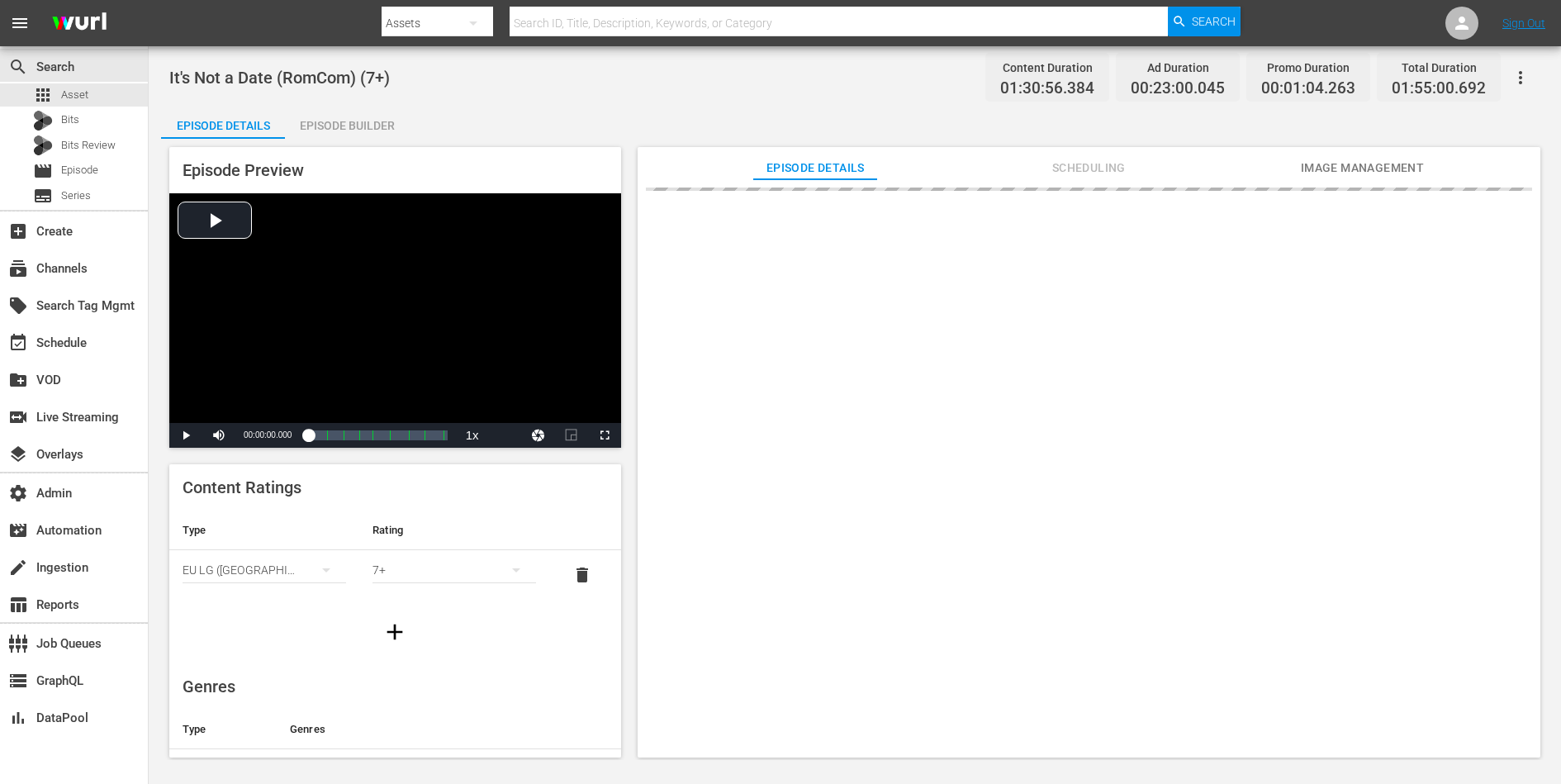
click at [1521, 72] on icon "button" at bounding box center [1521, 77] width 4 height 13
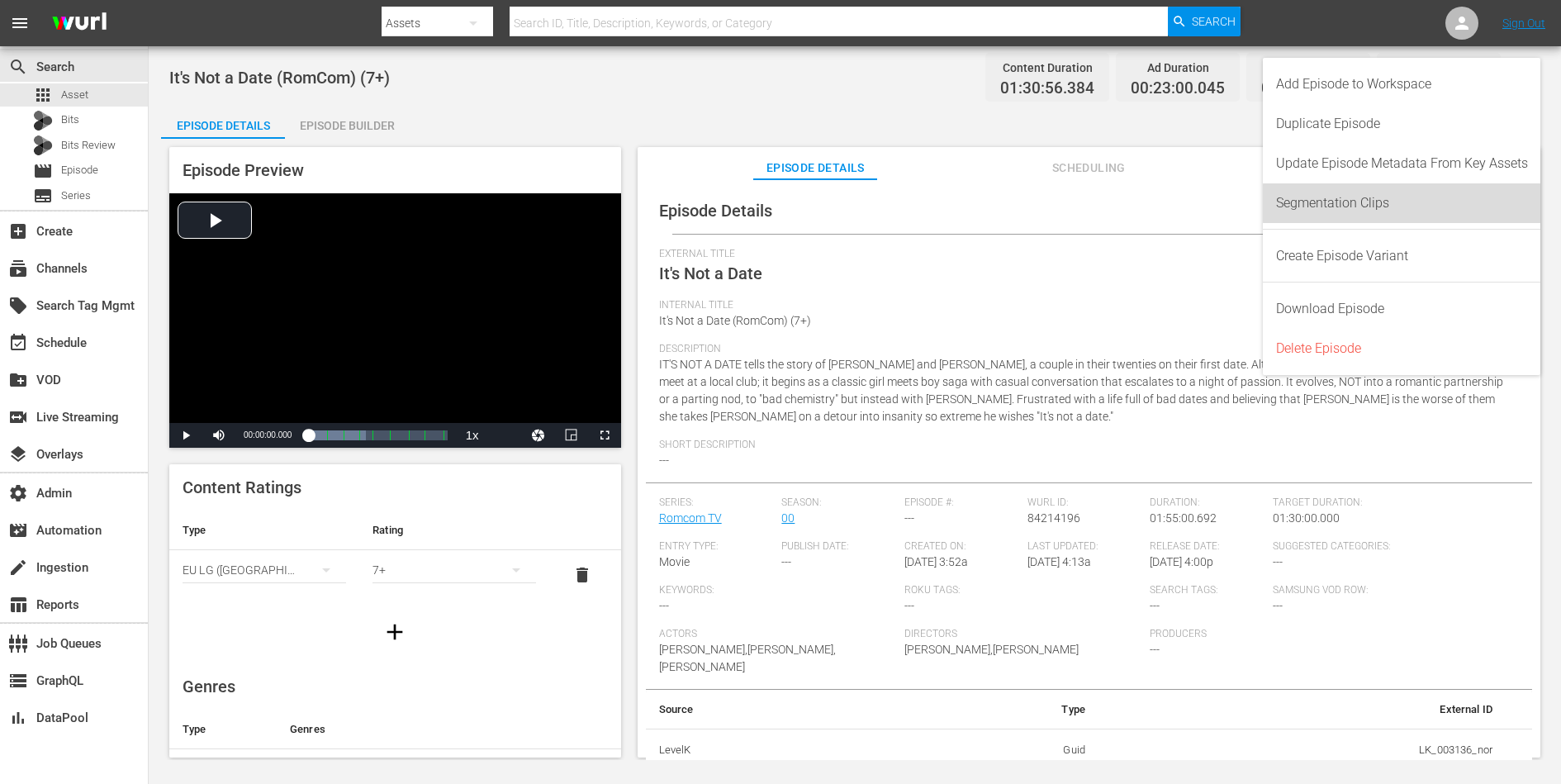
click at [1444, 203] on div "Segmentation Clips" at bounding box center [1402, 203] width 251 height 40
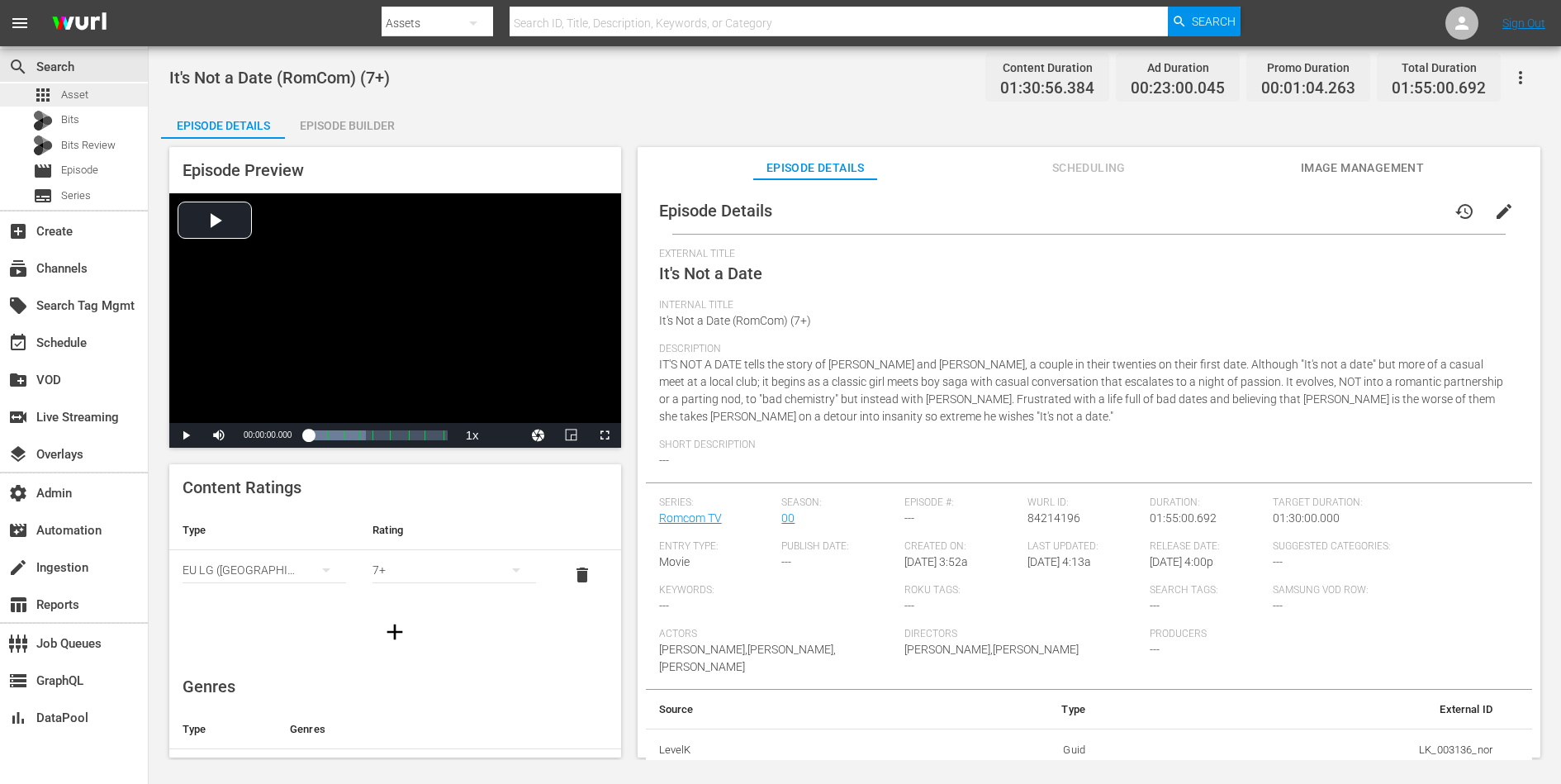
click at [98, 95] on div "apps Asset" at bounding box center [74, 95] width 148 height 23
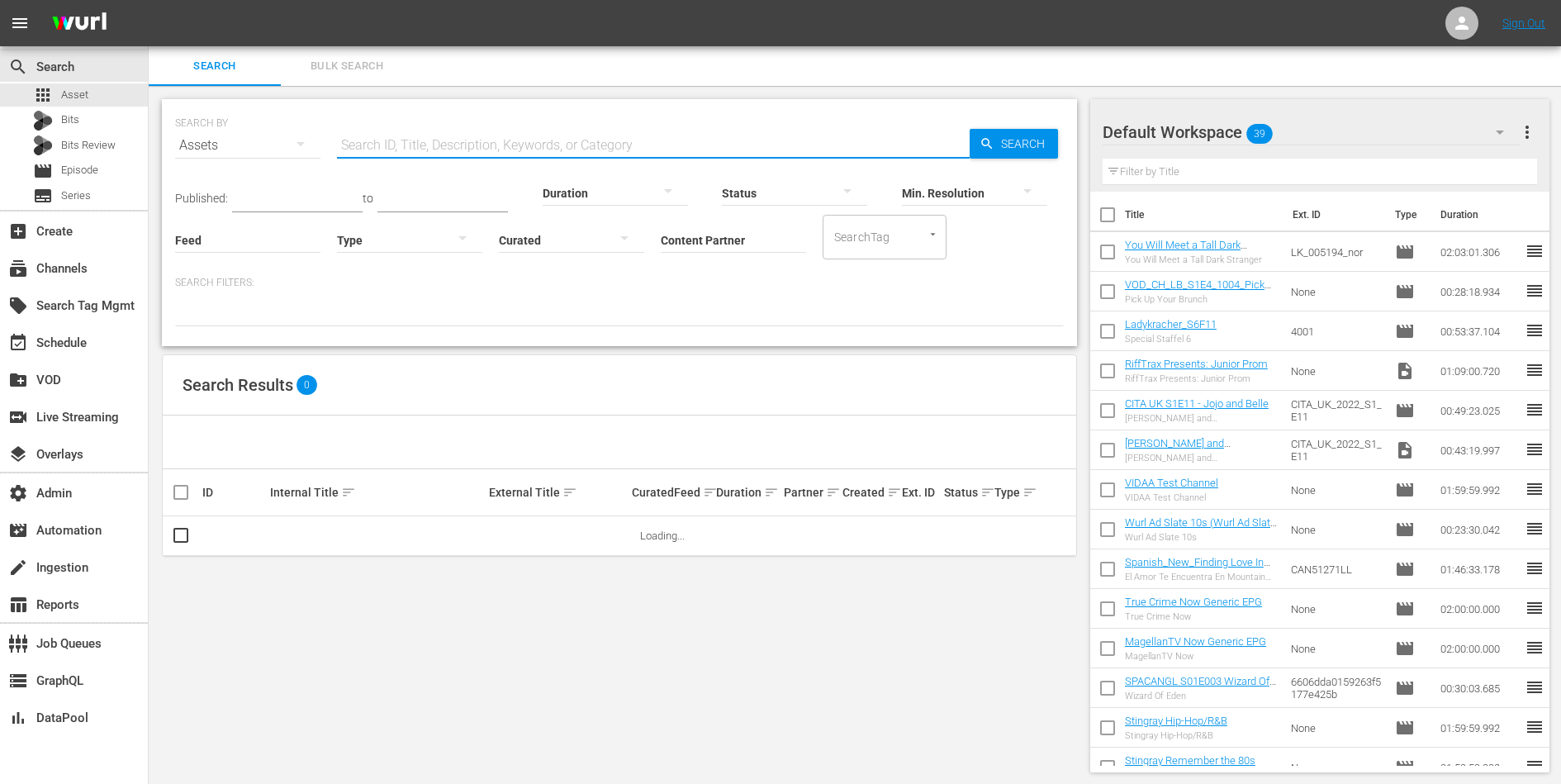
click at [384, 145] on input "text" at bounding box center [653, 145] width 632 height 40
paste input "cb1 How To Make"
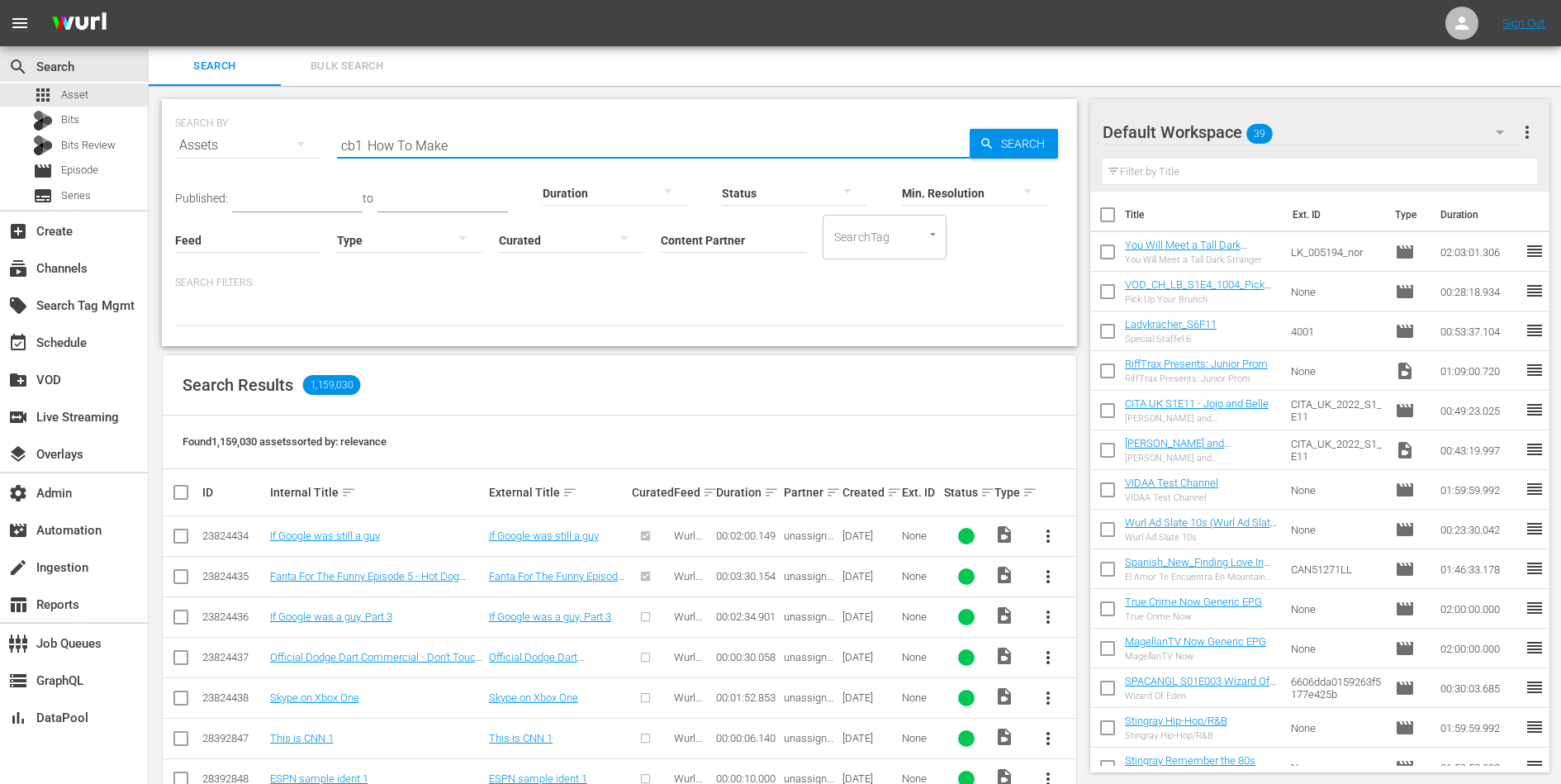
click at [377, 145] on input "cb1 How To Make" at bounding box center [653, 145] width 632 height 40
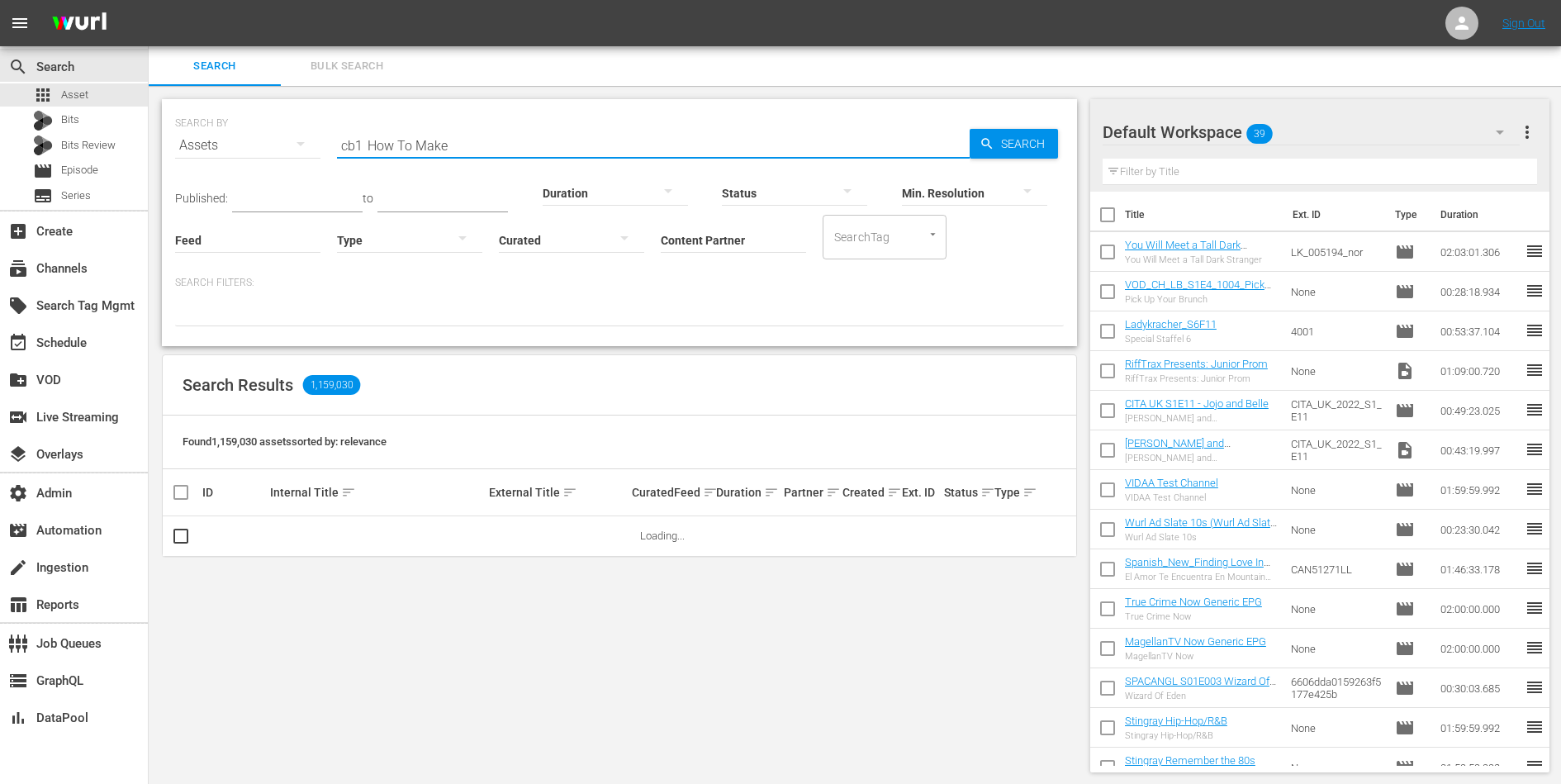
click at [377, 145] on input "cb1 How To Make" at bounding box center [653, 145] width 632 height 40
type input "cb1 How To Make"
click at [690, 240] on input "Content Partner" at bounding box center [734, 241] width 146 height 59
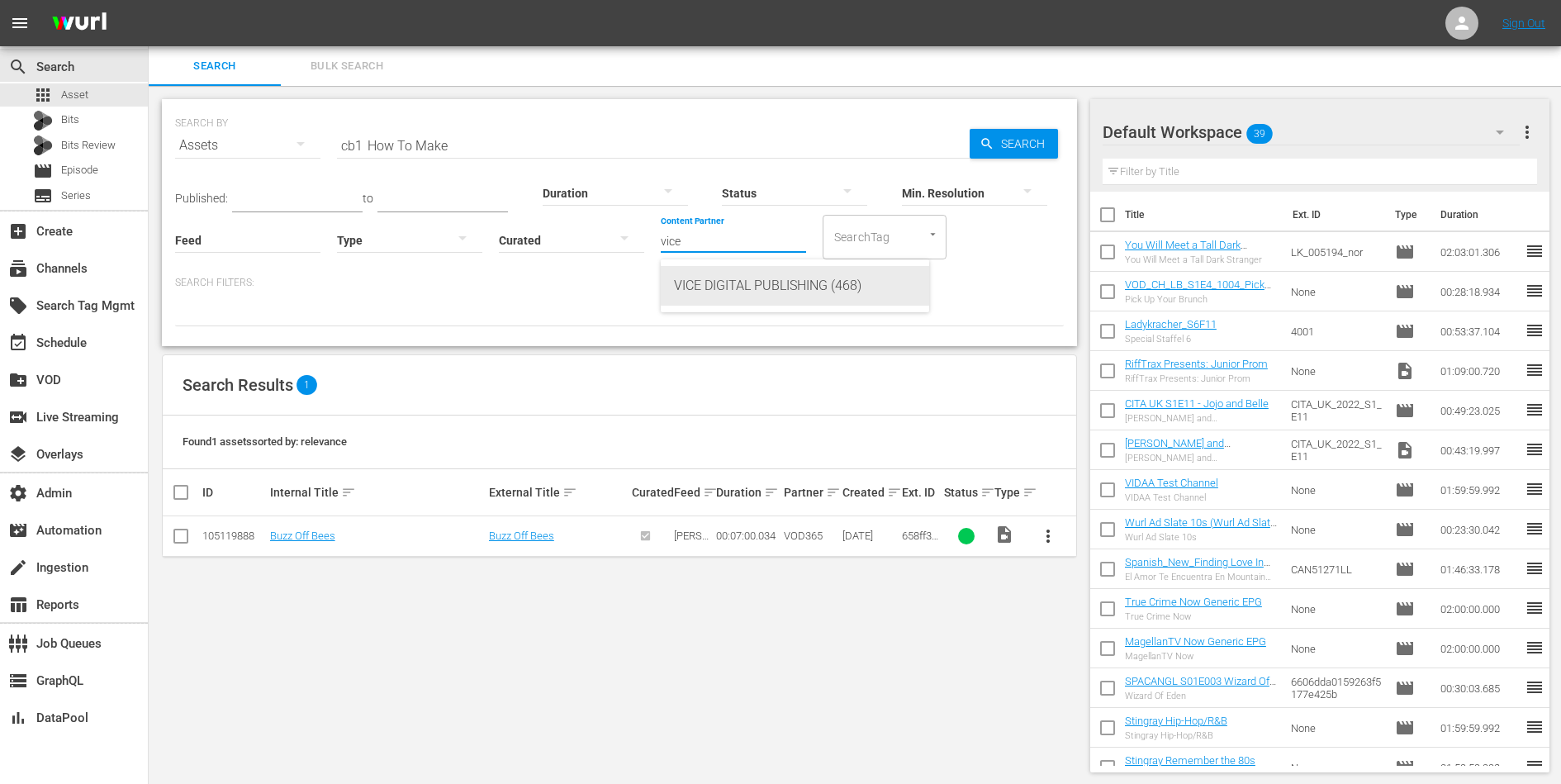
click at [717, 286] on div "VICE DIGITAL PUBLISHING (468)" at bounding box center [794, 286] width 242 height 40
type input "VICE DIGITAL PUBLISHING (468)"
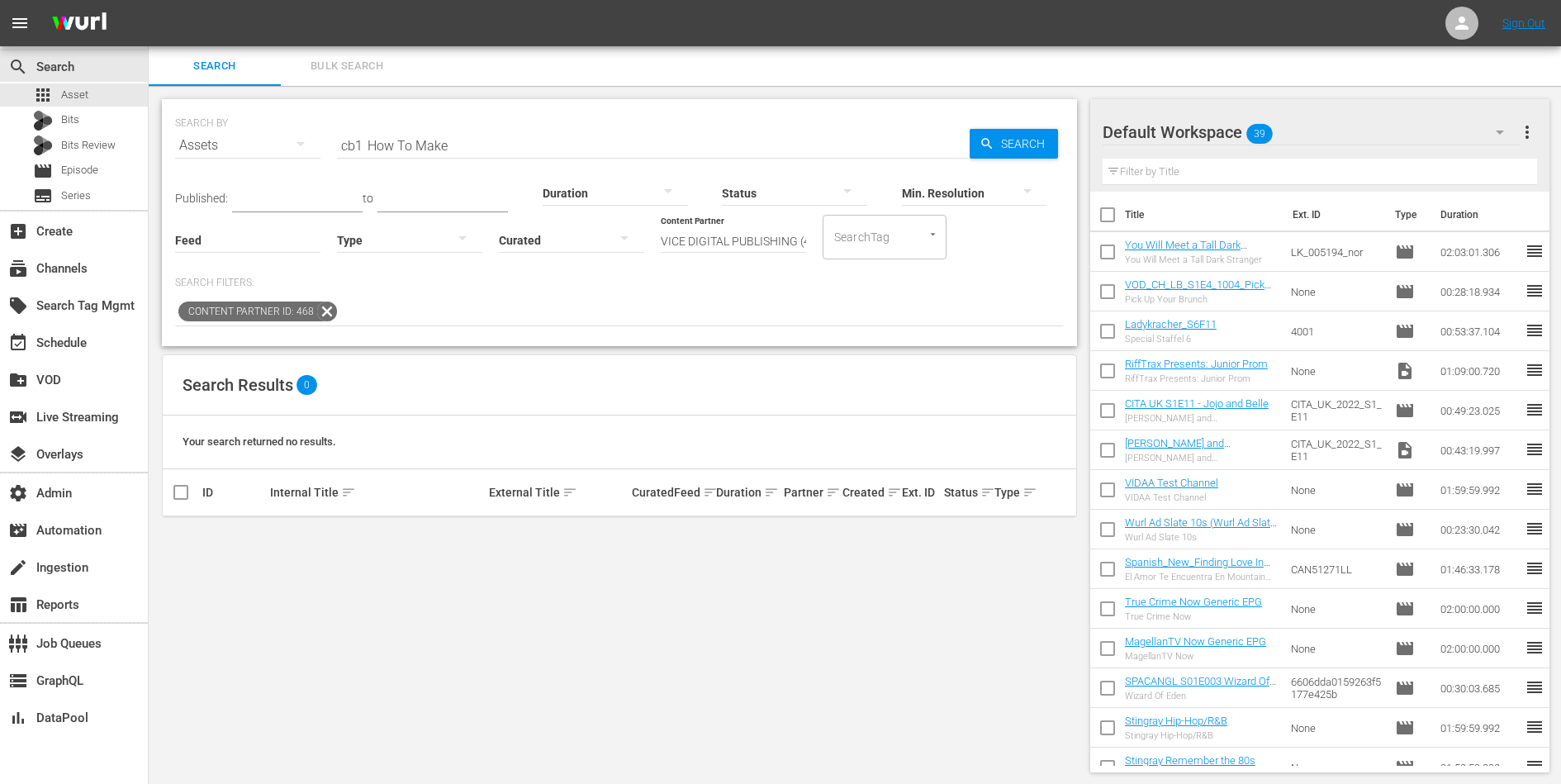
click at [497, 156] on input "cb1 How To Make" at bounding box center [653, 145] width 632 height 40
click at [497, 156] on div "Search ID, Title, Description, Keywords, or Category cb1 How To Make" at bounding box center [653, 145] width 632 height 40
click at [692, 242] on input "VICE DIGITAL PUBLISHING (468)" at bounding box center [734, 241] width 146 height 59
click at [488, 141] on input "How to" at bounding box center [653, 145] width 632 height 40
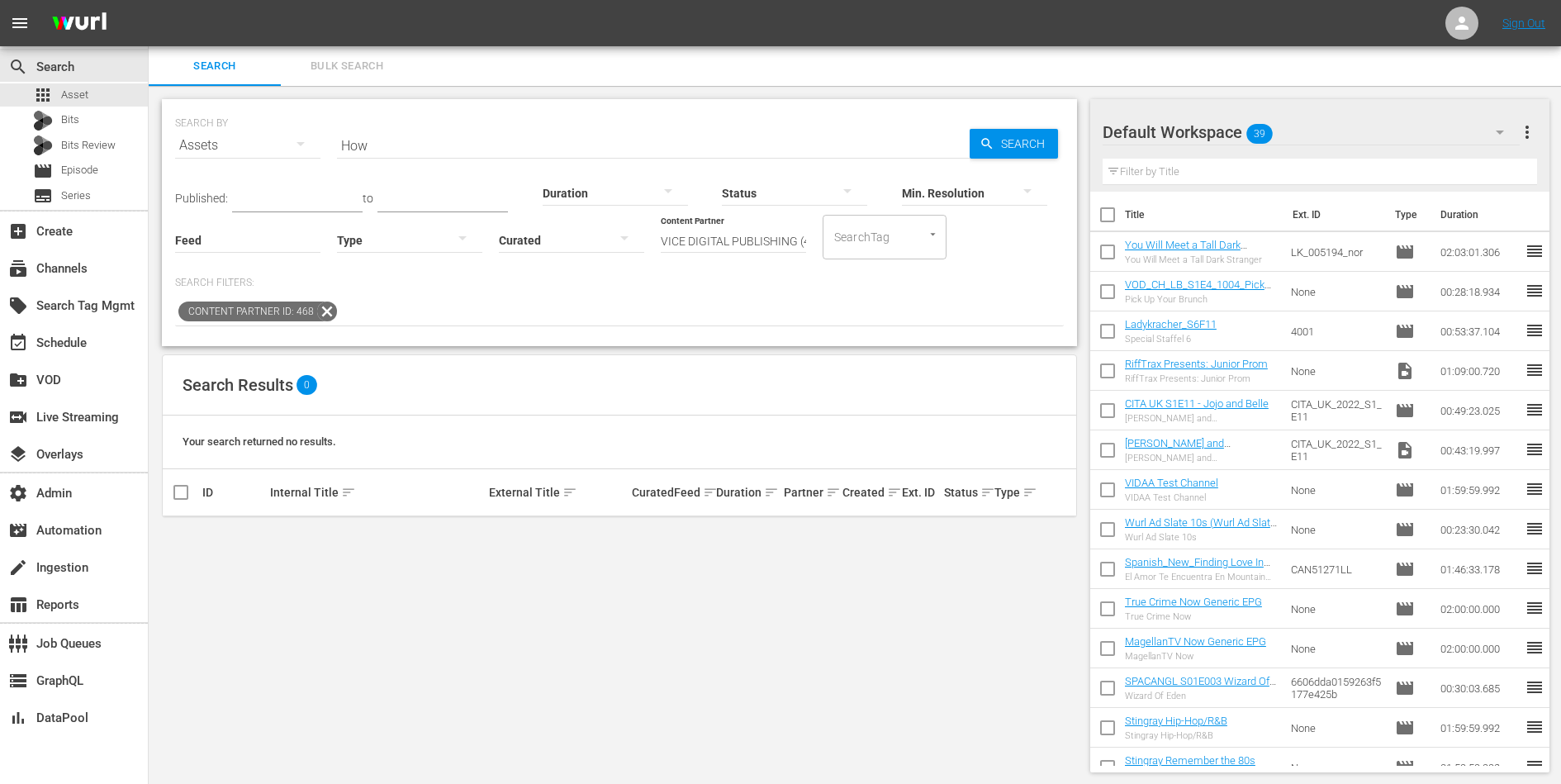
click at [317, 306] on icon at bounding box center [327, 312] width 22 height 22
type input "How to"
click at [703, 240] on input "VICE DIGITAL PUBLISHING (468)" at bounding box center [734, 241] width 146 height 59
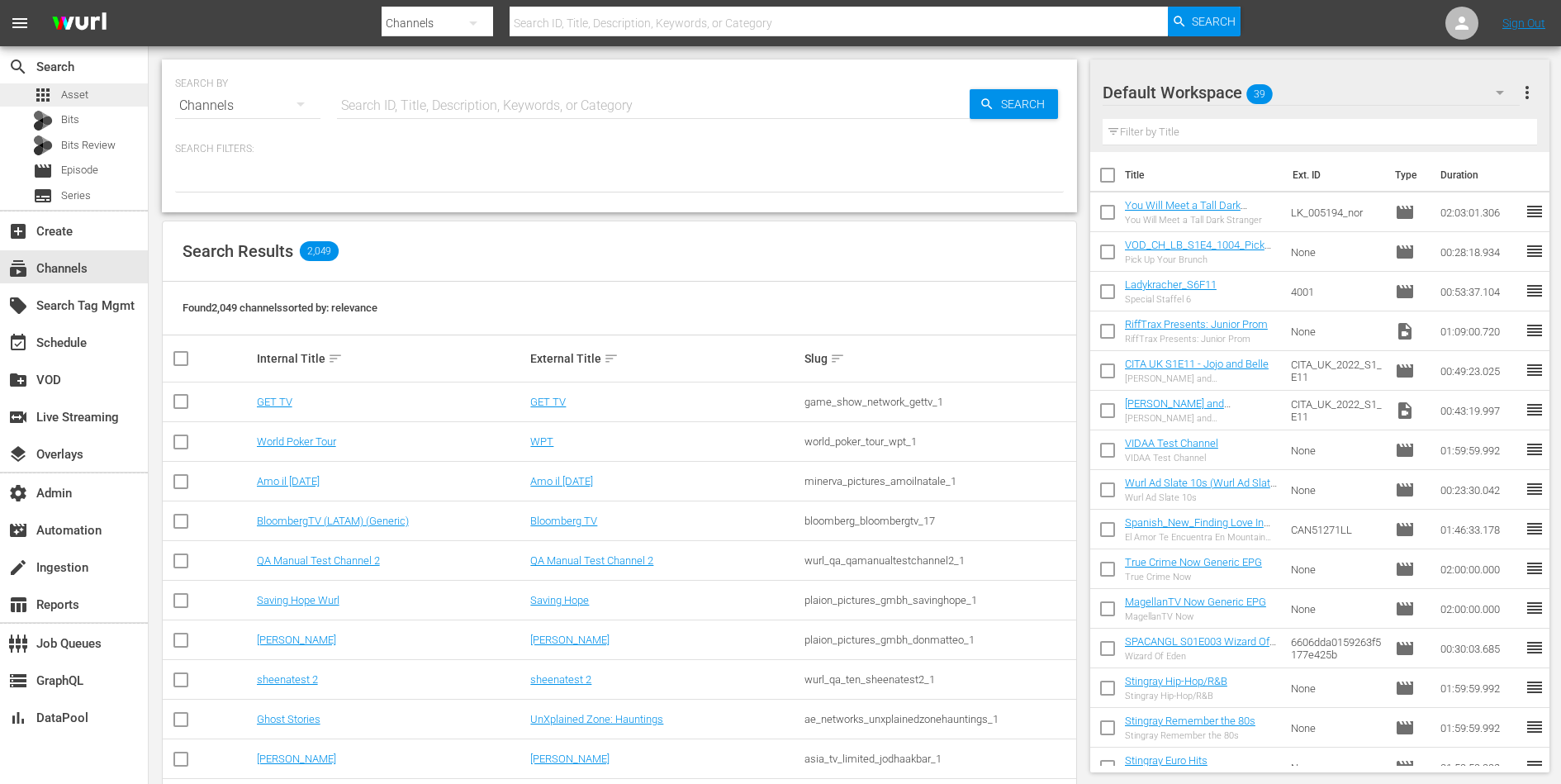
click at [67, 99] on span "Asset" at bounding box center [75, 95] width 27 height 16
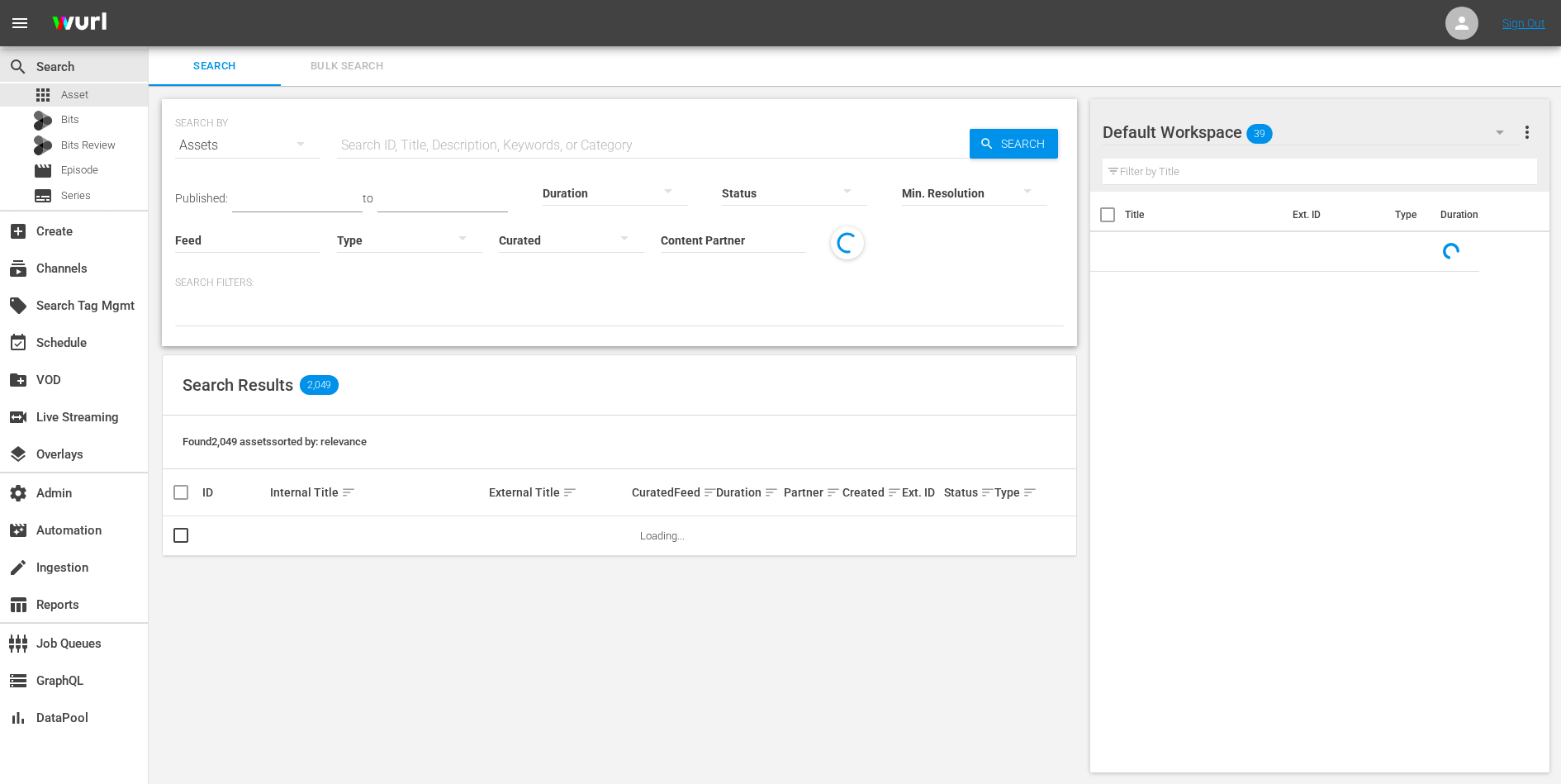
click at [364, 137] on input "text" at bounding box center [653, 145] width 632 height 40
paste input "EPS47481_MUNCHIES_HOW_TO_CREME_BRULEE_DONUTS_090321_ARCHIVE_MASTER.mp4"
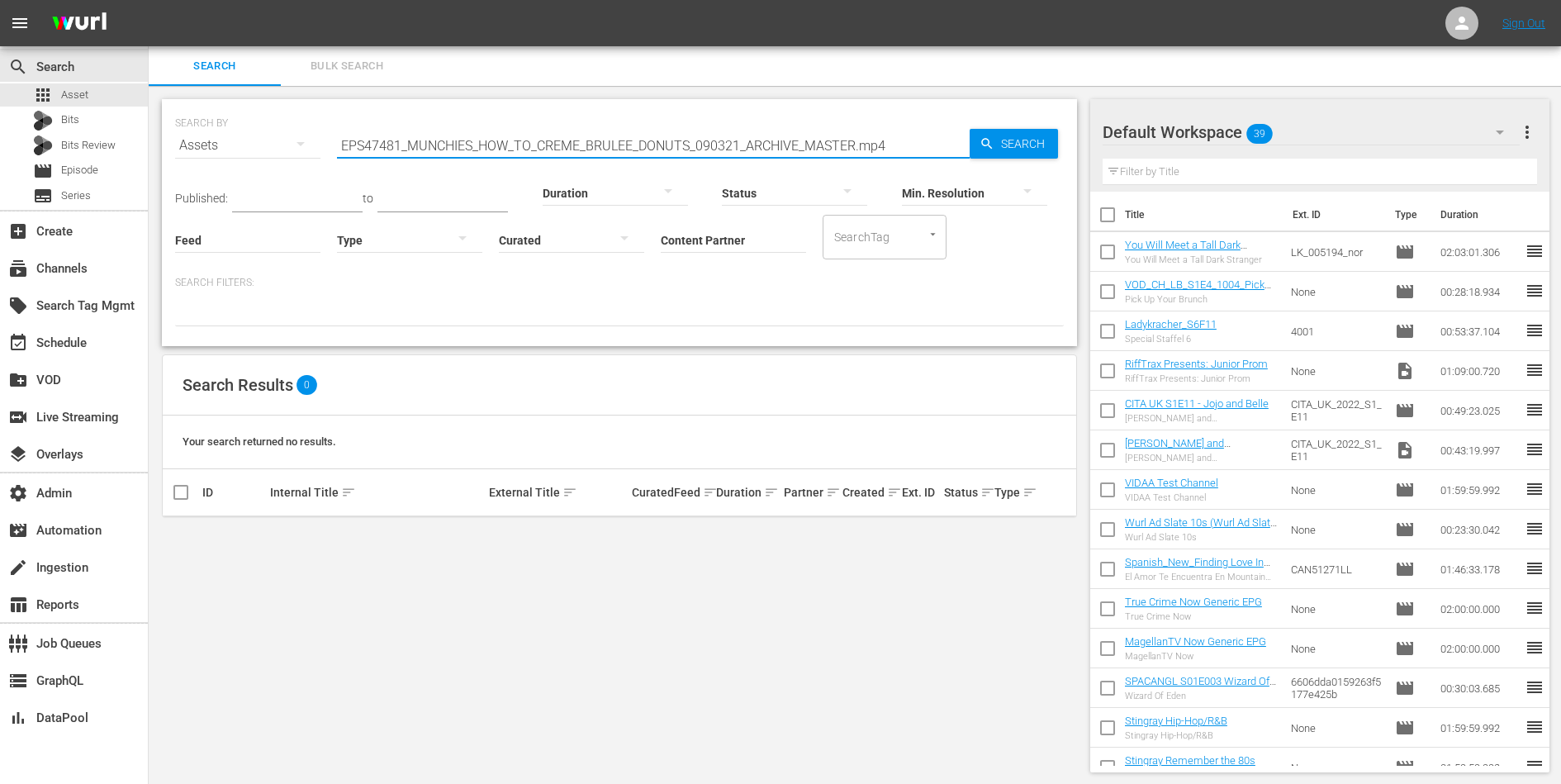
type input "EPS47481_MUNCHIES_HOW_TO_CREME_BRULEE_DONUTS_090321_ARCHIVE_MASTER.mp4"
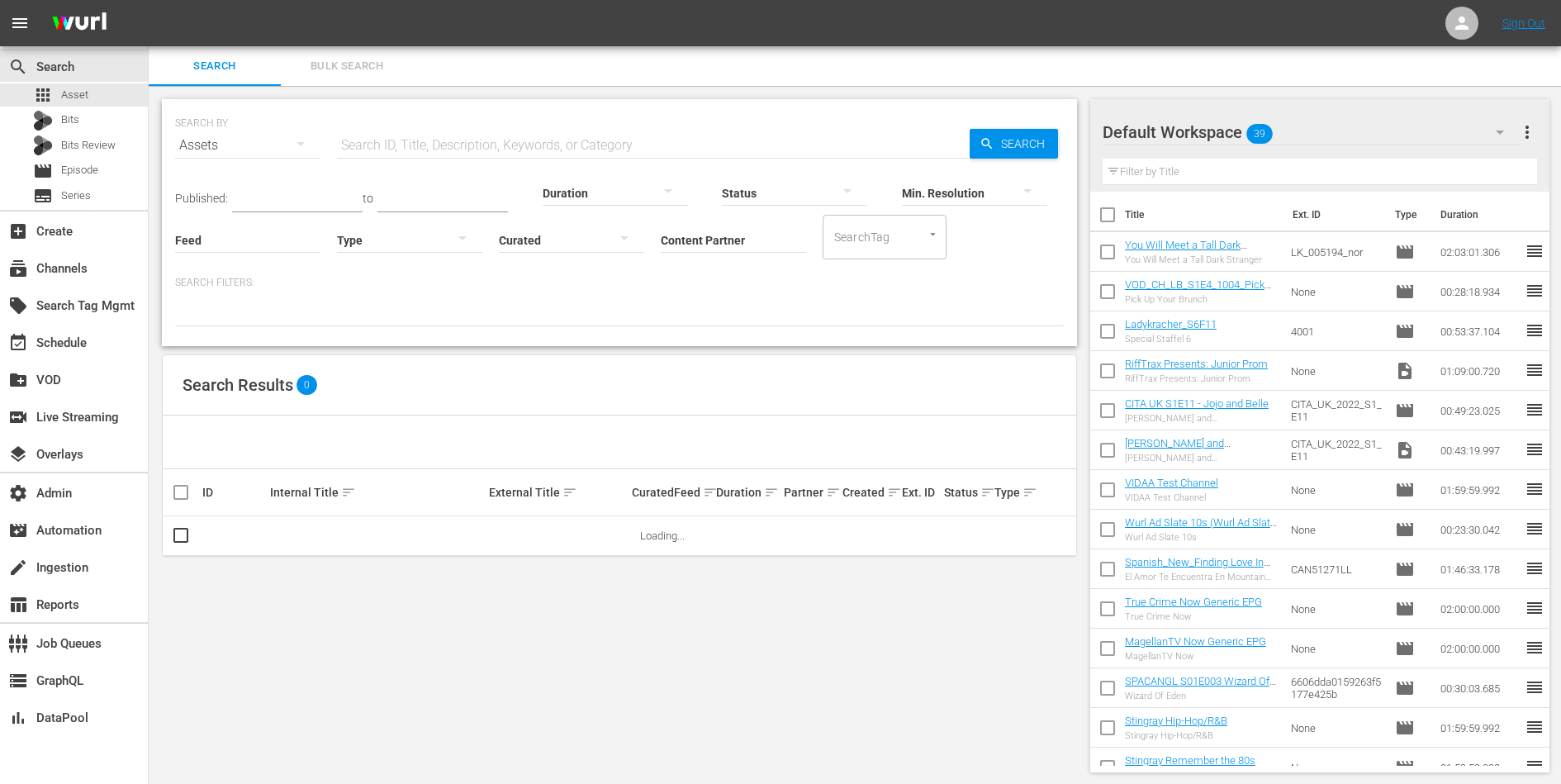
click at [740, 241] on input "Content Partner" at bounding box center [734, 241] width 146 height 59
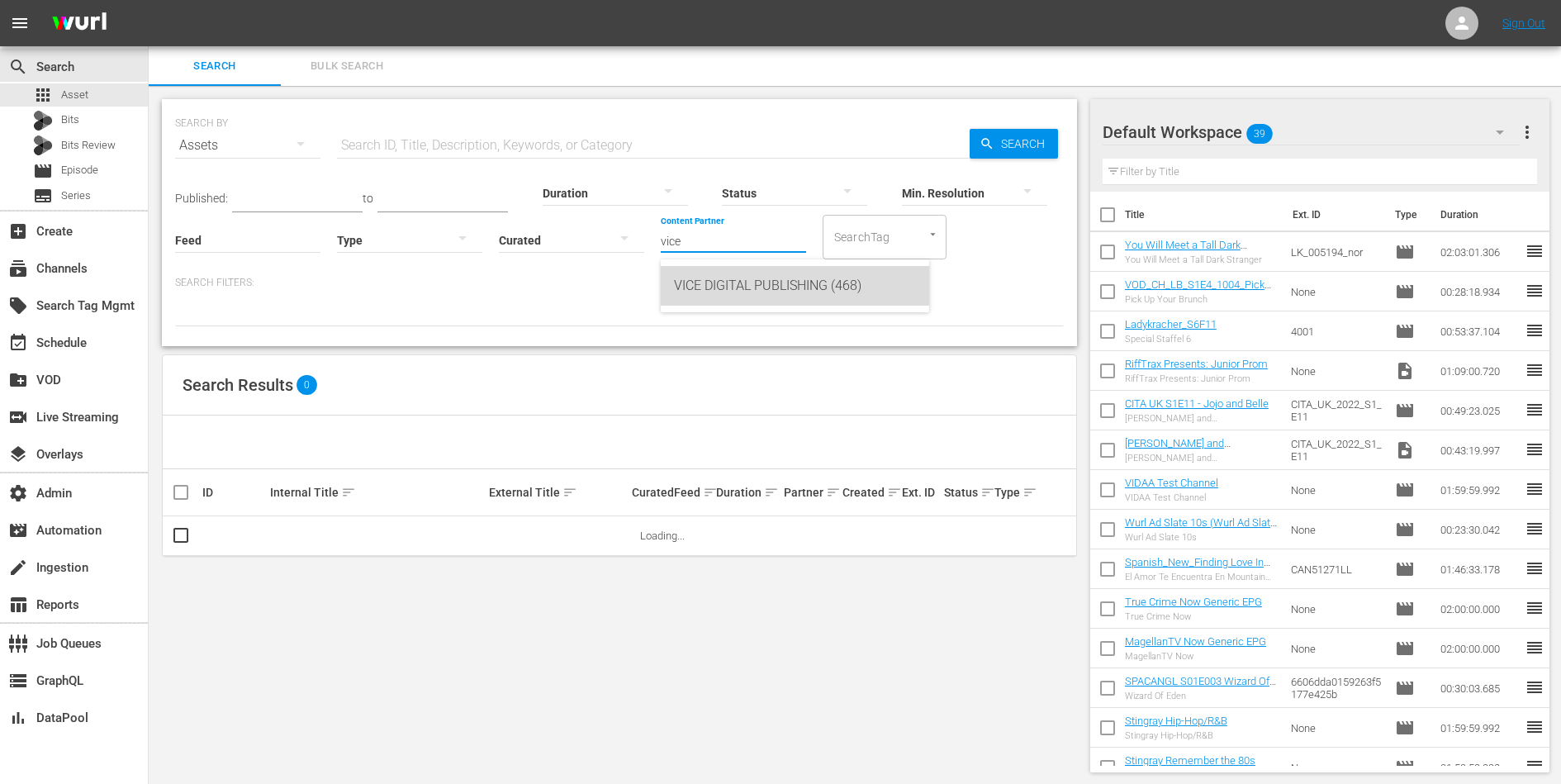
click at [763, 275] on div "VICE DIGITAL PUBLISHING (468)" at bounding box center [794, 286] width 242 height 40
type input "VICE DIGITAL PUBLISHING (468)"
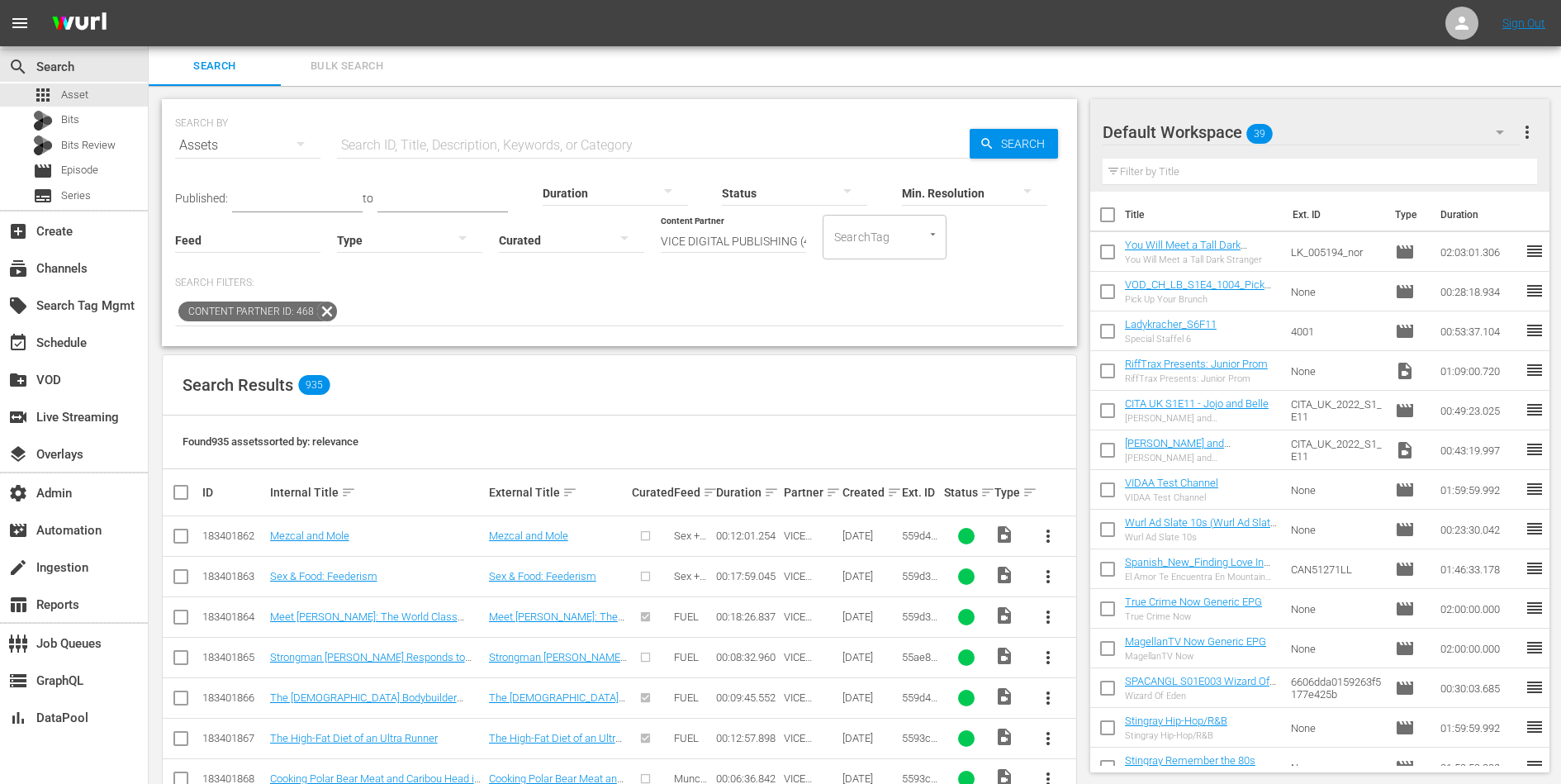
click at [453, 308] on div "Content Partner ID: 468" at bounding box center [619, 312] width 888 height 28
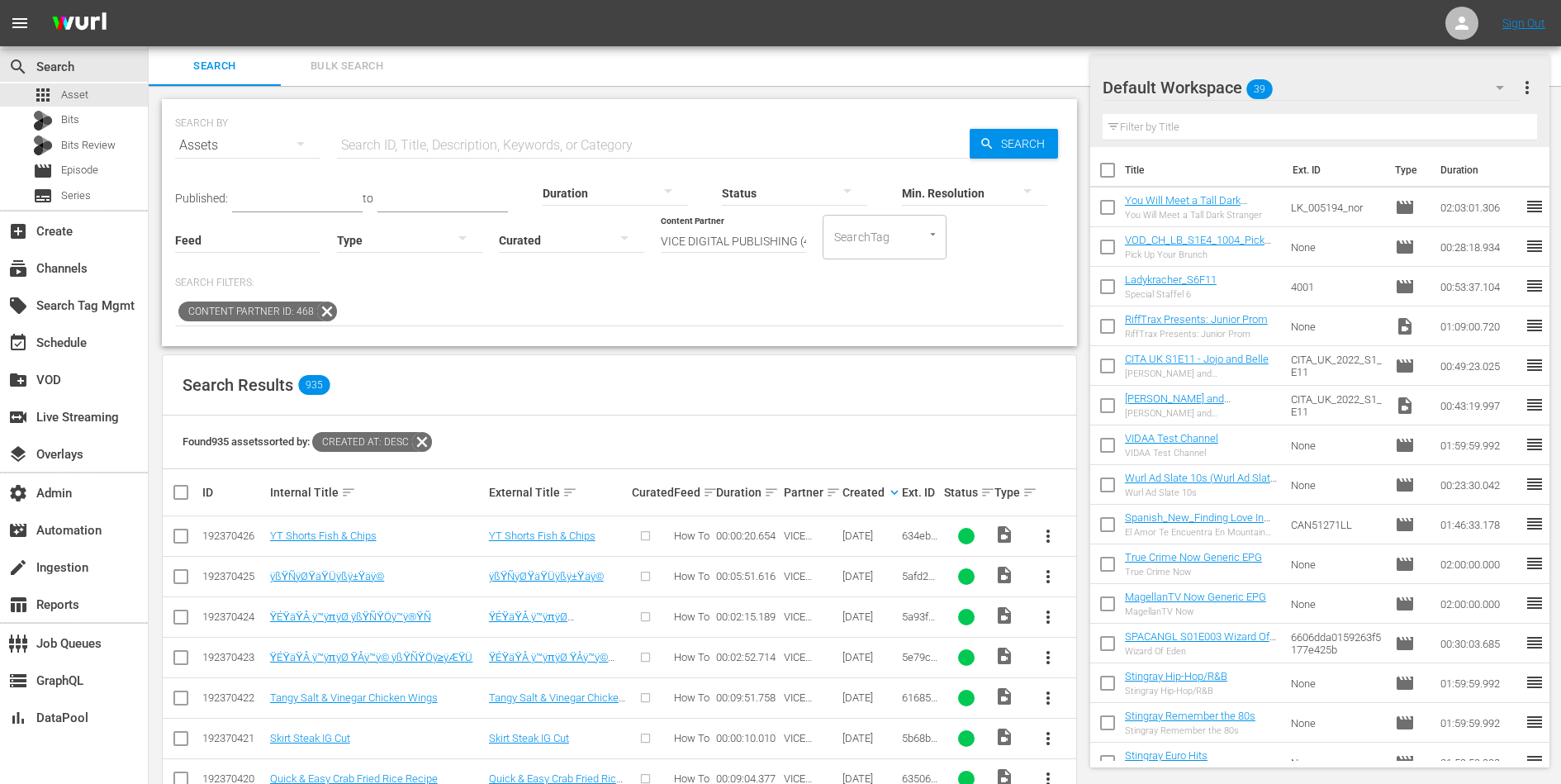
scroll to position [204, 0]
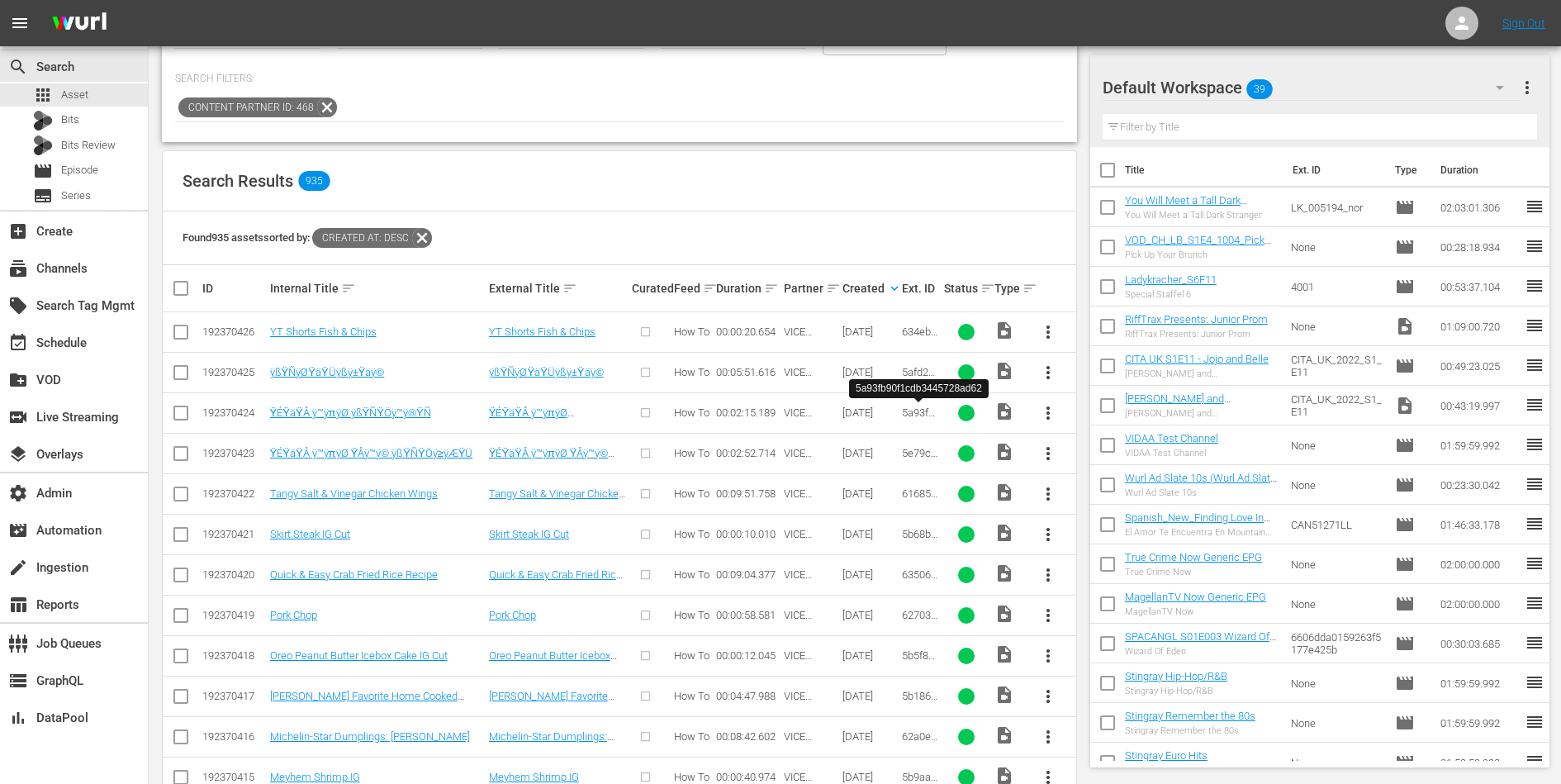
click at [910, 415] on span "5a93fb90f1cdb3445728ad62" at bounding box center [919, 430] width 35 height 49
copy span "5a93fb90f1cdb3445728ad62"
